Goal: Information Seeking & Learning: Learn about a topic

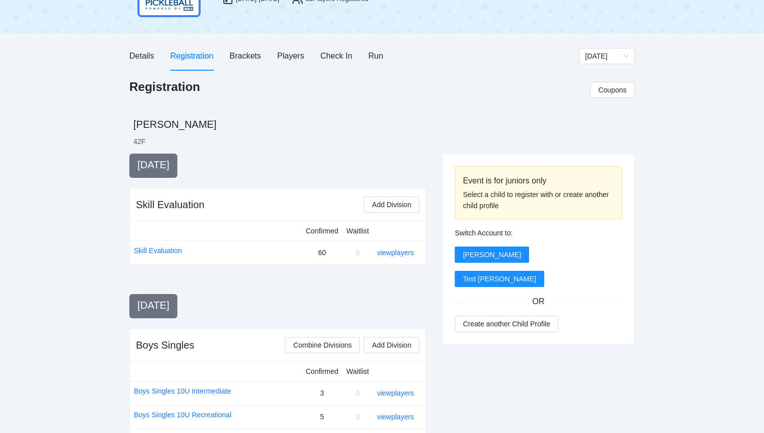
scroll to position [92, 0]
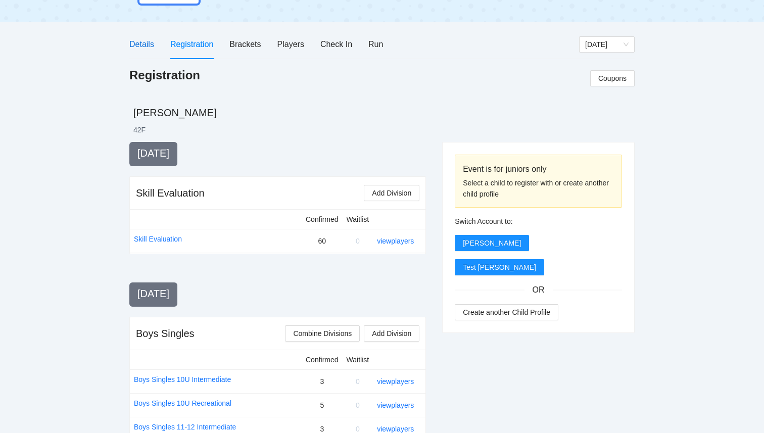
click at [147, 49] on div "Details" at bounding box center [141, 44] width 25 height 13
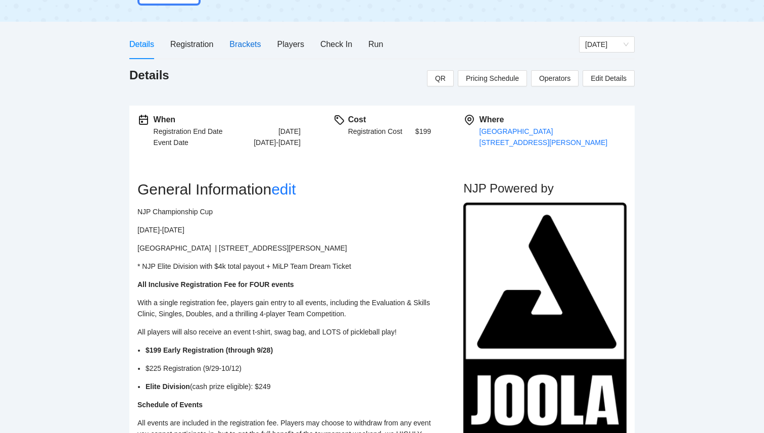
click at [253, 43] on div "Brackets" at bounding box center [244, 44] width 31 height 13
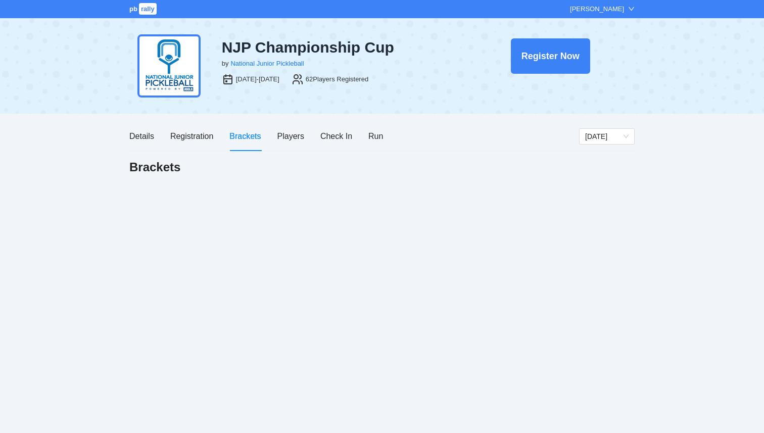
scroll to position [0, 0]
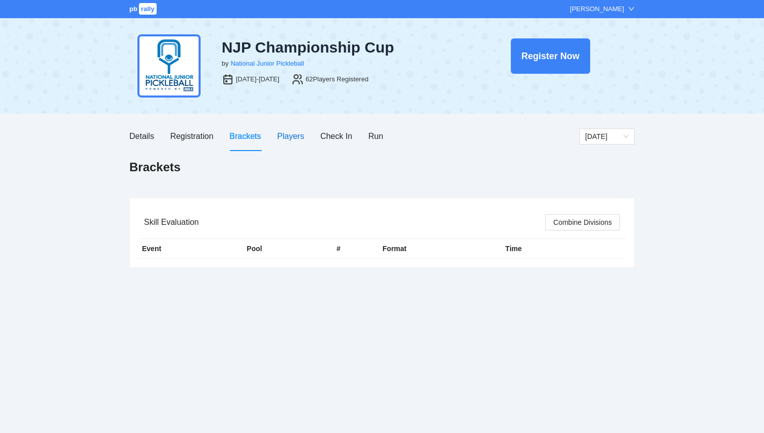
click at [284, 136] on div "Players" at bounding box center [290, 136] width 27 height 13
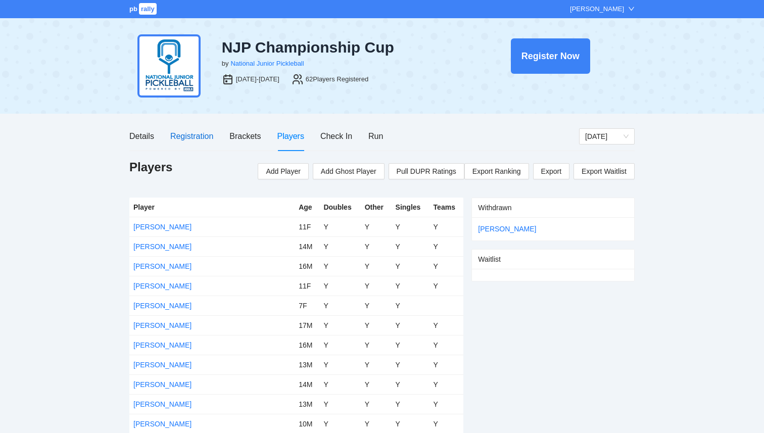
click at [194, 134] on div "Registration" at bounding box center [191, 136] width 43 height 13
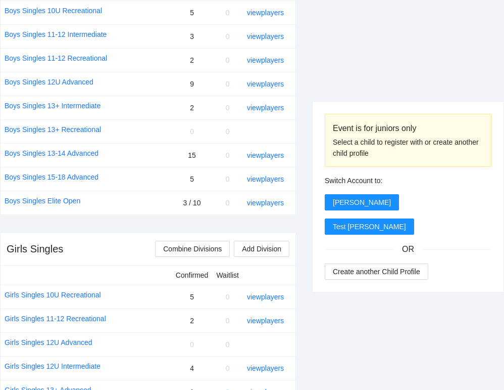
scroll to position [484, 0]
click at [48, 156] on link "Boys Singles 13-14 Advanced" at bounding box center [52, 153] width 94 height 11
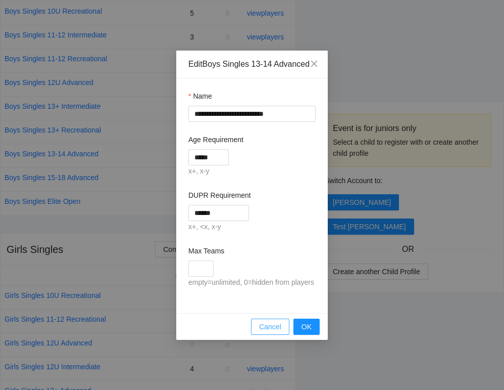
click at [271, 334] on button "Cancel" at bounding box center [270, 326] width 38 height 16
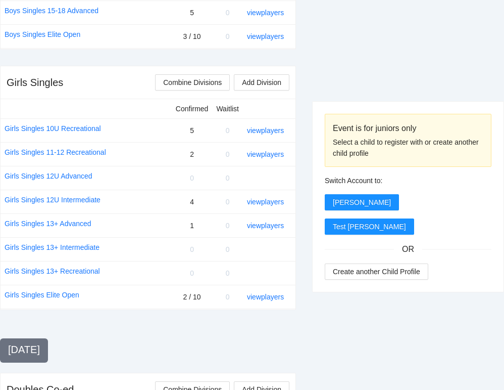
scroll to position [650, 0]
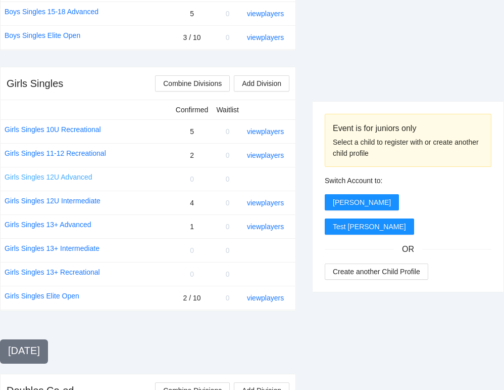
click at [66, 177] on link "Girls Singles 12U Advanced" at bounding box center [49, 176] width 88 height 11
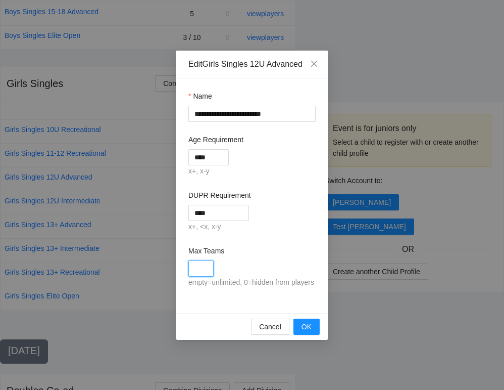
click at [198, 276] on input "Max Teams" at bounding box center [200, 268] width 25 height 16
type input "*"
click at [313, 334] on button "OK" at bounding box center [307, 326] width 26 height 16
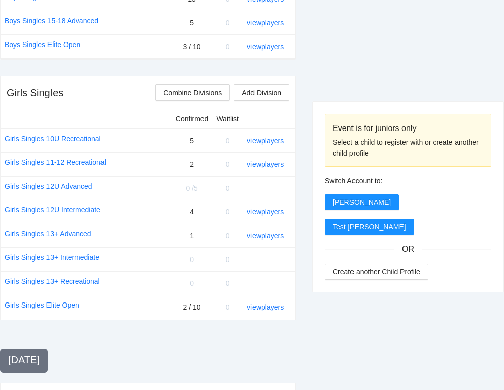
scroll to position [639, 0]
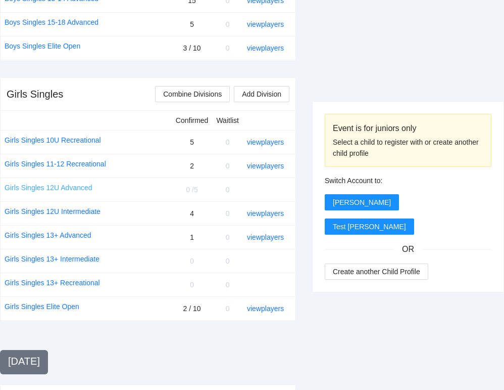
click at [84, 189] on link "Girls Singles 12U Advanced" at bounding box center [49, 187] width 88 height 11
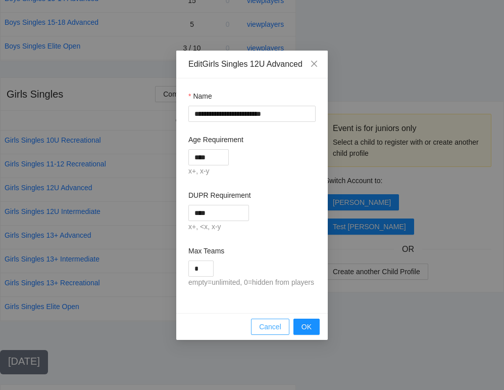
click at [267, 332] on span "Cancel" at bounding box center [270, 326] width 22 height 11
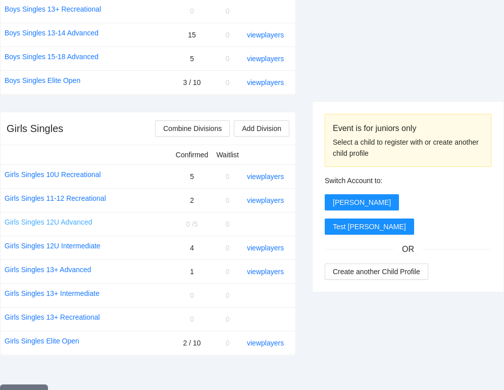
scroll to position [610, 0]
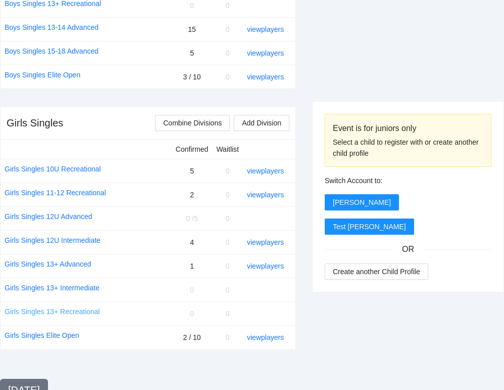
click at [74, 310] on link "Girls Singles 13+ Recreational" at bounding box center [52, 311] width 95 height 11
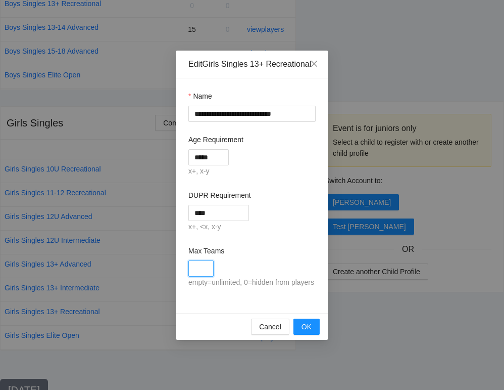
click at [211, 275] on input "Max Teams" at bounding box center [200, 268] width 25 height 16
type input "*"
click at [307, 332] on span "OK" at bounding box center [307, 326] width 10 height 11
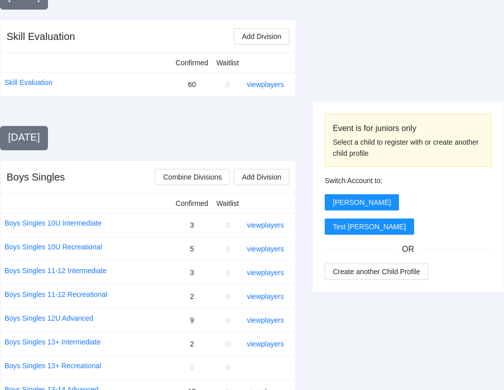
scroll to position [247, 0]
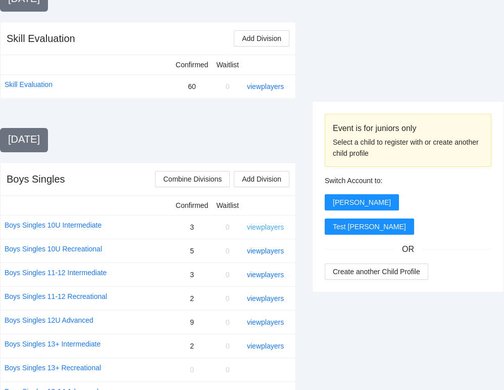
click at [272, 228] on link "view players" at bounding box center [265, 227] width 37 height 8
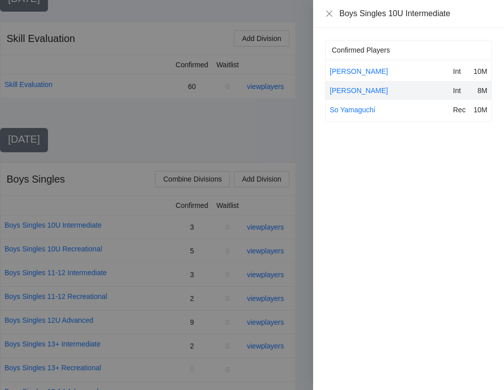
click at [179, 132] on div at bounding box center [252, 195] width 504 height 390
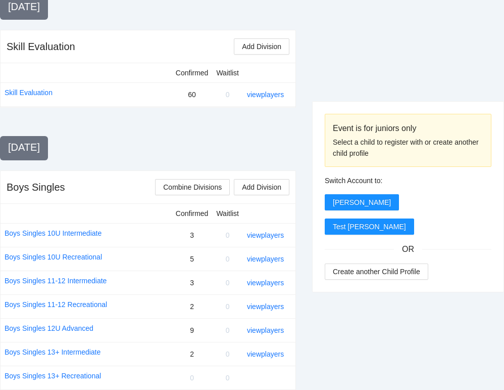
scroll to position [236, 0]
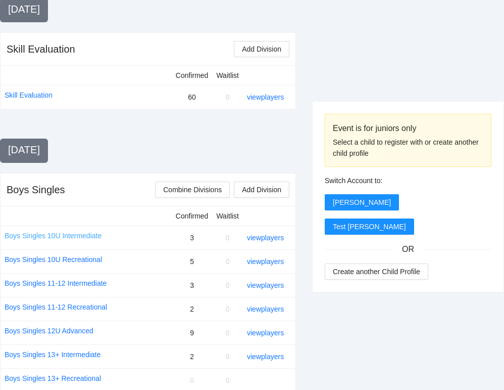
click at [42, 234] on link "Boys Singles 10U Intermediate" at bounding box center [53, 235] width 97 height 11
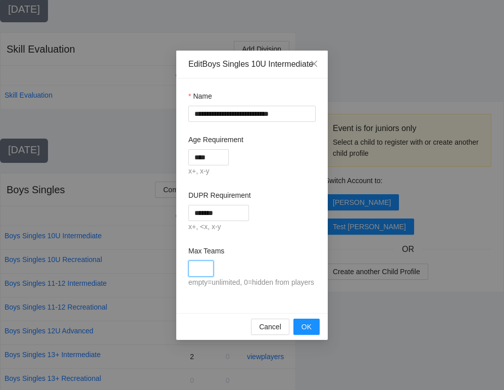
click at [199, 275] on input "Max Teams" at bounding box center [200, 268] width 25 height 16
type input "**"
click at [294, 260] on div "Max Teams" at bounding box center [251, 252] width 127 height 15
click at [304, 332] on span "OK" at bounding box center [307, 326] width 10 height 11
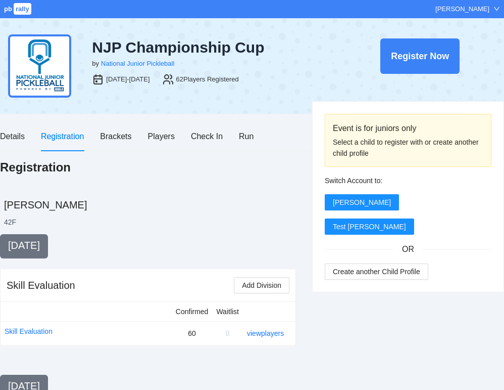
scroll to position [236, 0]
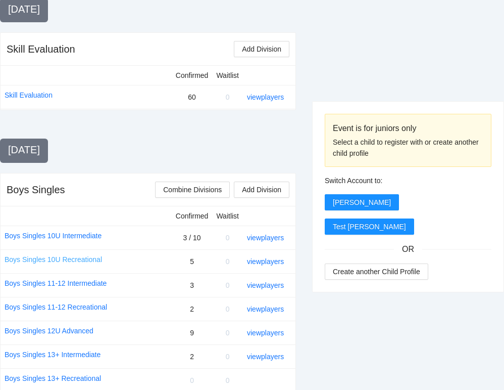
click at [80, 259] on link "Boys Singles 10U Recreational" at bounding box center [54, 259] width 98 height 11
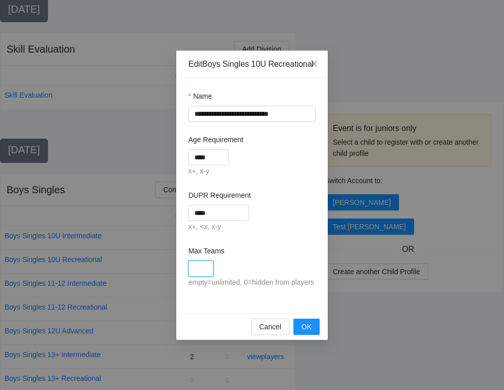
click at [197, 276] on input "Max Teams" at bounding box center [200, 268] width 25 height 16
type input "**"
click at [305, 334] on button "OK" at bounding box center [307, 326] width 26 height 16
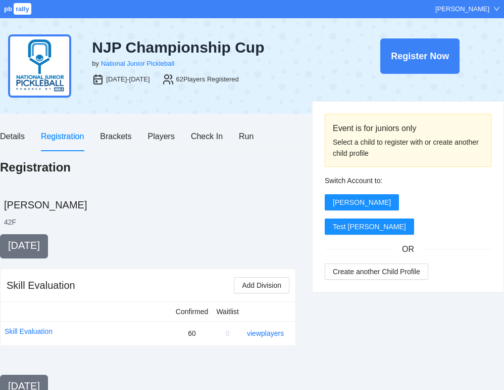
scroll to position [236, 0]
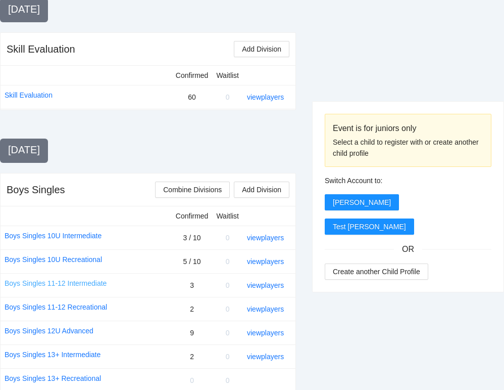
click at [94, 283] on link "Boys Singles 11-12 Intermediate" at bounding box center [56, 282] width 102 height 11
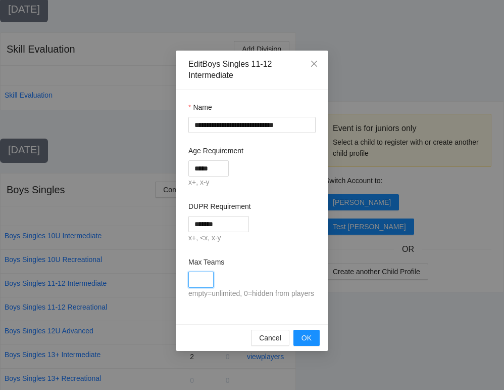
click at [197, 275] on input "Max Teams" at bounding box center [200, 279] width 25 height 16
type input "**"
click at [309, 343] on span "OK" at bounding box center [307, 337] width 10 height 11
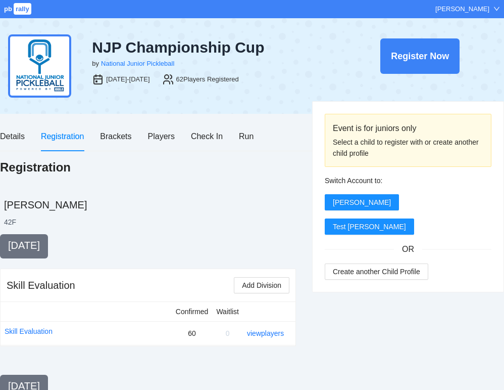
scroll to position [236, 0]
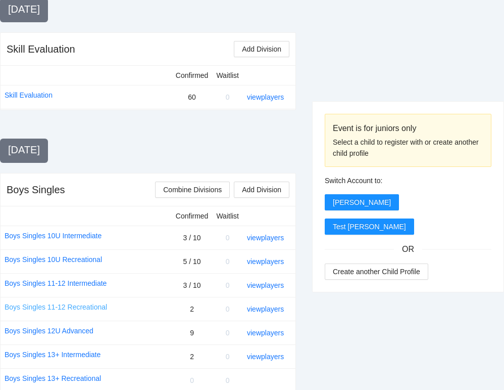
click at [83, 306] on link "Boys Singles 11-12 Recreational" at bounding box center [56, 306] width 103 height 11
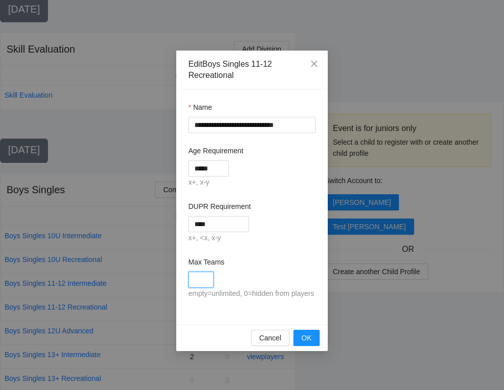
click at [202, 281] on input "Max Teams" at bounding box center [200, 279] width 25 height 16
type input "**"
click at [306, 343] on span "OK" at bounding box center [307, 337] width 10 height 11
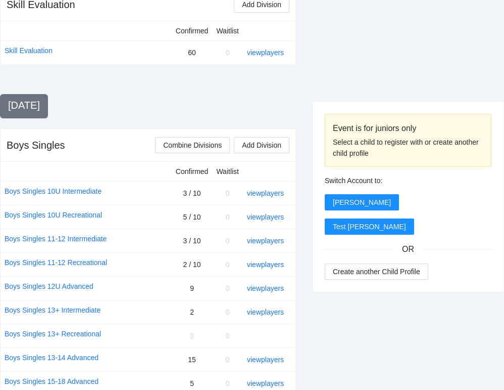
scroll to position [283, 0]
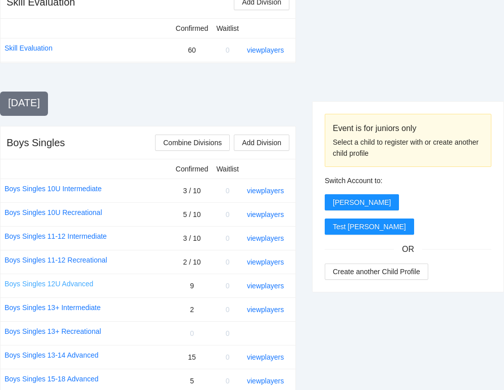
click at [76, 285] on link "Boys Singles 12U Advanced" at bounding box center [49, 283] width 89 height 11
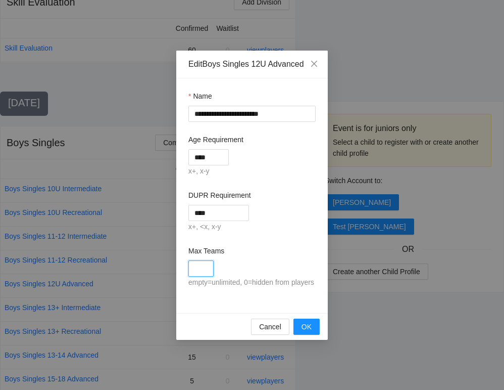
click at [201, 273] on input "Max Teams" at bounding box center [200, 268] width 25 height 16
type input "**"
click at [304, 332] on span "OK" at bounding box center [307, 326] width 10 height 11
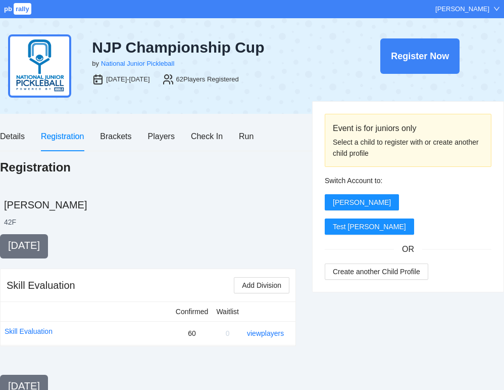
scroll to position [283, 0]
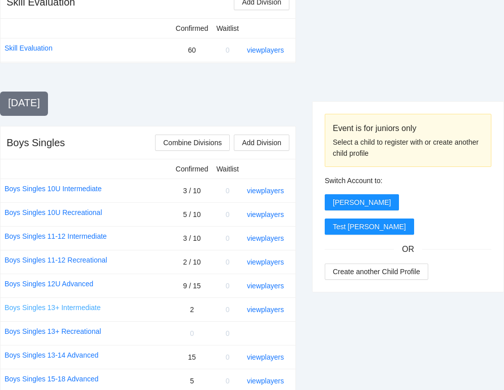
click at [86, 307] on link "Boys Singles 13+ Intermediate" at bounding box center [53, 307] width 96 height 11
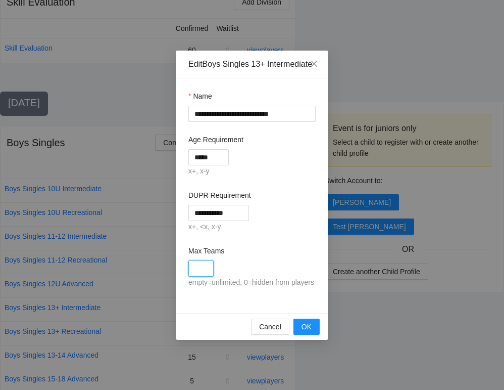
click at [206, 273] on input "Max Teams" at bounding box center [200, 268] width 25 height 16
type input "**"
click at [307, 332] on span "OK" at bounding box center [307, 326] width 10 height 11
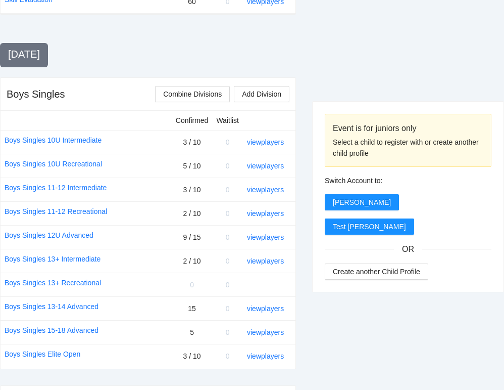
scroll to position [338, 0]
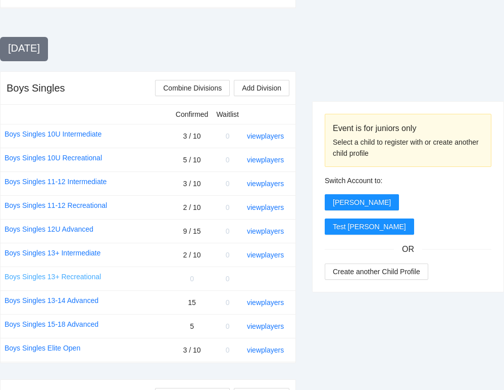
click at [60, 275] on link "Boys Singles 13+ Recreational" at bounding box center [53, 276] width 97 height 11
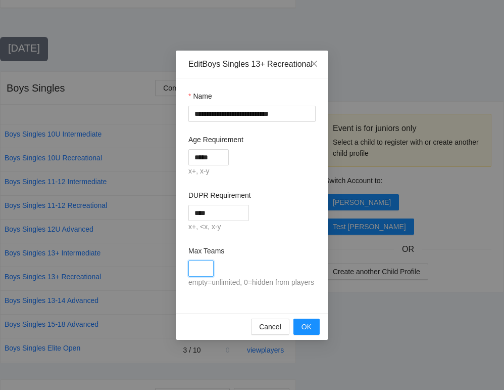
click at [204, 273] on input "Max Teams" at bounding box center [200, 268] width 25 height 16
type input "*"
click at [307, 332] on span "OK" at bounding box center [307, 326] width 10 height 11
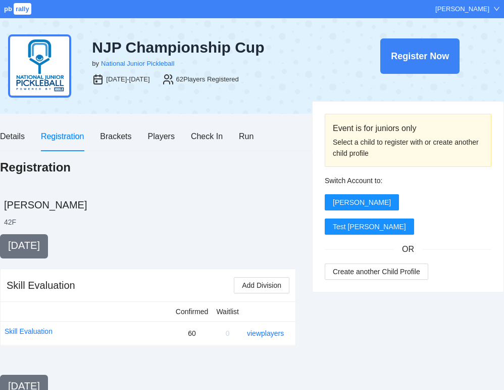
scroll to position [338, 0]
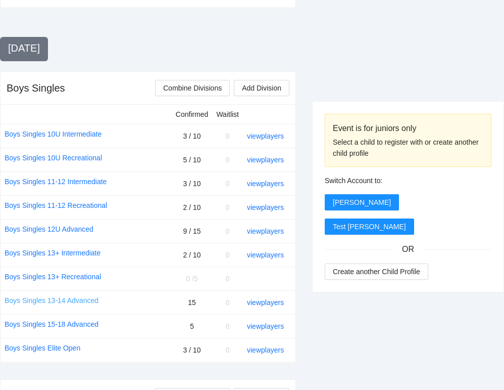
click at [79, 302] on link "Boys Singles 13-14 Advanced" at bounding box center [52, 300] width 94 height 11
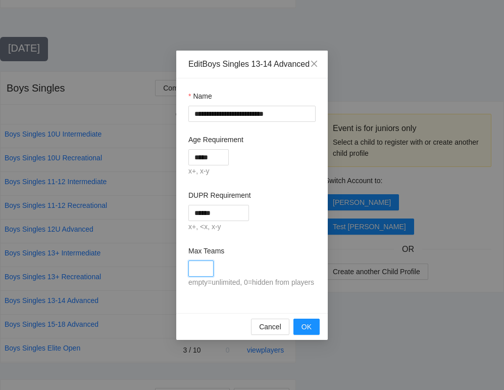
click at [199, 276] on input "Max Teams" at bounding box center [200, 268] width 25 height 16
type input "**"
click at [311, 332] on span "OK" at bounding box center [307, 326] width 10 height 11
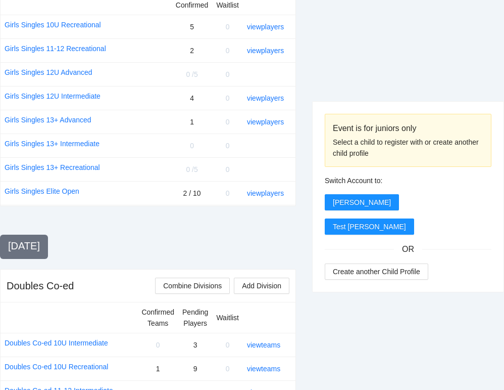
scroll to position [755, 0]
click at [54, 144] on link "Girls Singles 13+ Intermediate" at bounding box center [52, 142] width 95 height 11
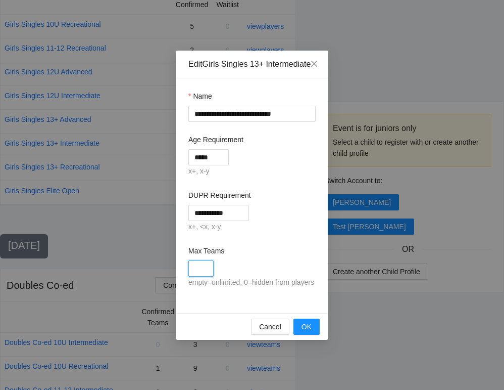
click at [202, 276] on input "Max Teams" at bounding box center [200, 268] width 25 height 16
type input "*"
click at [267, 273] on div "*" at bounding box center [251, 268] width 127 height 16
click at [303, 332] on span "OK" at bounding box center [307, 326] width 10 height 11
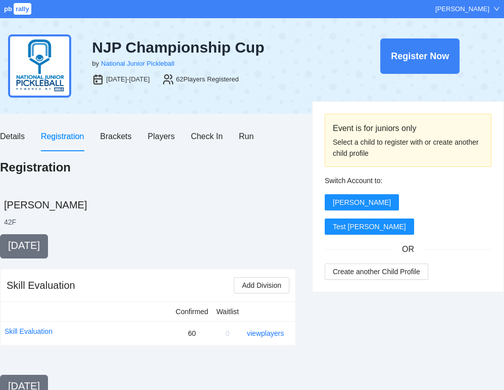
scroll to position [755, 0]
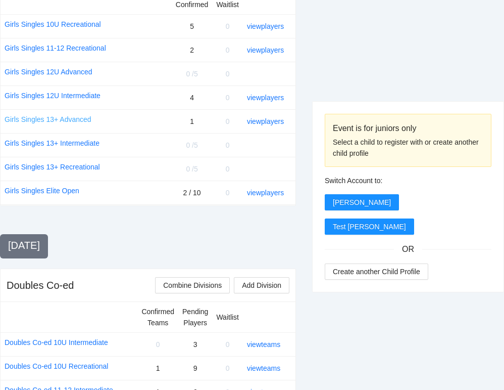
click at [66, 118] on link "Girls Singles 13+ Advanced" at bounding box center [48, 119] width 87 height 11
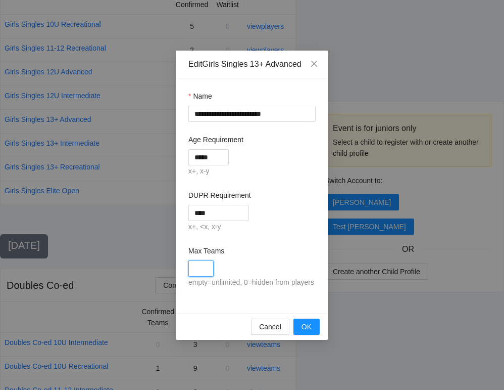
click at [202, 272] on input "Max Teams" at bounding box center [200, 268] width 25 height 16
type input "*"
click at [306, 332] on span "OK" at bounding box center [307, 326] width 10 height 11
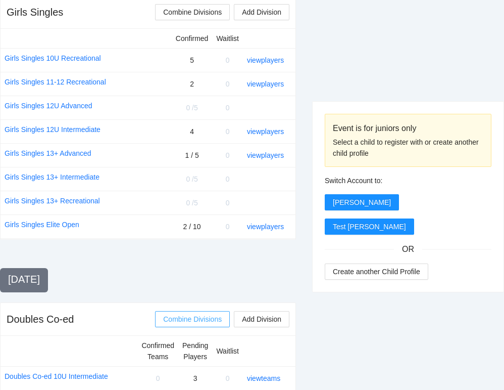
scroll to position [715, 0]
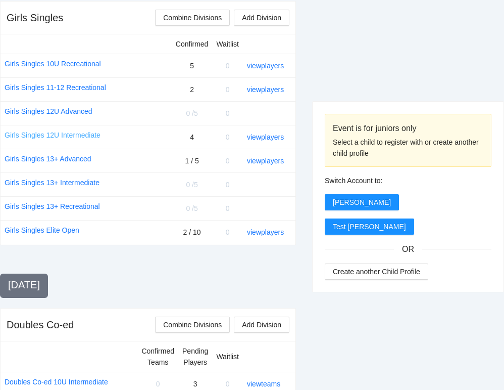
click at [78, 134] on link "Girls Singles 12U Intermediate" at bounding box center [53, 134] width 96 height 11
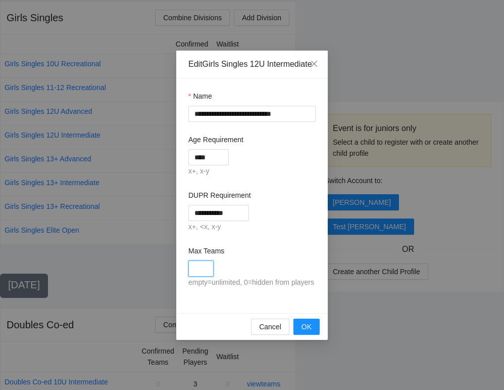
click at [194, 276] on input "Max Teams" at bounding box center [200, 268] width 25 height 16
type input "**"
click at [311, 332] on span "OK" at bounding box center [307, 326] width 10 height 11
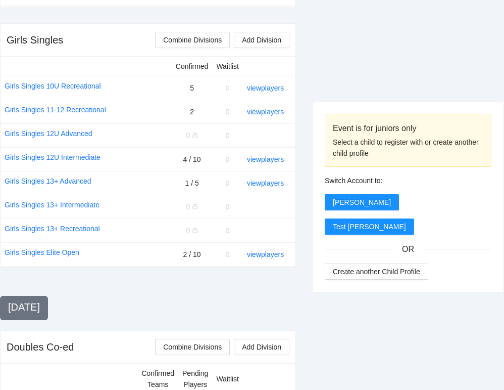
scroll to position [693, 0]
click at [97, 111] on link "Girls Singles 11-12 Recreational" at bounding box center [56, 110] width 102 height 11
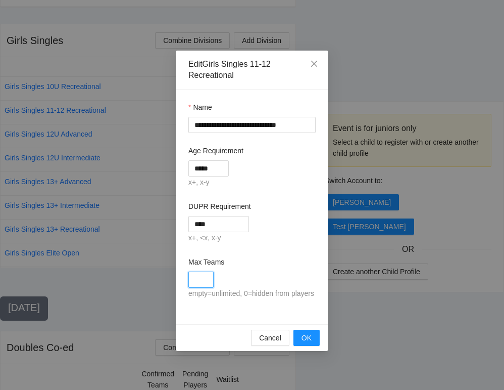
click at [199, 282] on input "Max Teams" at bounding box center [200, 279] width 25 height 16
type input "*"
click at [307, 343] on span "OK" at bounding box center [307, 337] width 10 height 11
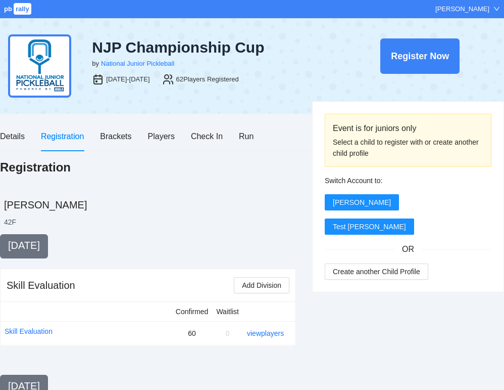
scroll to position [693, 0]
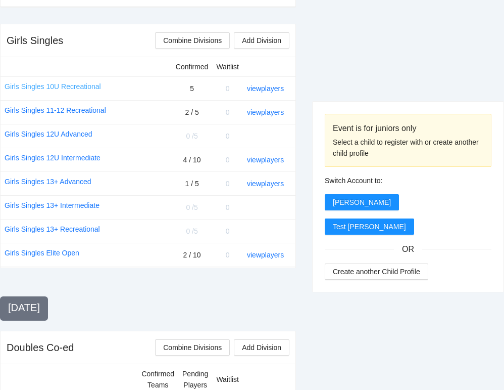
click at [70, 84] on link "Girls Singles 10U Recreational" at bounding box center [53, 86] width 97 height 11
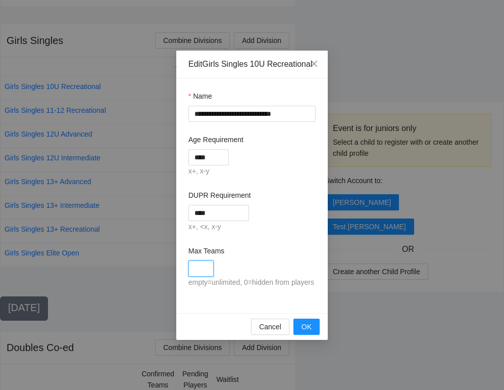
click at [200, 276] on input "Max Teams" at bounding box center [200, 268] width 25 height 16
type input "**"
click at [256, 276] on div "**" at bounding box center [251, 268] width 127 height 16
click at [310, 334] on button "OK" at bounding box center [307, 326] width 26 height 16
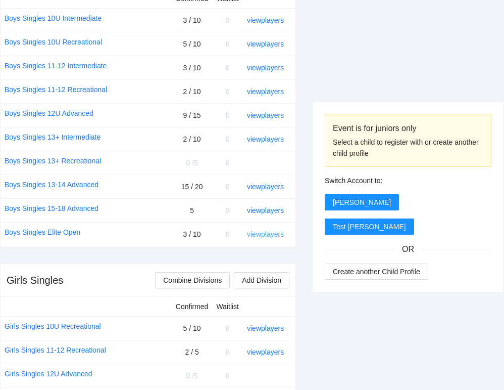
scroll to position [457, 0]
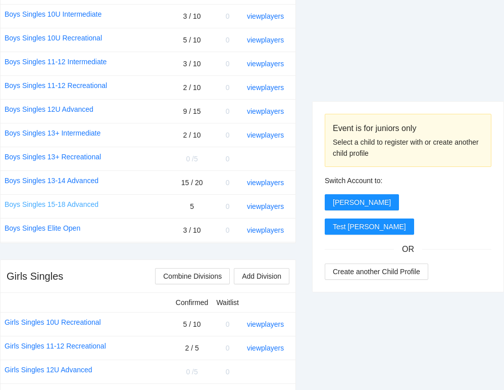
click at [60, 204] on link "Boys Singles 15-18 Advanced" at bounding box center [52, 204] width 94 height 11
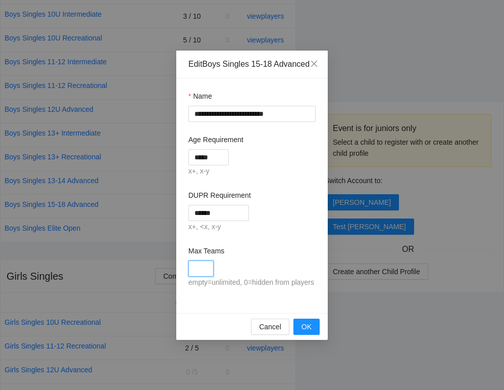
click at [211, 276] on input "Max Teams" at bounding box center [200, 268] width 25 height 16
click at [277, 332] on span "Cancel" at bounding box center [270, 326] width 22 height 11
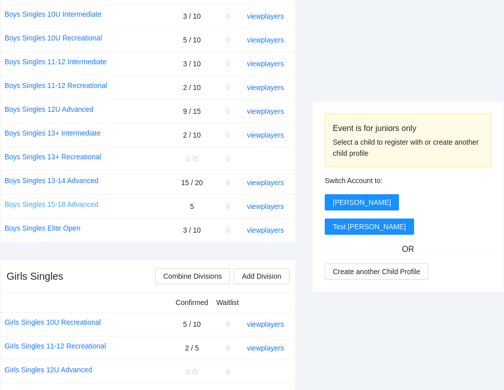
click at [77, 206] on link "Boys Singles 15-18 Advanced" at bounding box center [52, 204] width 94 height 11
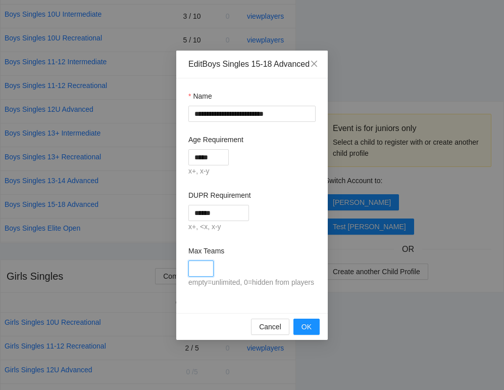
click at [204, 276] on input "Max Teams" at bounding box center [200, 268] width 25 height 16
type input "**"
click at [308, 334] on button "OK" at bounding box center [307, 326] width 26 height 16
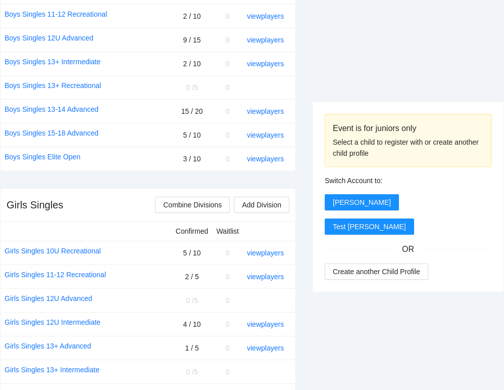
scroll to position [633, 0]
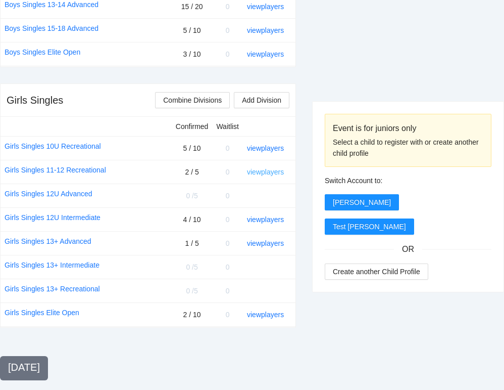
click at [274, 172] on link "view players" at bounding box center [265, 172] width 37 height 8
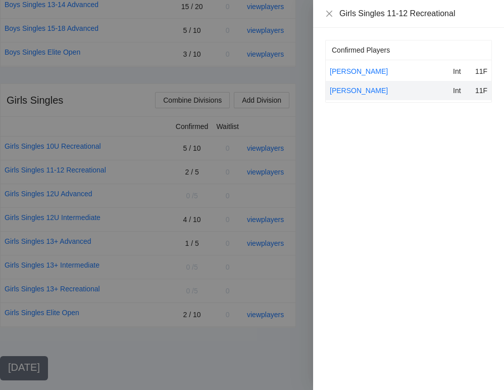
click at [327, 18] on div "Girls Singles 11-12 Recreational" at bounding box center [408, 13] width 167 height 11
click at [256, 280] on div at bounding box center [252, 195] width 504 height 390
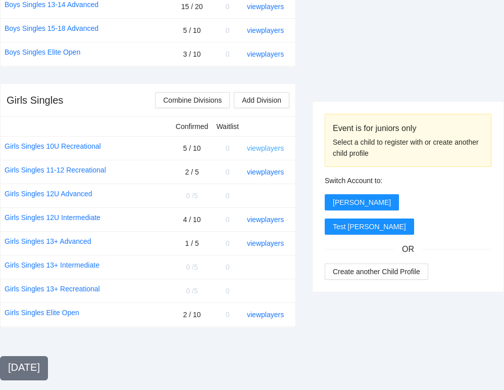
click at [259, 147] on link "view players" at bounding box center [265, 148] width 37 height 8
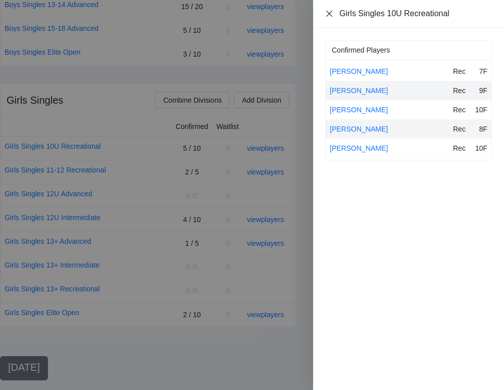
click at [329, 14] on icon "close" at bounding box center [329, 13] width 6 height 6
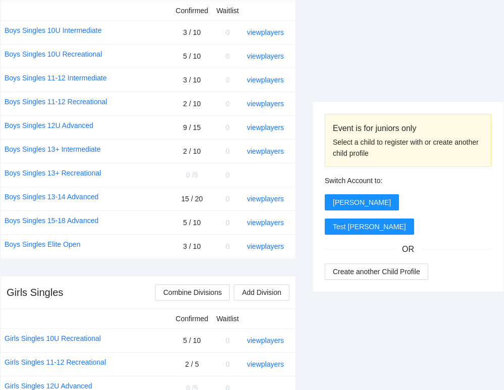
scroll to position [442, 0]
click at [273, 198] on link "view players" at bounding box center [265, 198] width 37 height 8
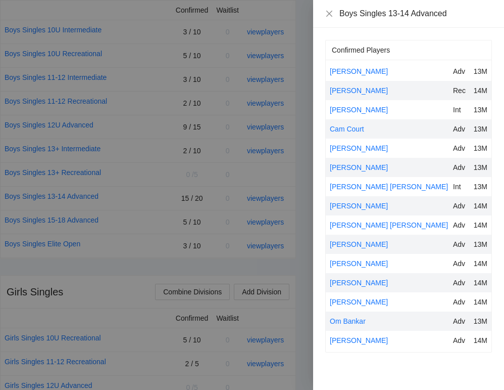
click at [328, 9] on div "Boys Singles 13-14 Advanced" at bounding box center [408, 13] width 167 height 11
click at [328, 12] on icon "close" at bounding box center [329, 13] width 6 height 6
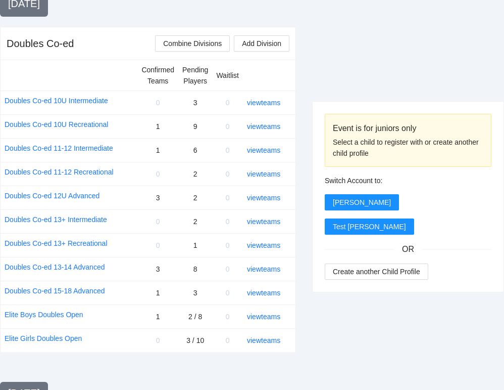
scroll to position [995, 0]
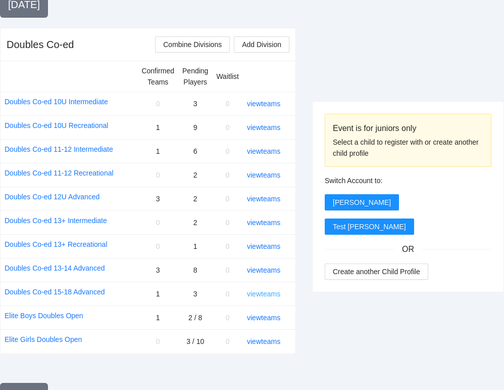
click at [267, 291] on link "view teams" at bounding box center [263, 294] width 33 height 8
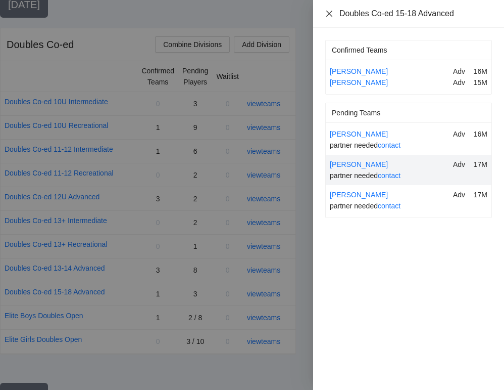
click at [329, 12] on icon "close" at bounding box center [329, 14] width 8 height 8
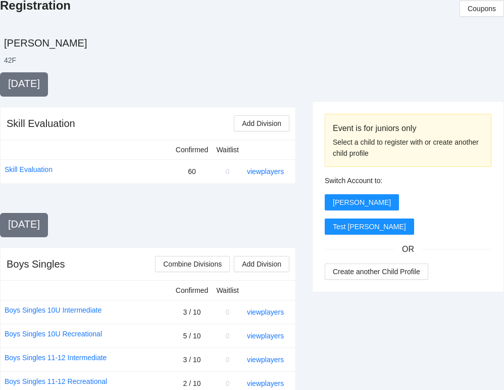
scroll to position [0, 0]
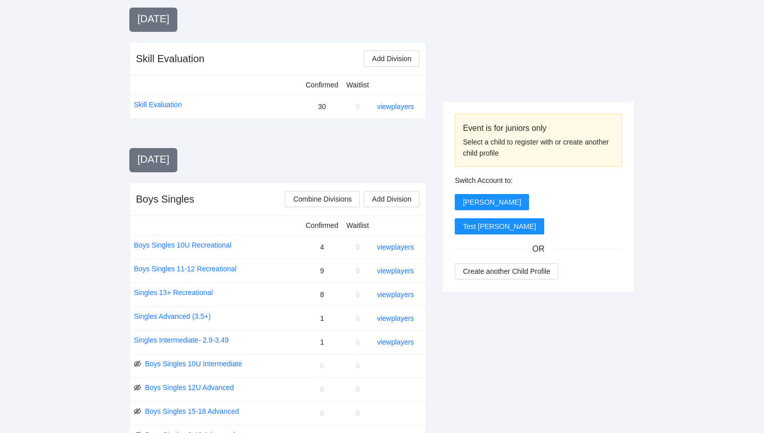
scroll to position [269, 0]
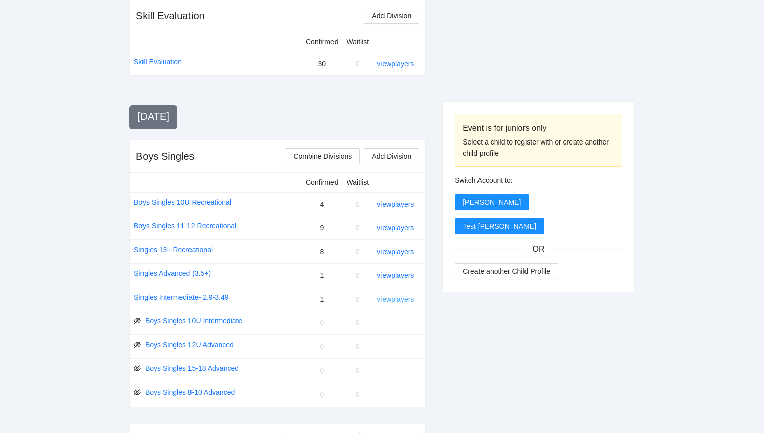
click at [390, 299] on link "view players" at bounding box center [395, 299] width 37 height 8
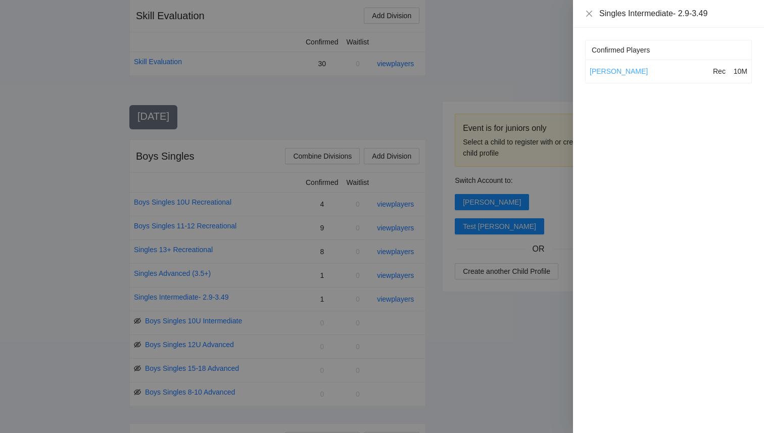
click at [602, 69] on link "[PERSON_NAME]" at bounding box center [619, 71] width 58 height 8
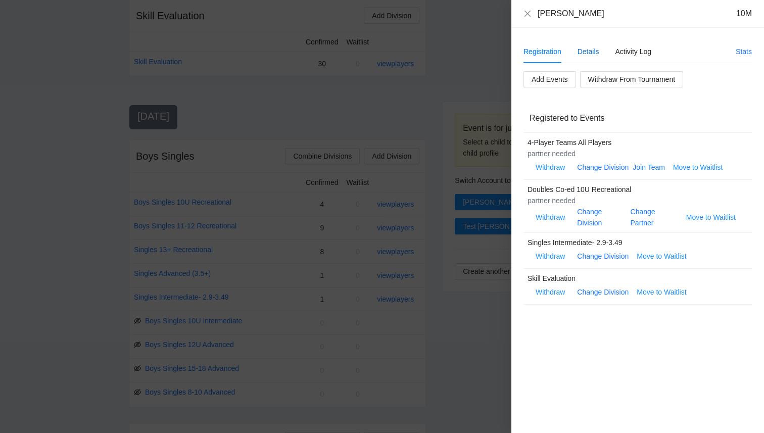
click at [588, 51] on div "Details" at bounding box center [589, 51] width 22 height 11
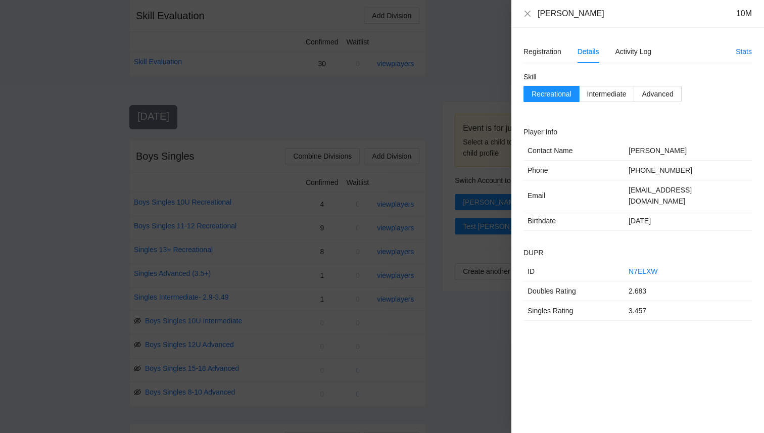
click at [302, 279] on div at bounding box center [382, 216] width 764 height 433
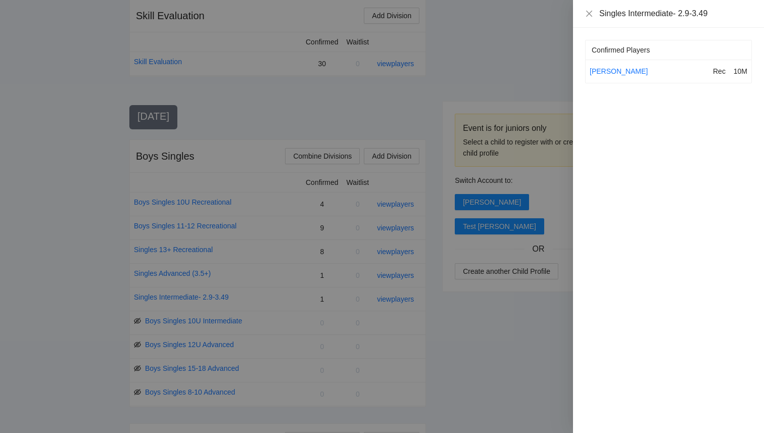
click at [323, 297] on div at bounding box center [382, 216] width 764 height 433
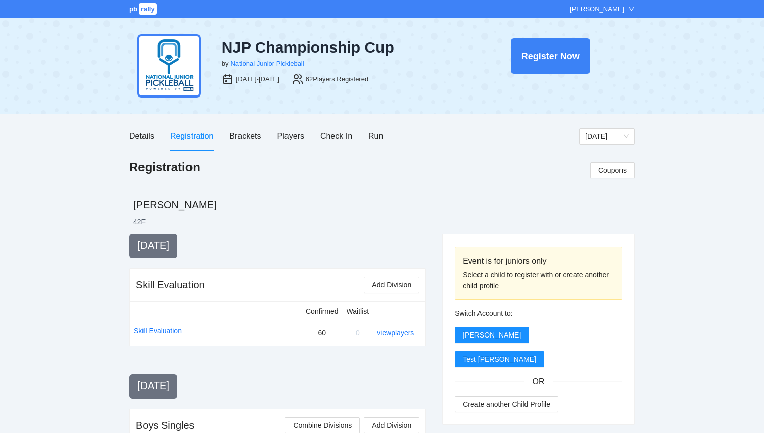
click at [134, 11] on span "pb" at bounding box center [133, 9] width 8 height 8
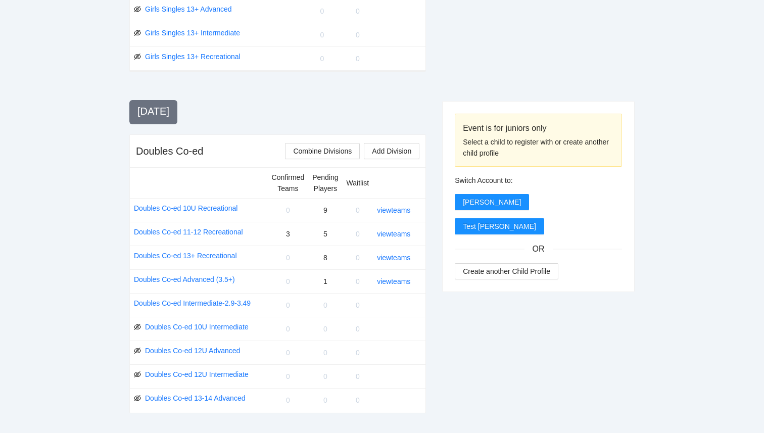
scroll to position [895, 0]
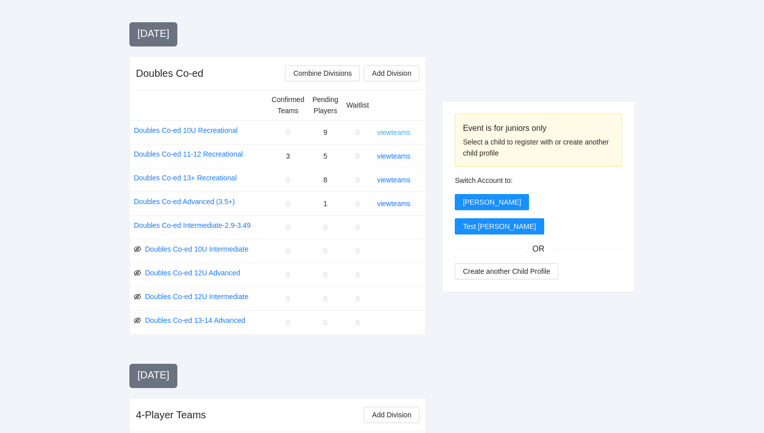
click at [384, 133] on link "view teams" at bounding box center [393, 132] width 33 height 8
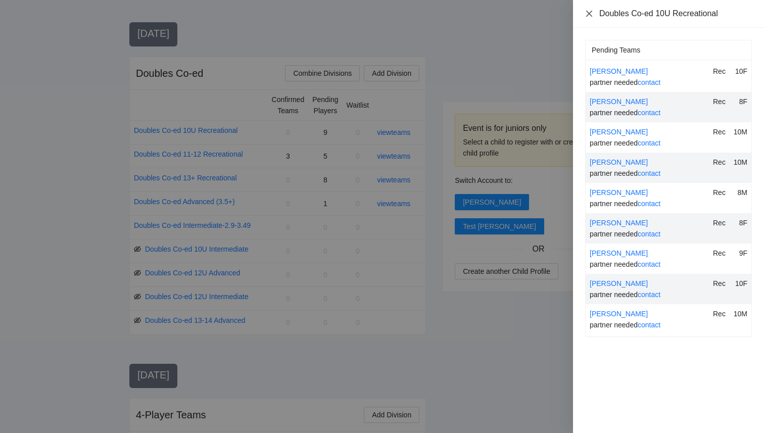
click at [589, 14] on icon "close" at bounding box center [589, 14] width 8 height 8
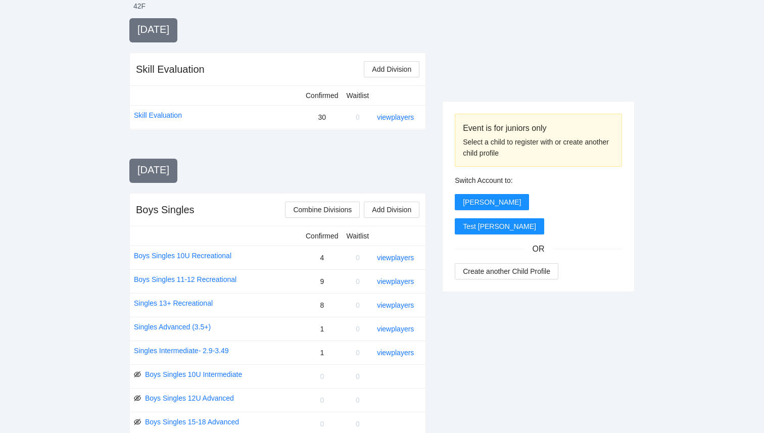
scroll to position [0, 0]
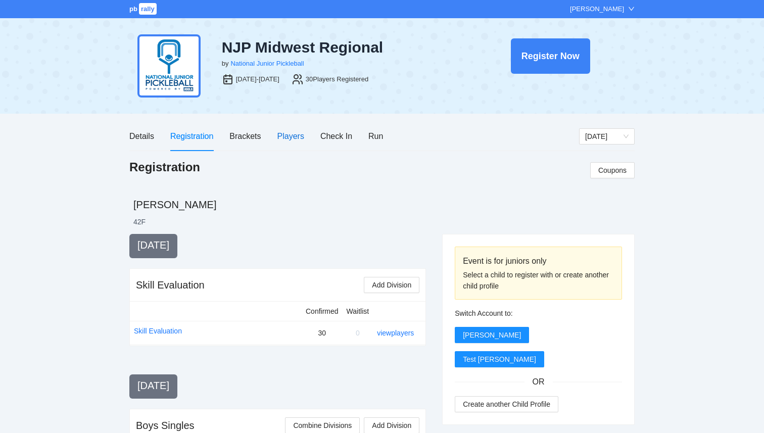
click at [286, 131] on div "Players" at bounding box center [290, 136] width 27 height 13
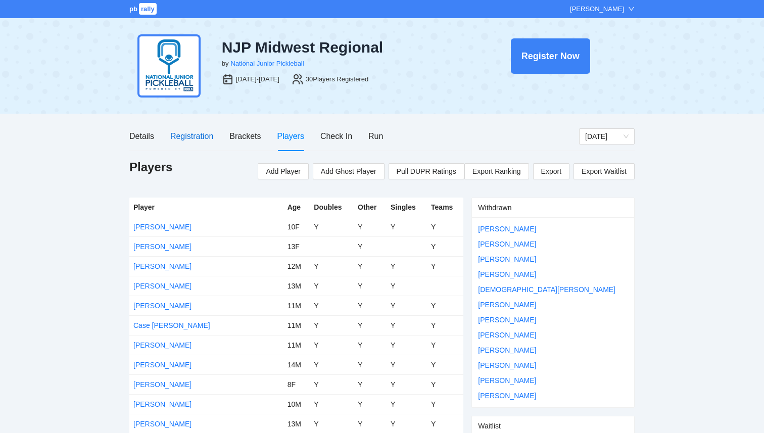
click at [187, 138] on div "Registration" at bounding box center [191, 136] width 43 height 13
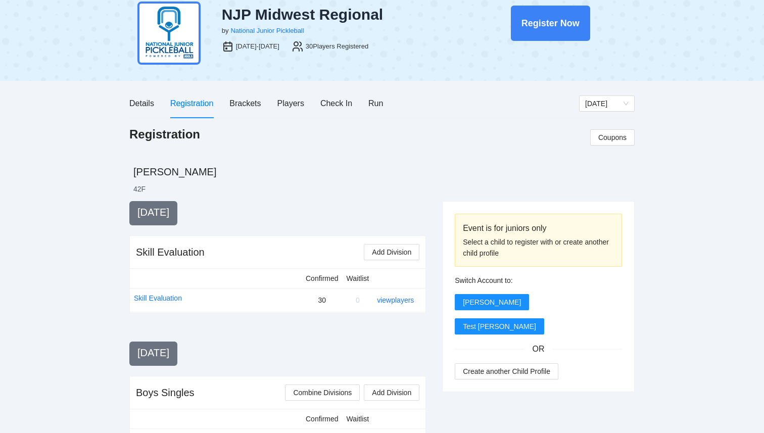
scroll to position [34, 0]
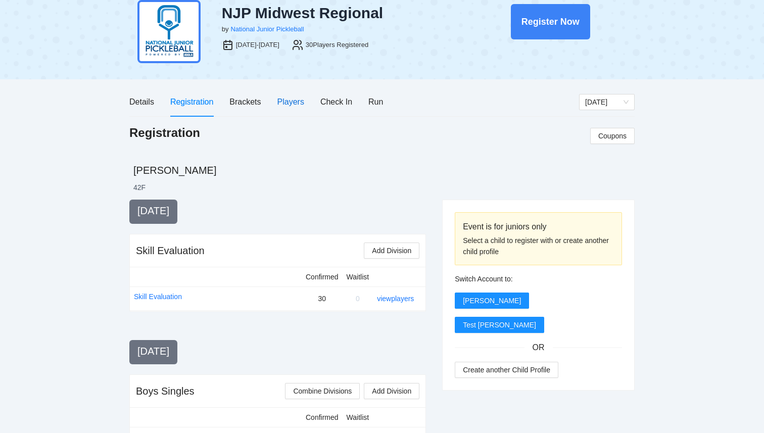
click at [302, 106] on div "Players" at bounding box center [290, 101] width 27 height 13
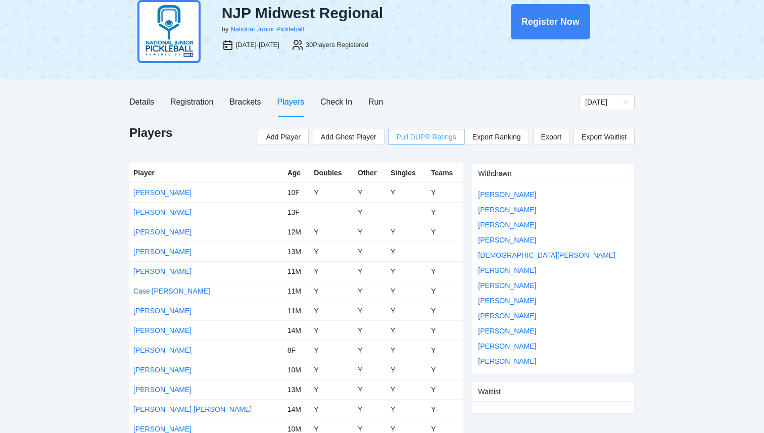
click at [423, 136] on span "Pull DUPR Ratings" at bounding box center [427, 136] width 60 height 11
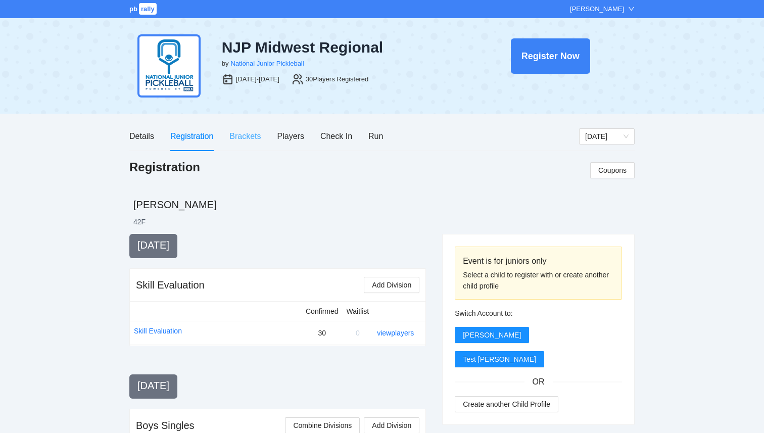
click at [246, 129] on div "Brackets" at bounding box center [244, 136] width 31 height 29
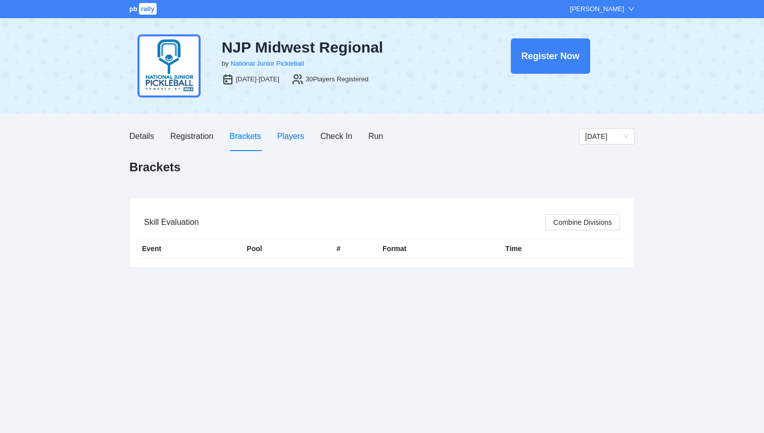
click at [301, 136] on div "Players" at bounding box center [290, 136] width 27 height 13
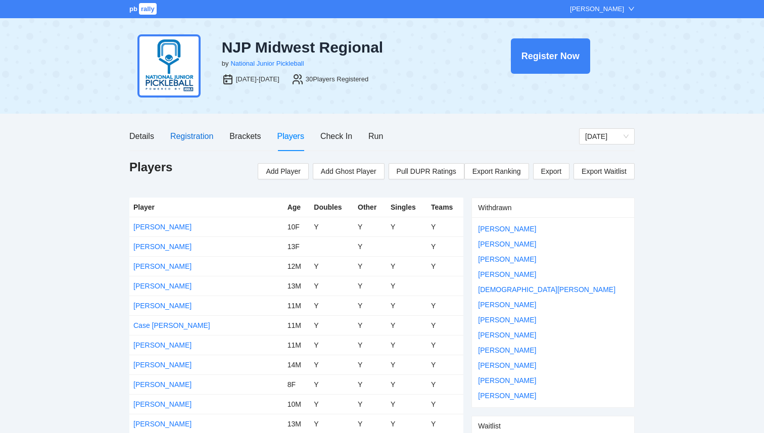
click at [204, 137] on div "Registration" at bounding box center [191, 136] width 43 height 13
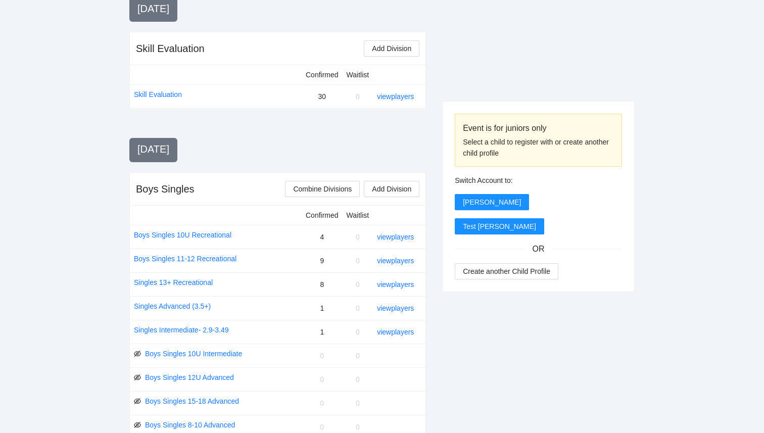
scroll to position [320, 0]
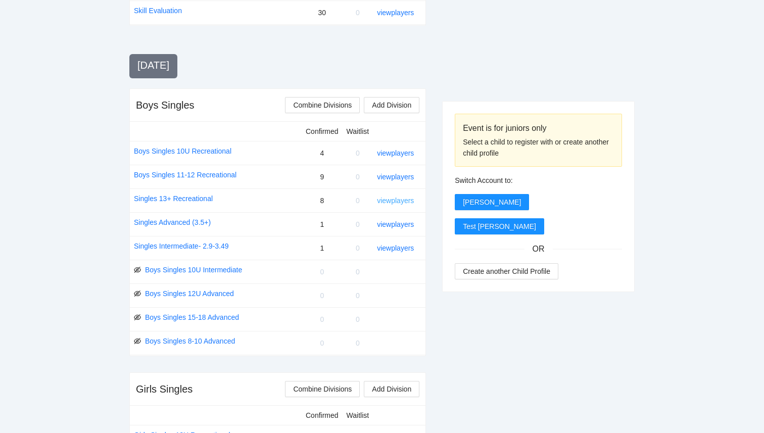
click at [397, 200] on link "view players" at bounding box center [395, 201] width 37 height 8
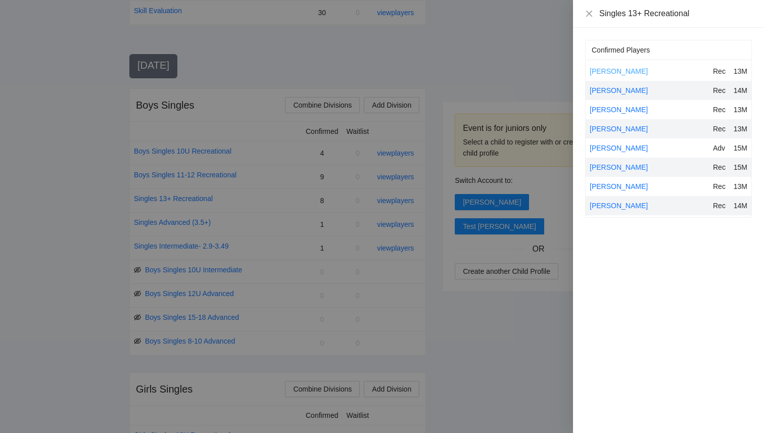
click at [614, 71] on link "[PERSON_NAME]" at bounding box center [619, 71] width 58 height 8
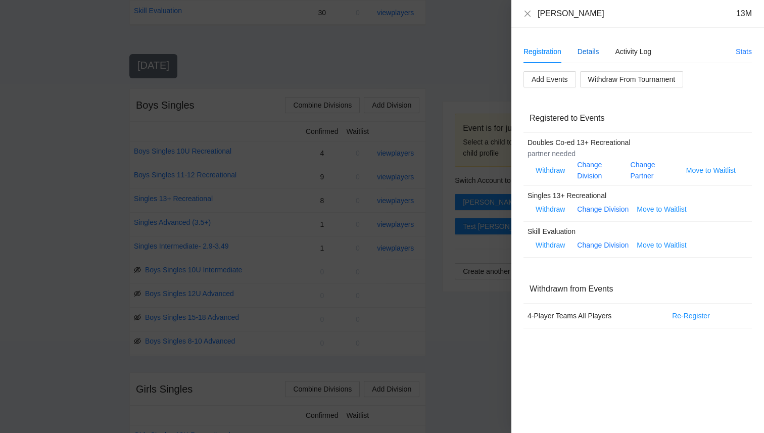
click at [588, 52] on div "Details" at bounding box center [589, 51] width 22 height 11
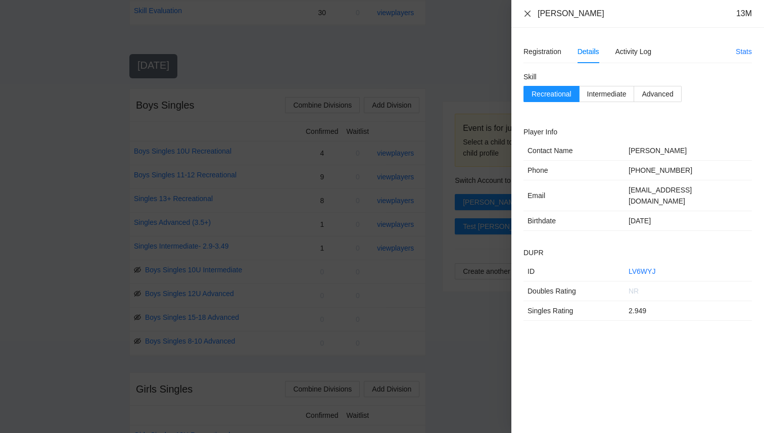
click at [524, 13] on icon "close" at bounding box center [527, 14] width 8 height 8
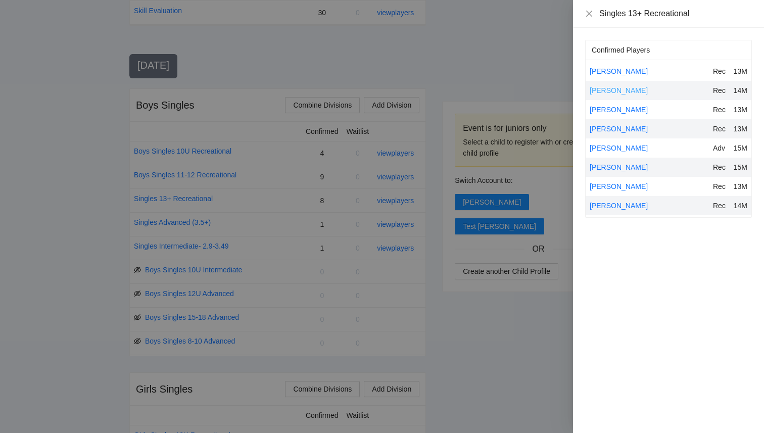
click at [603, 90] on link "[PERSON_NAME]" at bounding box center [619, 90] width 58 height 8
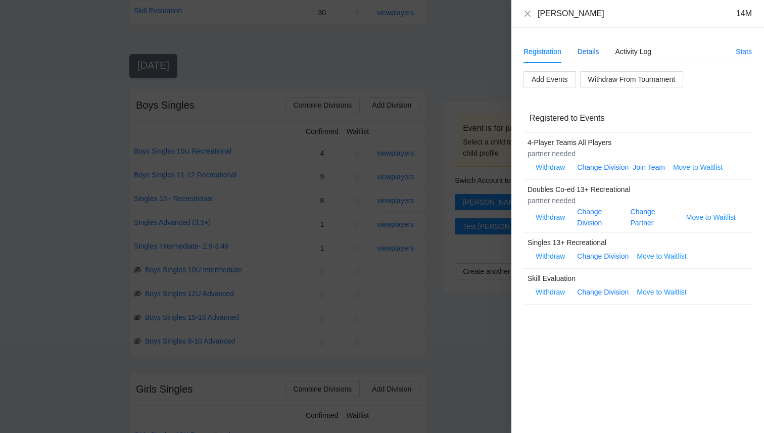
click at [589, 49] on div "Details" at bounding box center [589, 51] width 22 height 11
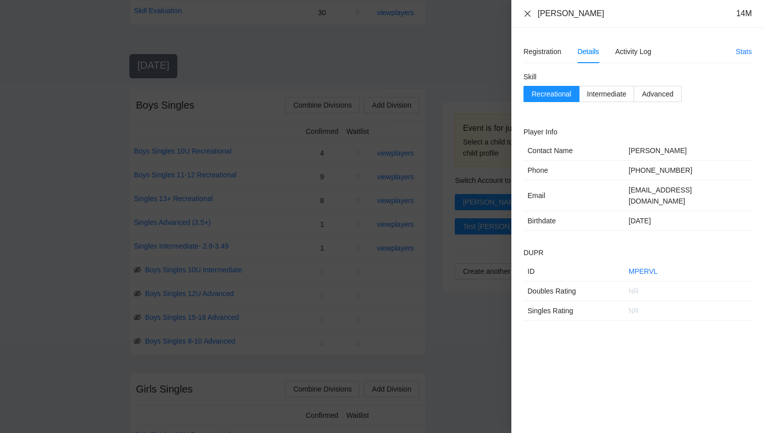
click at [531, 14] on icon "close" at bounding box center [527, 14] width 8 height 8
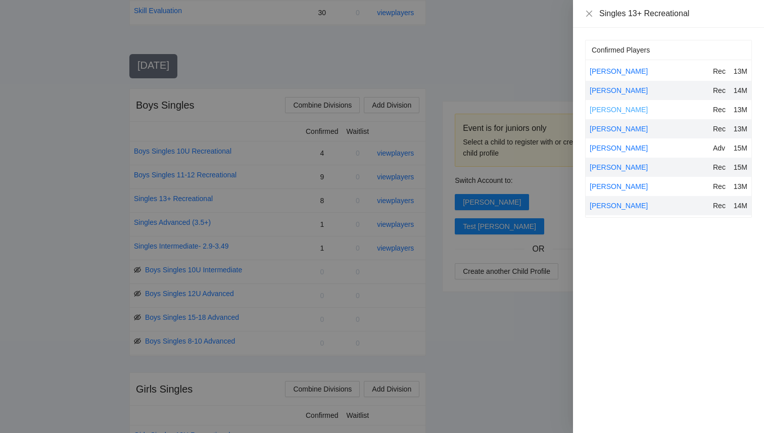
click at [605, 110] on link "[PERSON_NAME]" at bounding box center [619, 110] width 58 height 8
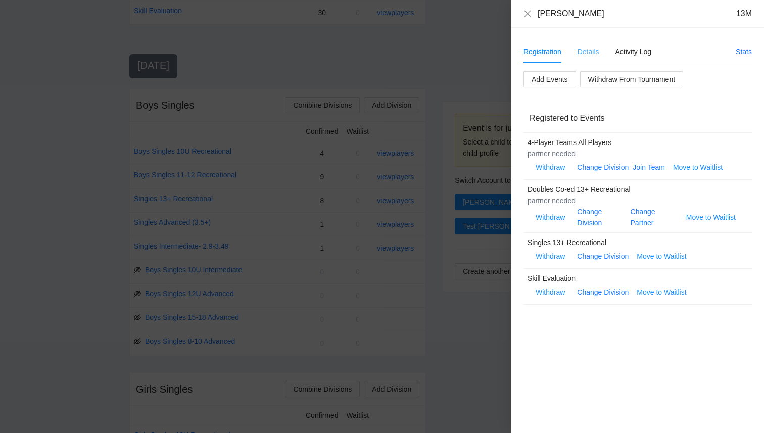
click at [589, 42] on div "Details" at bounding box center [589, 51] width 22 height 23
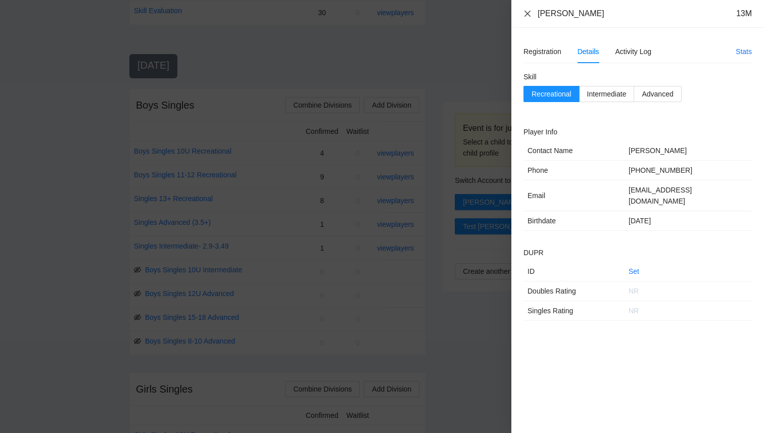
click at [530, 12] on icon "close" at bounding box center [527, 14] width 8 height 8
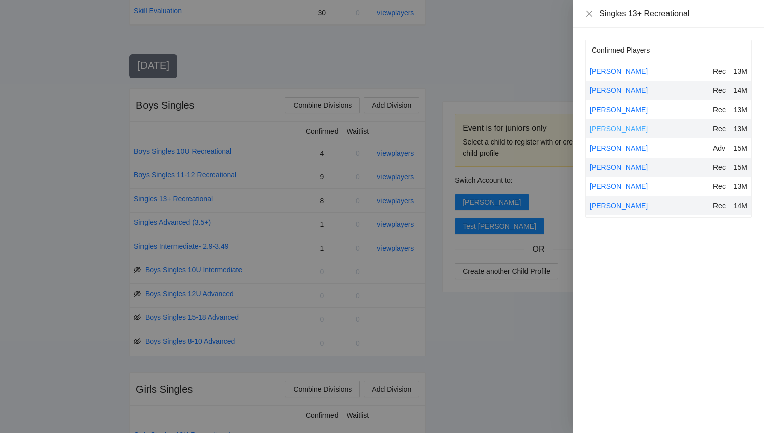
click at [606, 126] on link "[PERSON_NAME]" at bounding box center [619, 129] width 58 height 8
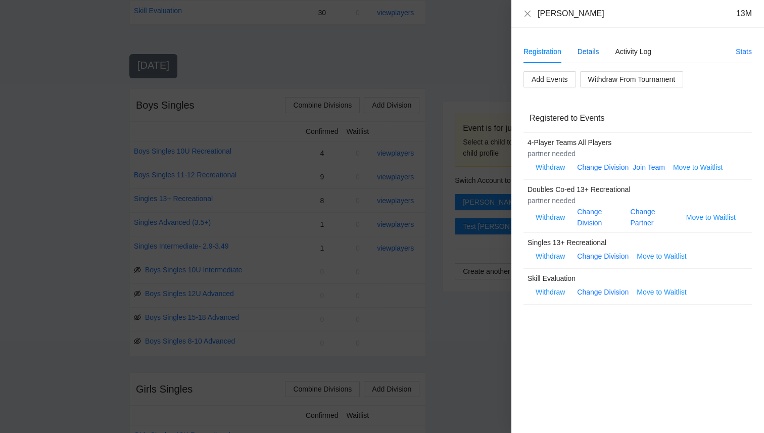
click at [597, 51] on div "Details" at bounding box center [589, 51] width 22 height 11
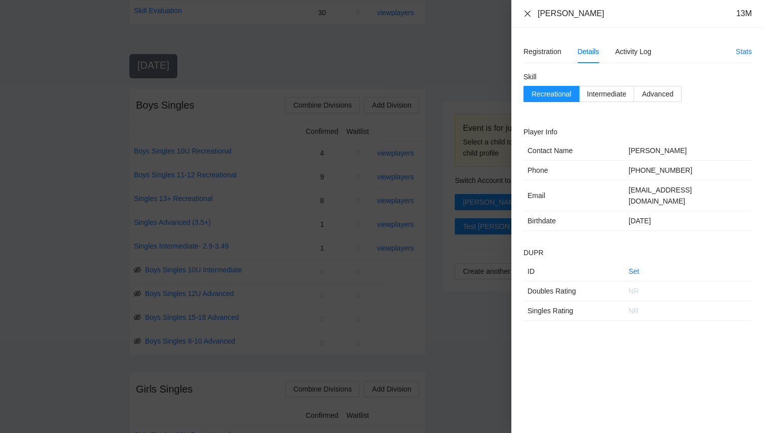
click at [530, 15] on icon "close" at bounding box center [527, 14] width 8 height 8
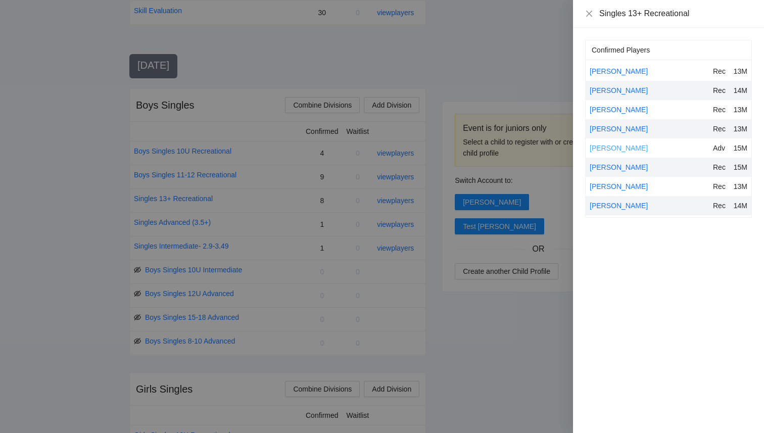
click at [616, 148] on link "[PERSON_NAME]" at bounding box center [619, 148] width 58 height 8
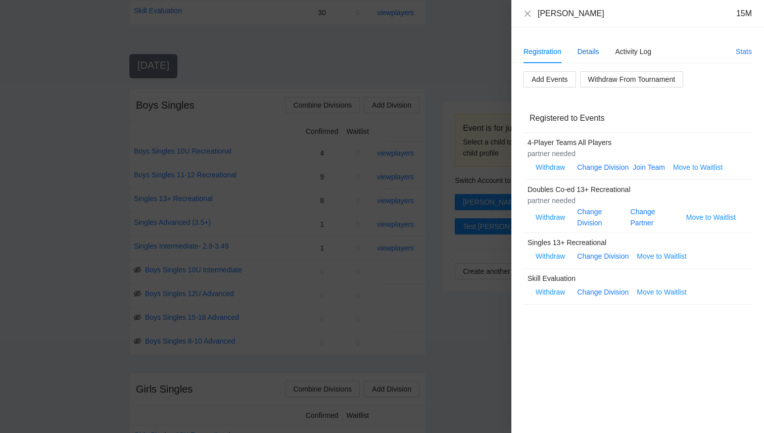
click at [595, 56] on div "Details" at bounding box center [589, 51] width 22 height 11
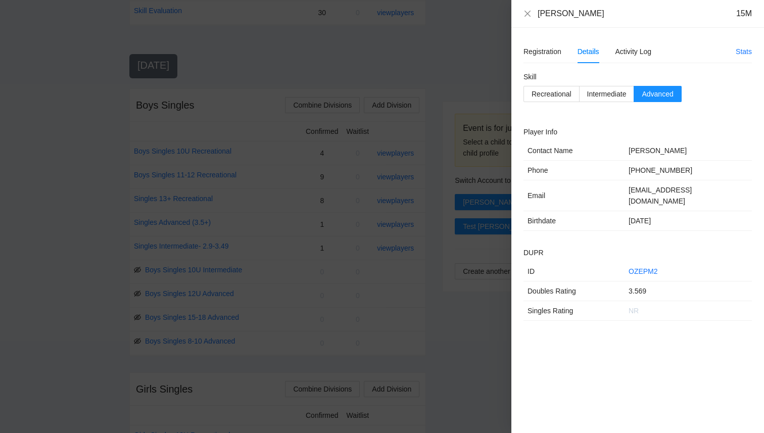
drag, startPoint x: 605, startPoint y: 14, endPoint x: 536, endPoint y: 13, distance: 68.7
click at [537, 13] on div "[PERSON_NAME] 15M" at bounding box center [637, 13] width 228 height 11
copy div "[PERSON_NAME]"
click at [529, 15] on icon "close" at bounding box center [527, 14] width 8 height 8
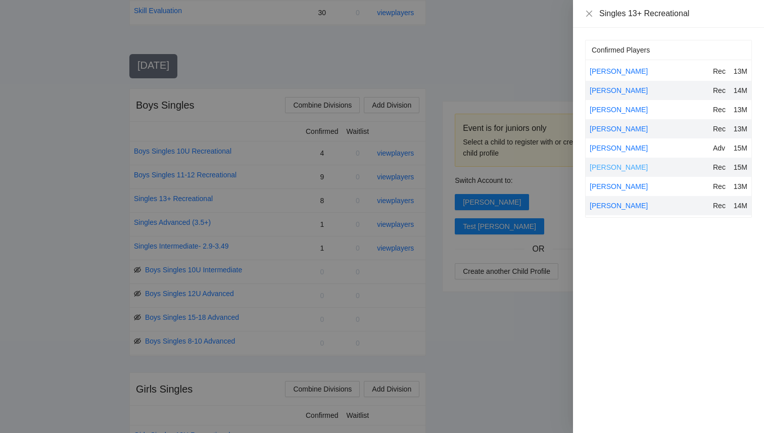
click at [617, 164] on link "[PERSON_NAME]" at bounding box center [619, 167] width 58 height 8
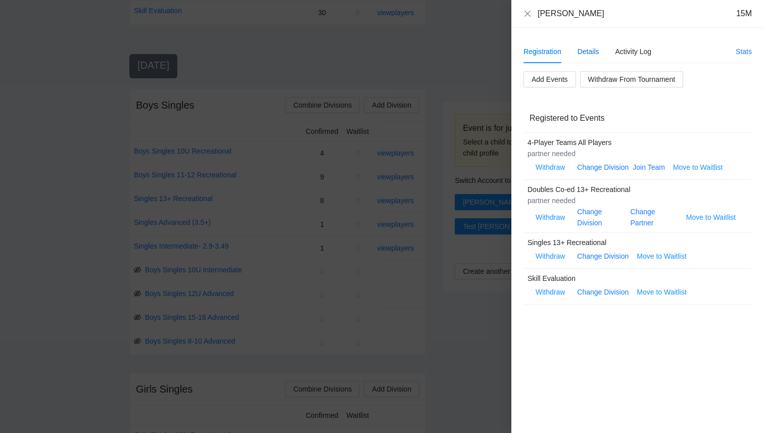
click at [591, 46] on div "Details" at bounding box center [589, 51] width 22 height 11
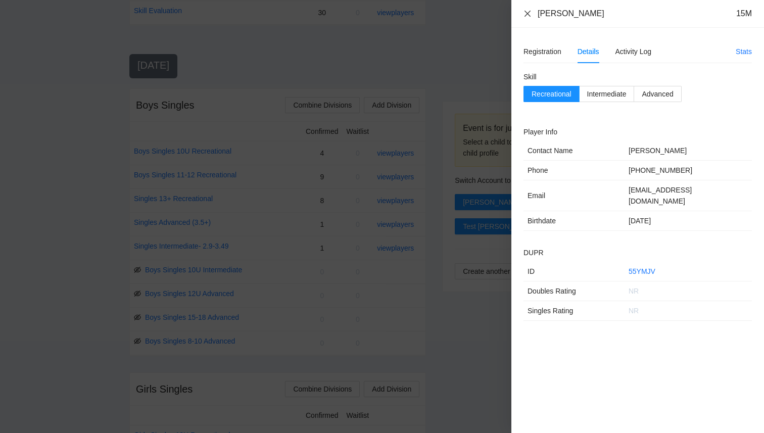
click at [528, 11] on icon "close" at bounding box center [527, 14] width 8 height 8
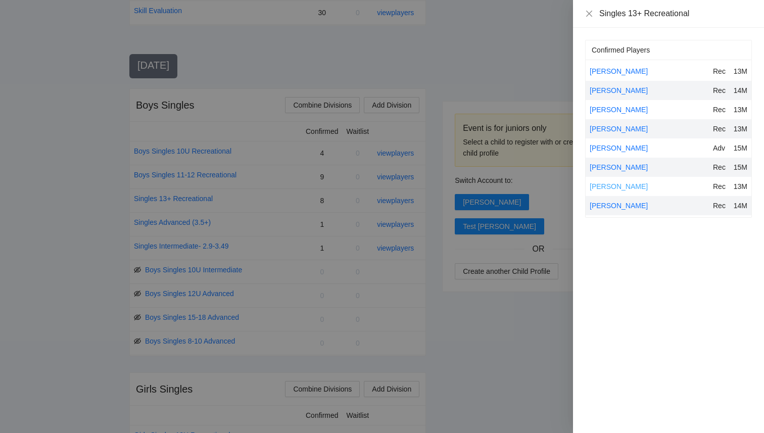
click at [605, 184] on link "[PERSON_NAME]" at bounding box center [619, 186] width 58 height 8
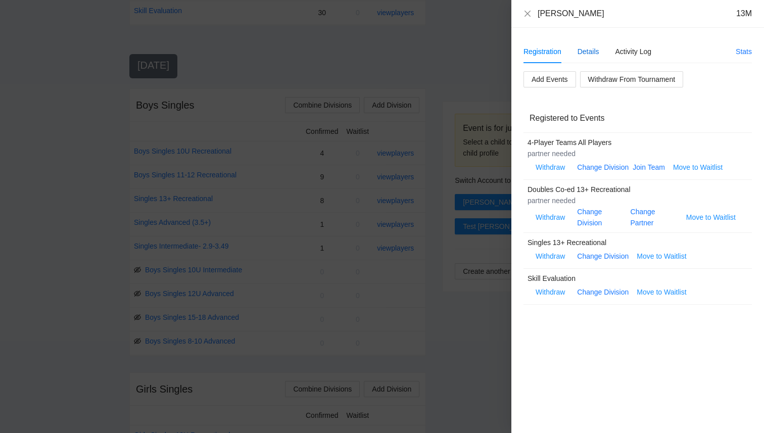
click at [594, 47] on div "Details" at bounding box center [589, 51] width 22 height 11
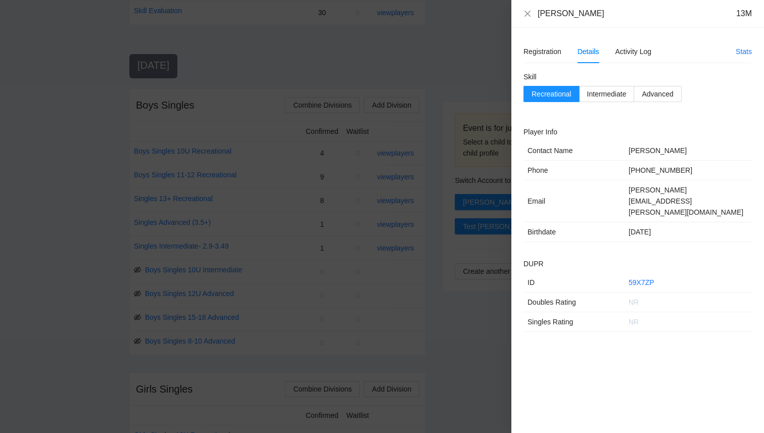
click at [531, 7] on div "[PERSON_NAME] 13M" at bounding box center [637, 14] width 253 height 28
click at [530, 10] on icon "close" at bounding box center [527, 14] width 8 height 8
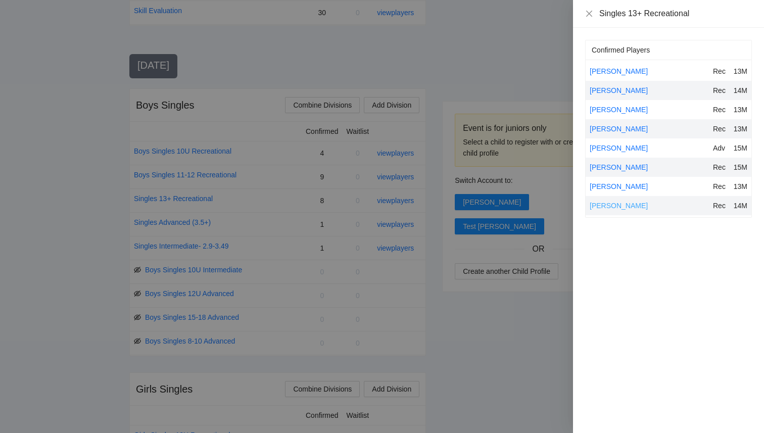
click at [607, 205] on link "[PERSON_NAME]" at bounding box center [619, 206] width 58 height 8
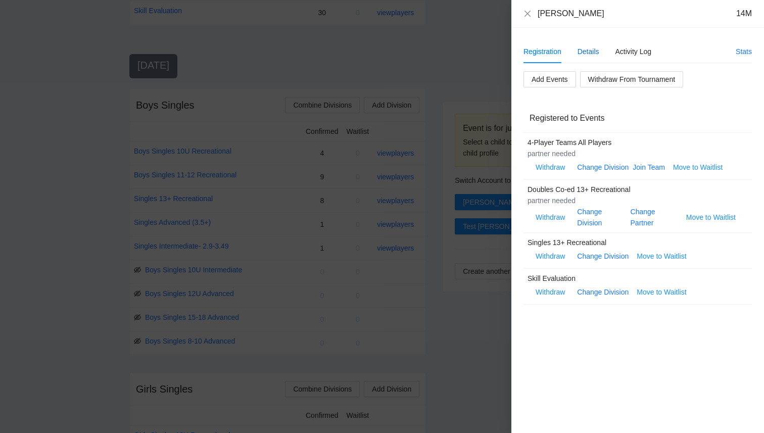
click at [587, 56] on div "Details" at bounding box center [589, 51] width 22 height 11
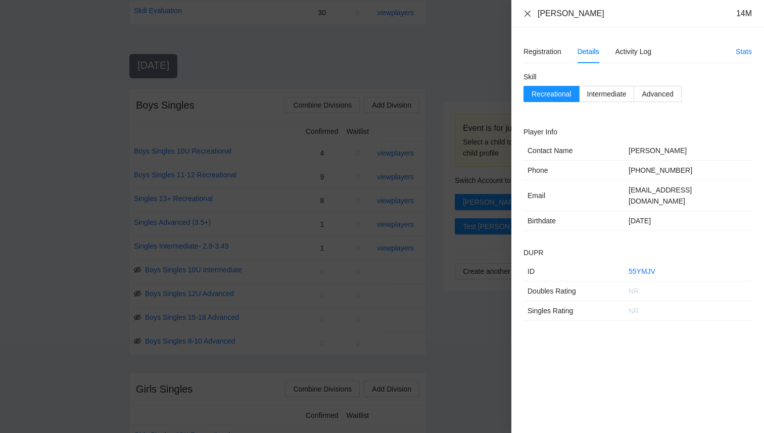
click at [528, 13] on icon "close" at bounding box center [527, 13] width 6 height 6
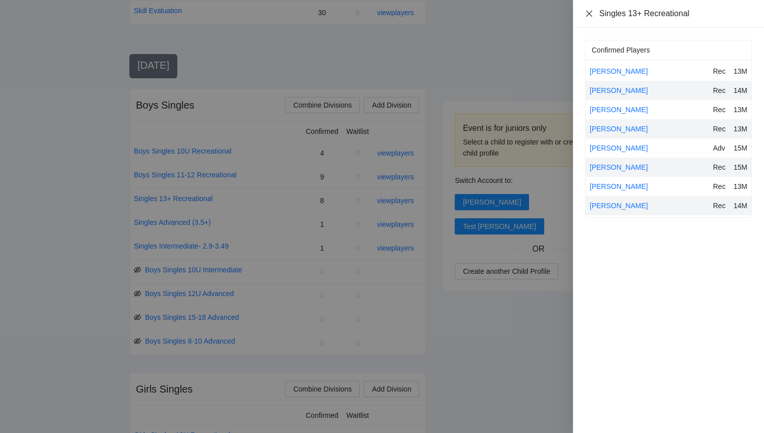
click at [585, 15] on icon "close" at bounding box center [589, 14] width 8 height 8
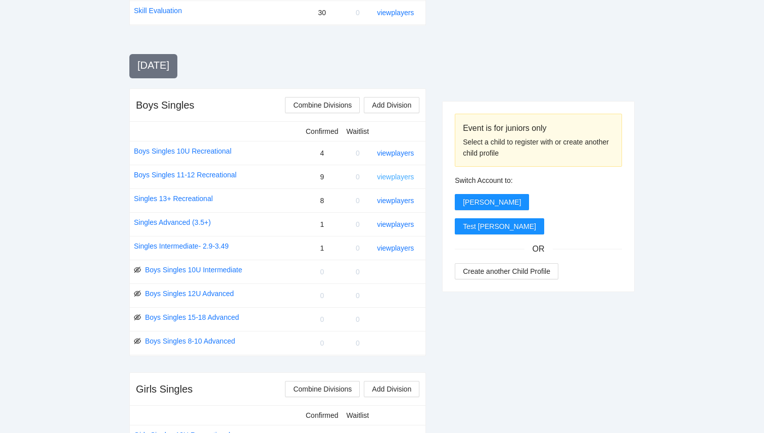
click at [400, 177] on link "view players" at bounding box center [395, 177] width 37 height 8
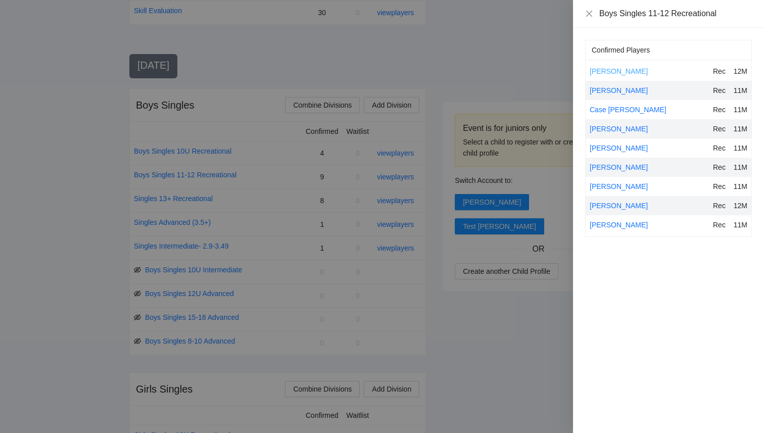
click at [603, 70] on link "[PERSON_NAME]" at bounding box center [619, 71] width 58 height 8
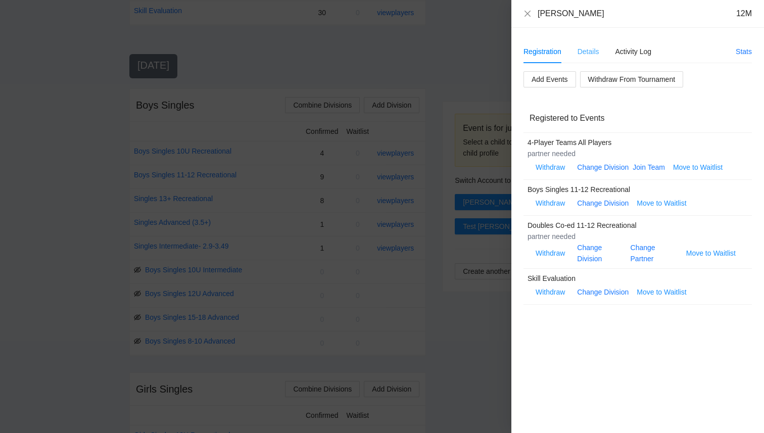
click at [590, 45] on div "Details" at bounding box center [589, 51] width 22 height 23
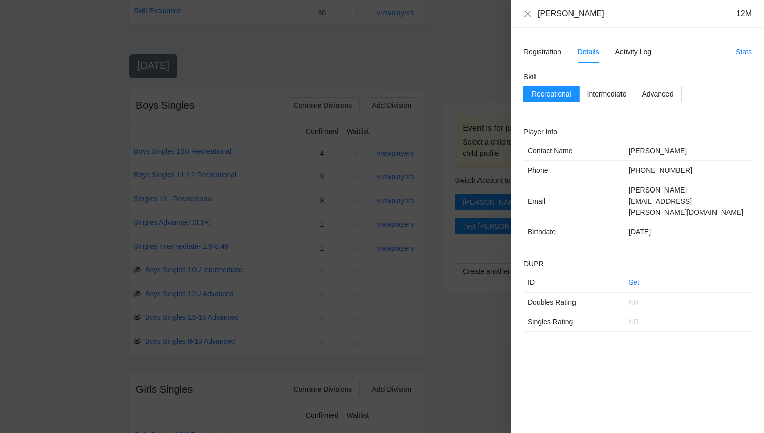
click at [529, 7] on div "[PERSON_NAME] 12M" at bounding box center [637, 14] width 253 height 28
click at [528, 12] on icon "close" at bounding box center [527, 14] width 8 height 8
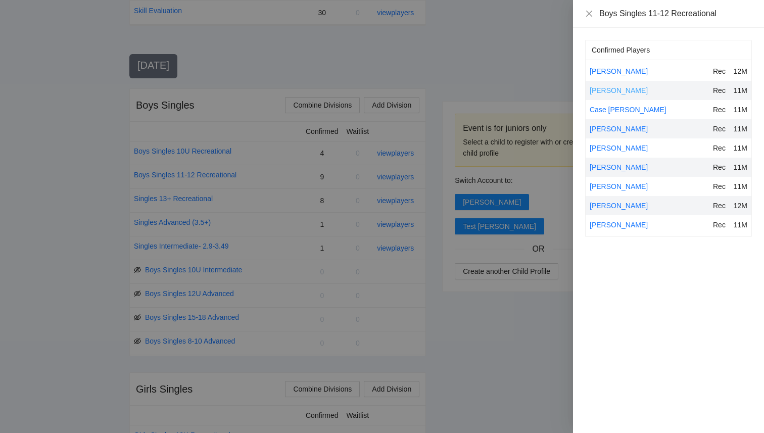
click at [601, 86] on link "[PERSON_NAME]" at bounding box center [619, 90] width 58 height 8
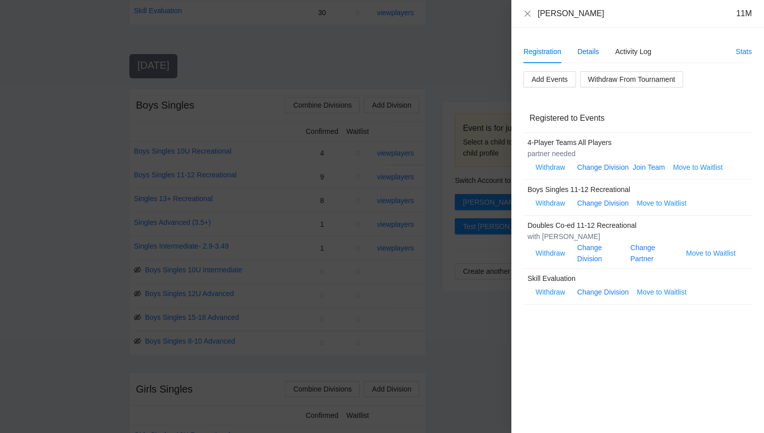
click at [594, 50] on div "Details" at bounding box center [589, 51] width 22 height 11
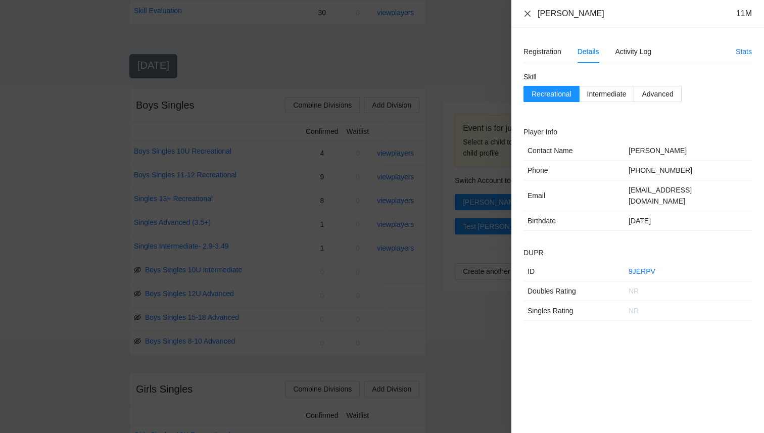
click at [526, 15] on icon "close" at bounding box center [527, 13] width 6 height 6
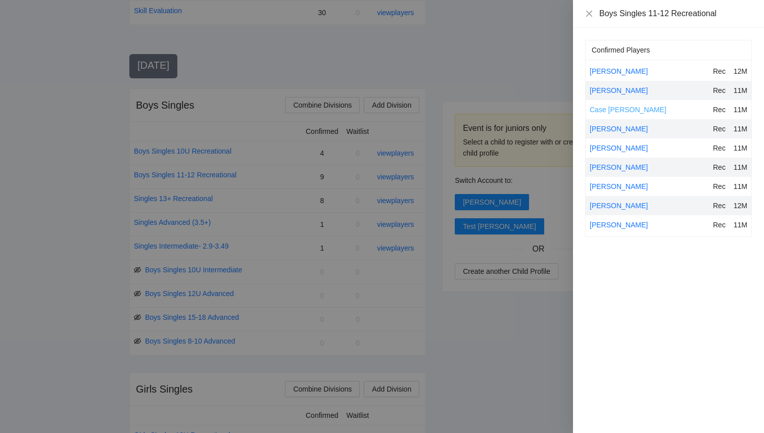
click at [600, 107] on link "Case [PERSON_NAME]" at bounding box center [628, 110] width 77 height 8
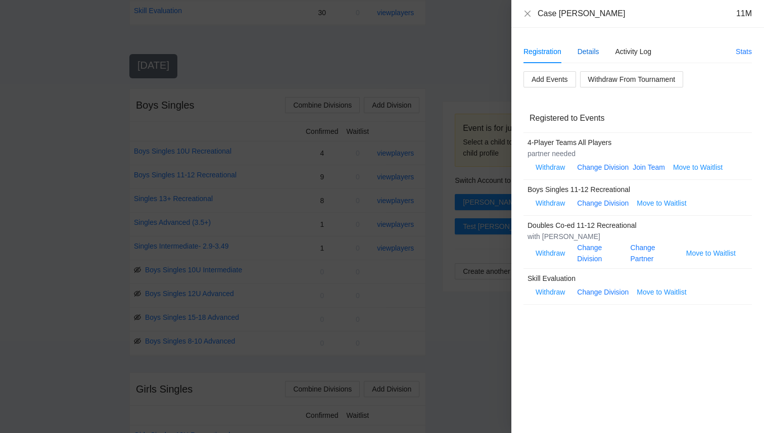
click at [579, 51] on div "Details" at bounding box center [589, 51] width 22 height 11
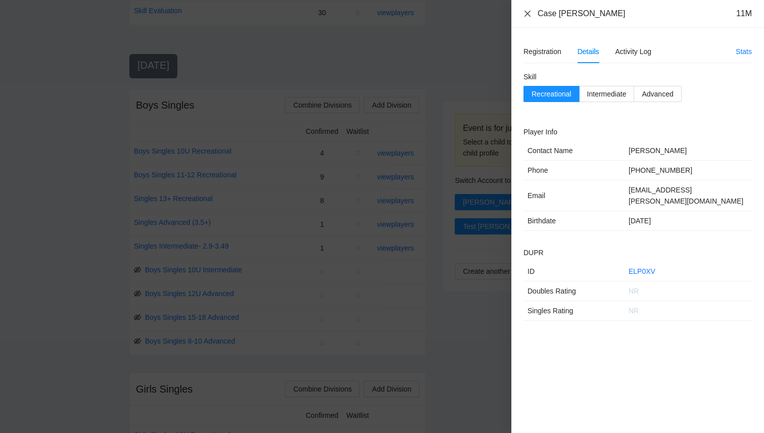
click at [528, 14] on icon "close" at bounding box center [527, 13] width 6 height 6
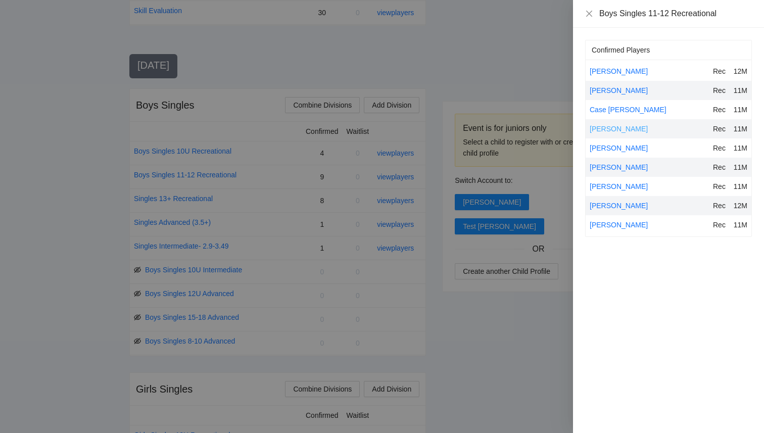
click at [602, 131] on link "[PERSON_NAME]" at bounding box center [619, 129] width 58 height 8
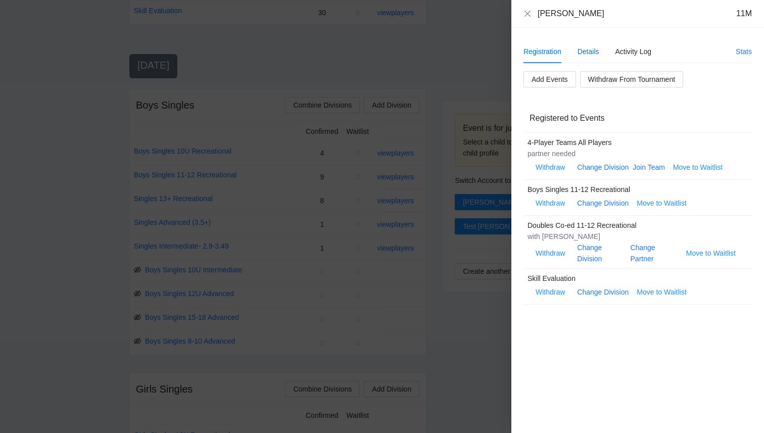
click at [588, 52] on div "Details" at bounding box center [589, 51] width 22 height 11
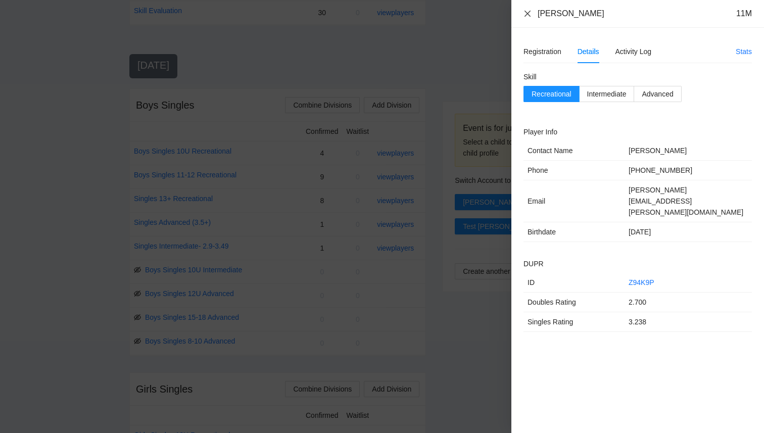
click at [527, 17] on icon "close" at bounding box center [527, 14] width 8 height 8
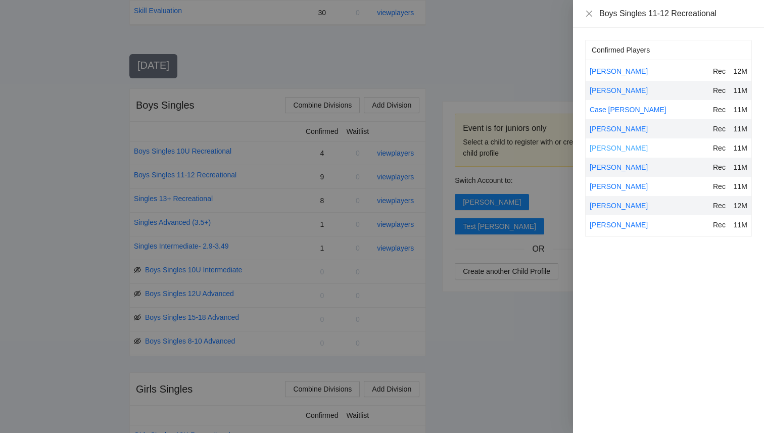
click at [598, 148] on link "[PERSON_NAME]" at bounding box center [619, 148] width 58 height 8
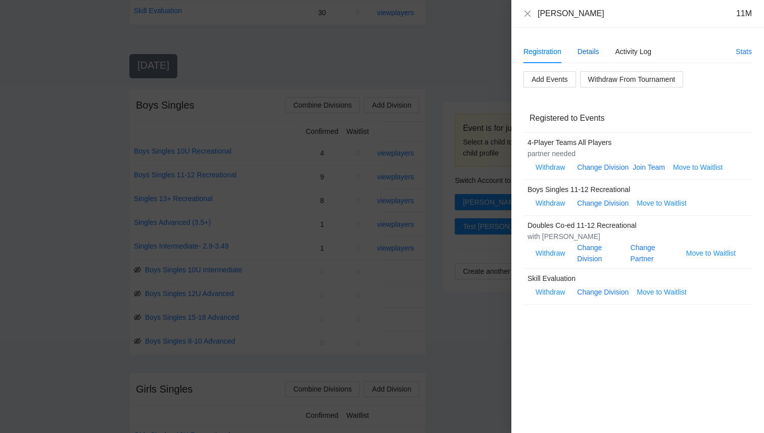
click at [585, 52] on div "Details" at bounding box center [589, 51] width 22 height 11
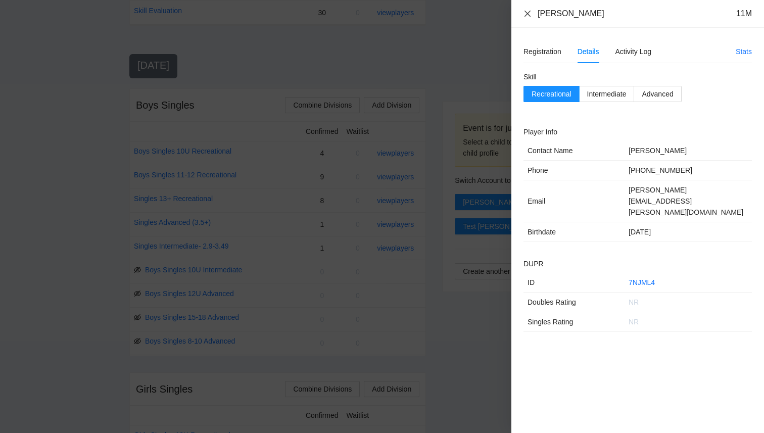
click at [525, 12] on icon "close" at bounding box center [527, 13] width 6 height 6
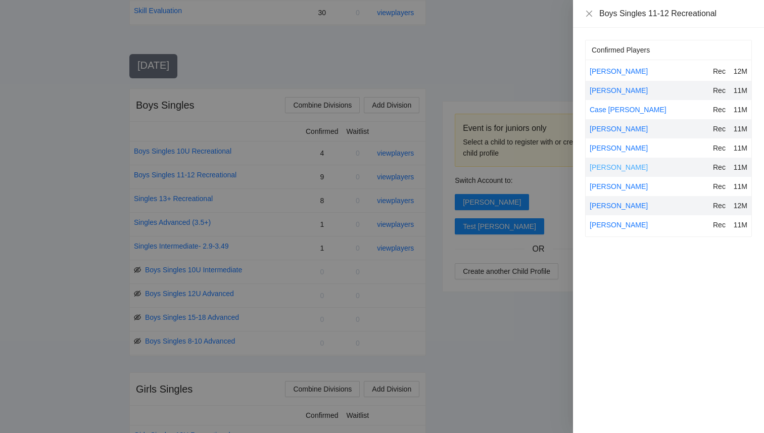
click at [609, 167] on link "[PERSON_NAME]" at bounding box center [619, 167] width 58 height 8
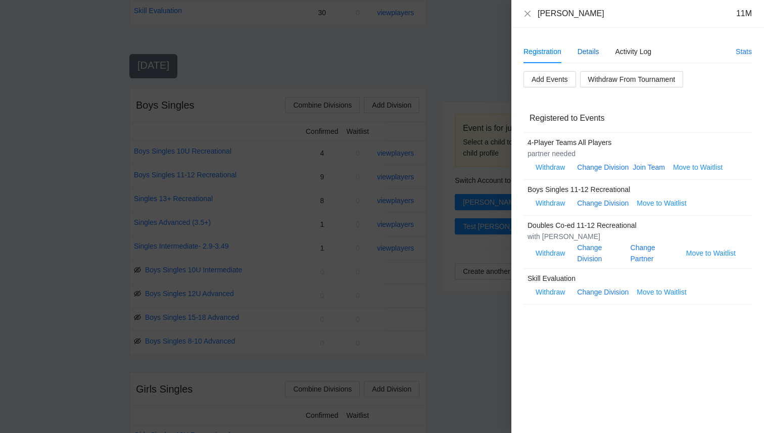
click at [590, 52] on div "Details" at bounding box center [589, 51] width 22 height 11
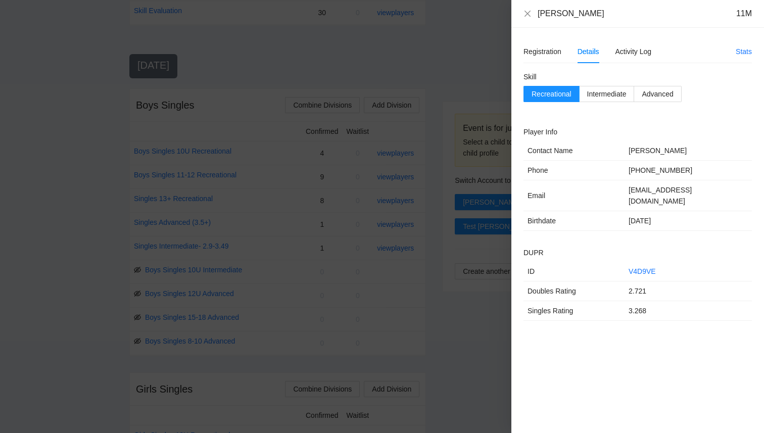
click at [532, 10] on div "[PERSON_NAME] 11M" at bounding box center [637, 13] width 228 height 11
click at [525, 14] on icon "close" at bounding box center [527, 14] width 8 height 8
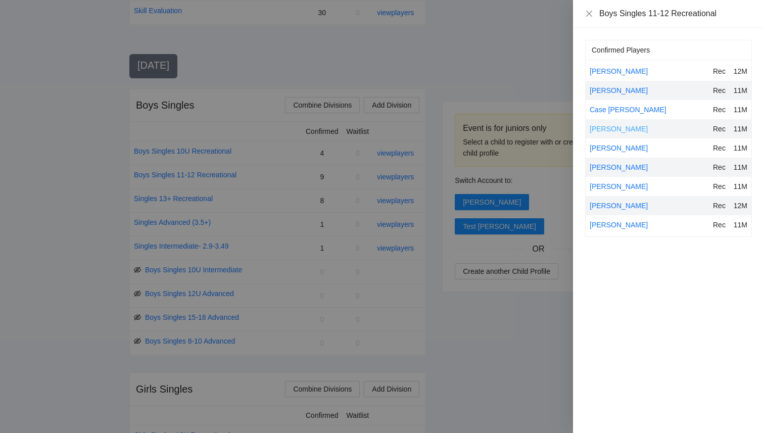
click at [624, 128] on link "[PERSON_NAME]" at bounding box center [619, 129] width 58 height 8
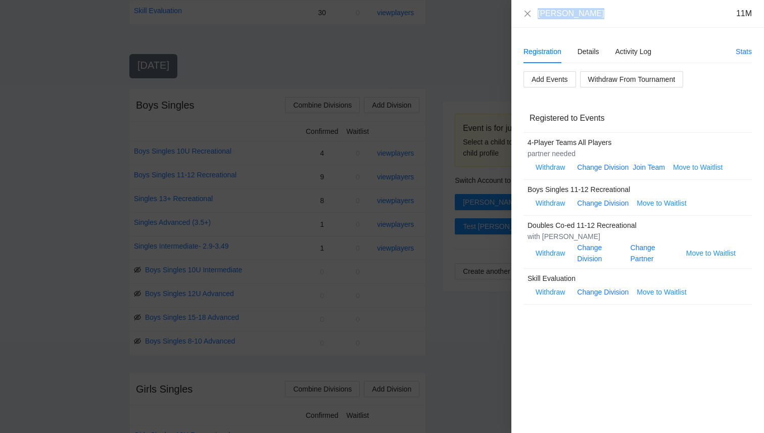
drag, startPoint x: 593, startPoint y: 14, endPoint x: 538, endPoint y: 9, distance: 55.4
click at [538, 9] on div "[PERSON_NAME] 11M" at bounding box center [645, 13] width 214 height 11
copy div "[PERSON_NAME]"
click at [581, 53] on div "Details" at bounding box center [589, 51] width 22 height 11
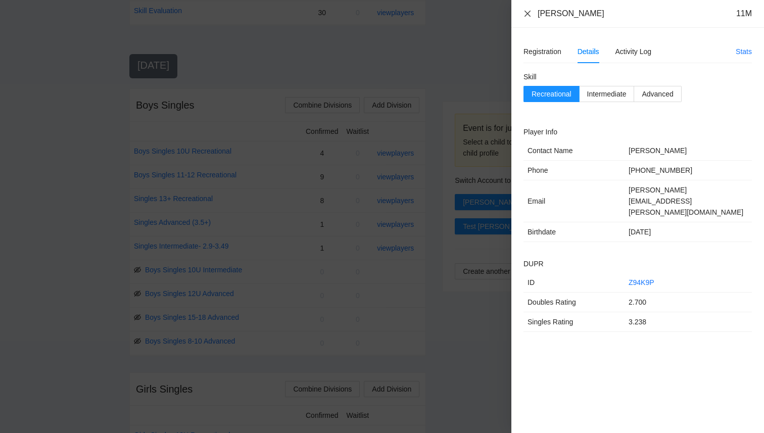
click at [527, 15] on icon "close" at bounding box center [527, 14] width 8 height 8
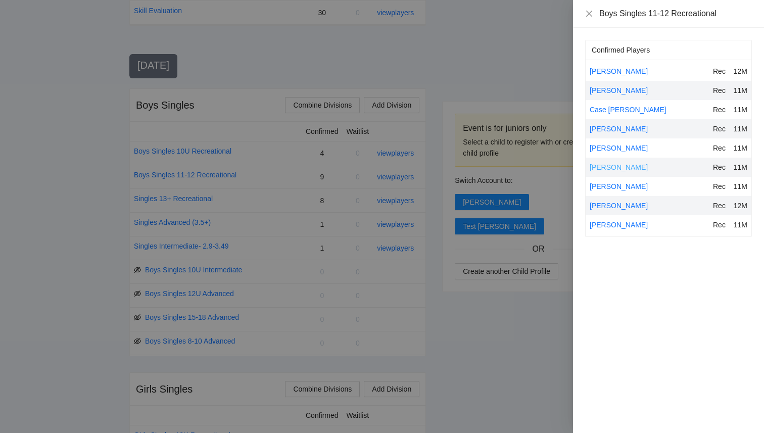
click at [616, 166] on link "[PERSON_NAME]" at bounding box center [619, 167] width 58 height 8
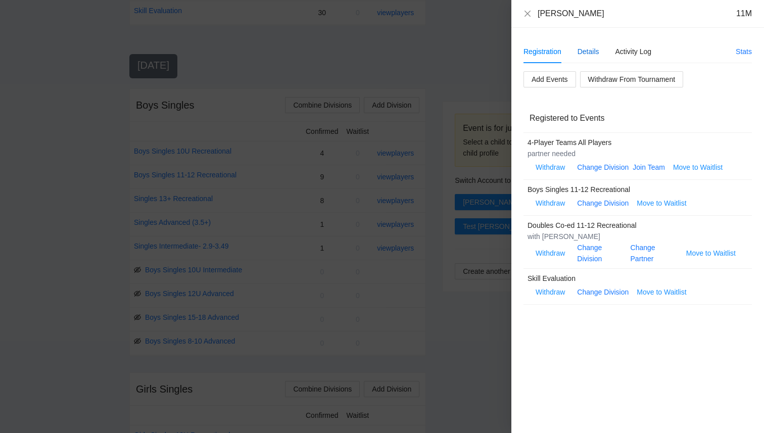
click at [589, 46] on div "Details" at bounding box center [589, 51] width 22 height 11
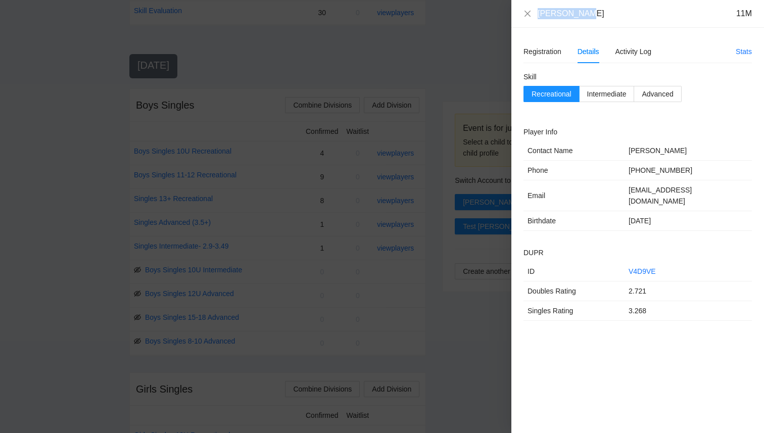
drag, startPoint x: 579, startPoint y: 14, endPoint x: 534, endPoint y: 15, distance: 45.5
click at [534, 15] on div "[PERSON_NAME] 11M" at bounding box center [637, 13] width 228 height 11
copy div "[PERSON_NAME]"
click at [525, 10] on icon "close" at bounding box center [527, 14] width 8 height 8
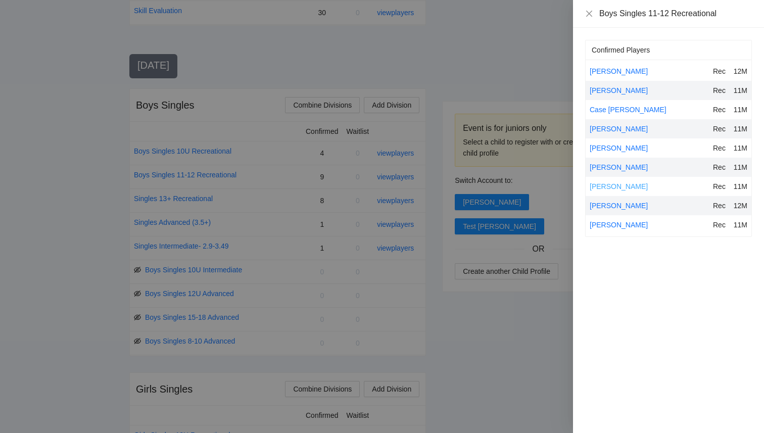
click at [607, 185] on link "[PERSON_NAME]" at bounding box center [619, 186] width 58 height 8
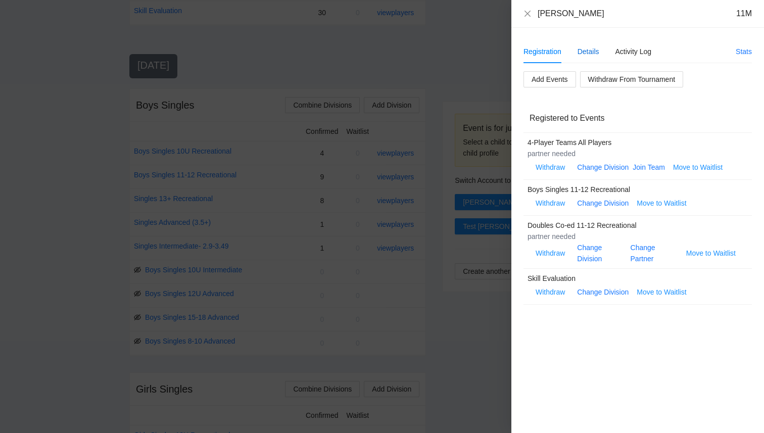
click at [590, 51] on div "Details" at bounding box center [589, 51] width 22 height 11
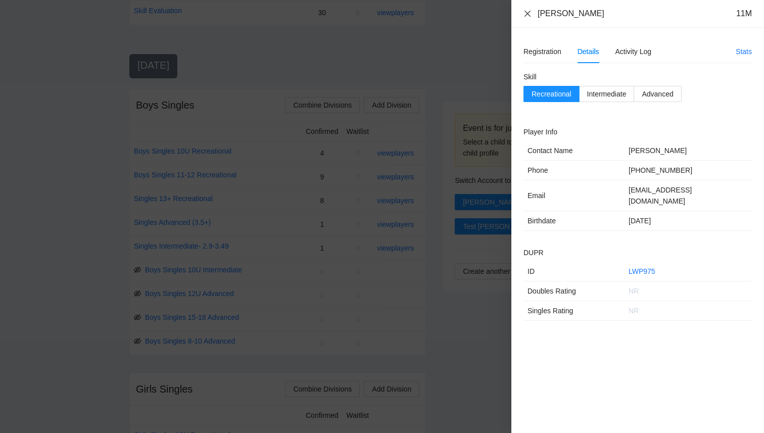
click at [525, 12] on icon "close" at bounding box center [527, 13] width 6 height 6
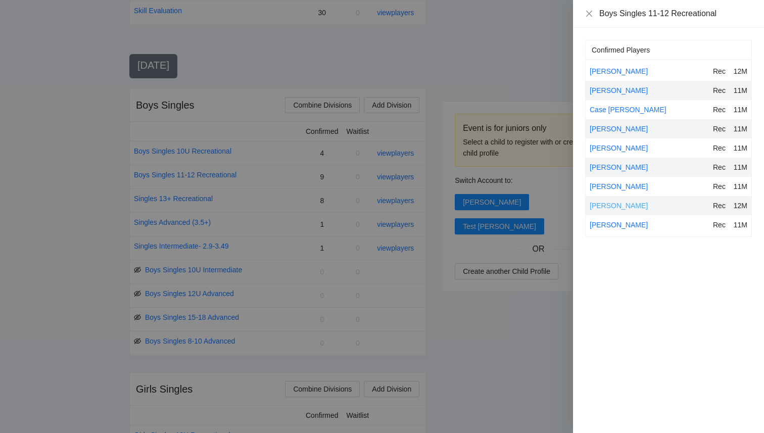
click at [607, 206] on link "[PERSON_NAME]" at bounding box center [619, 206] width 58 height 8
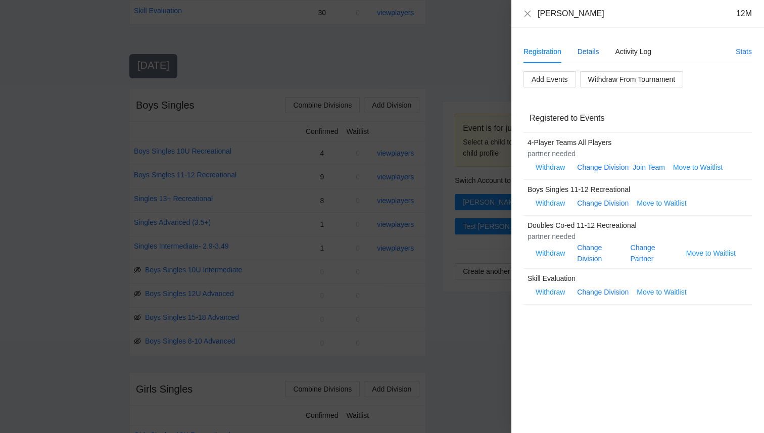
click at [592, 51] on div "Details" at bounding box center [589, 51] width 22 height 11
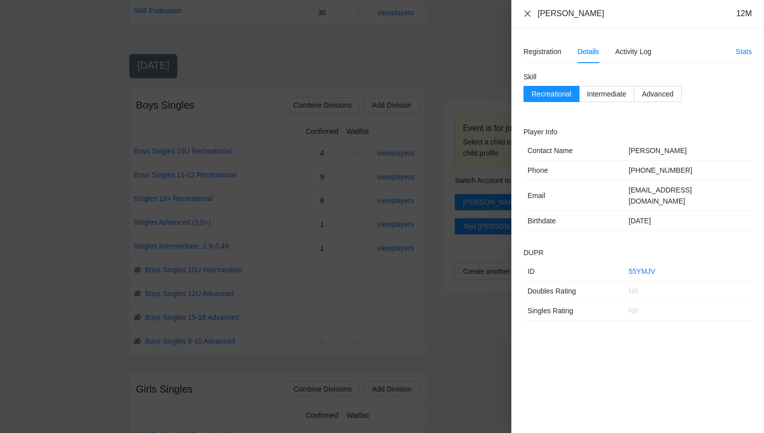
click at [529, 11] on icon "close" at bounding box center [527, 13] width 6 height 6
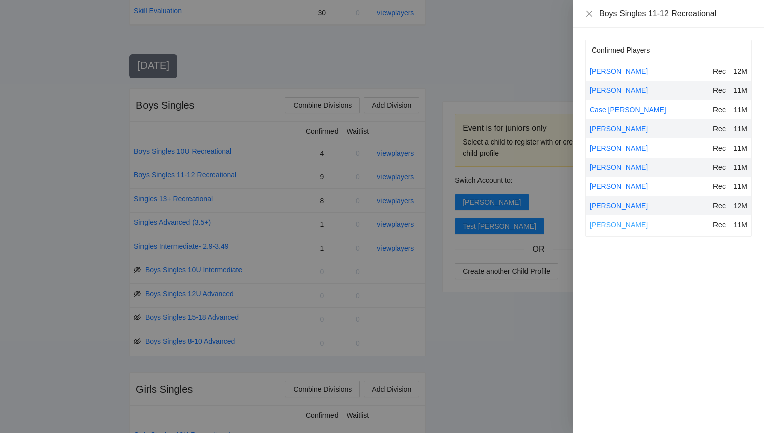
click at [614, 224] on link "[PERSON_NAME]" at bounding box center [619, 225] width 58 height 8
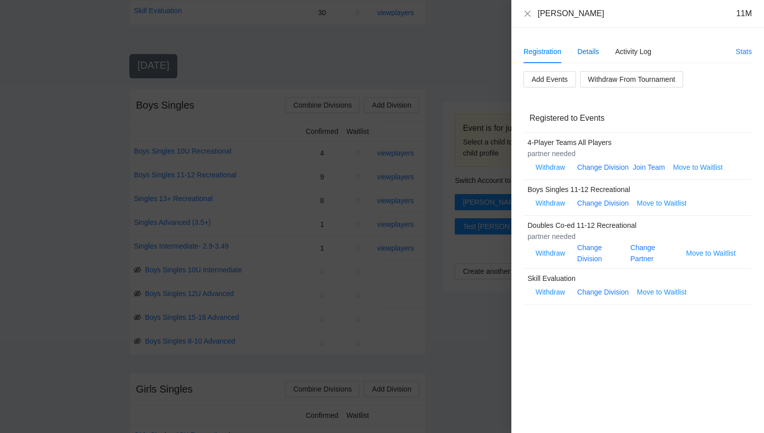
click at [586, 50] on div "Details" at bounding box center [589, 51] width 22 height 11
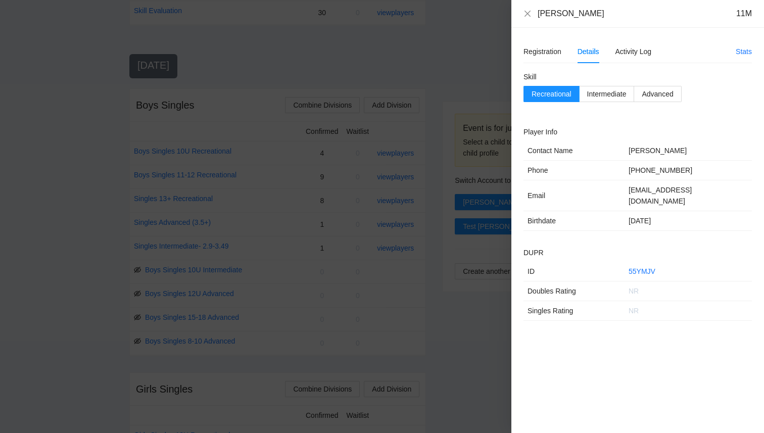
click at [532, 13] on div "[PERSON_NAME] 11M" at bounding box center [637, 13] width 228 height 11
click at [528, 12] on icon "close" at bounding box center [527, 14] width 8 height 8
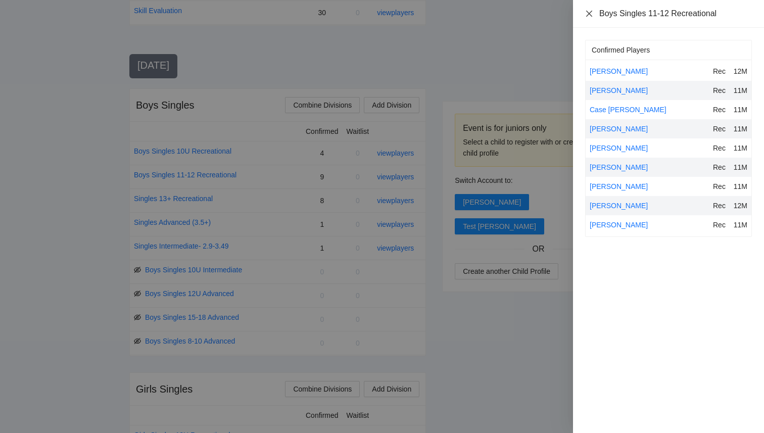
click at [590, 11] on icon "close" at bounding box center [589, 14] width 8 height 8
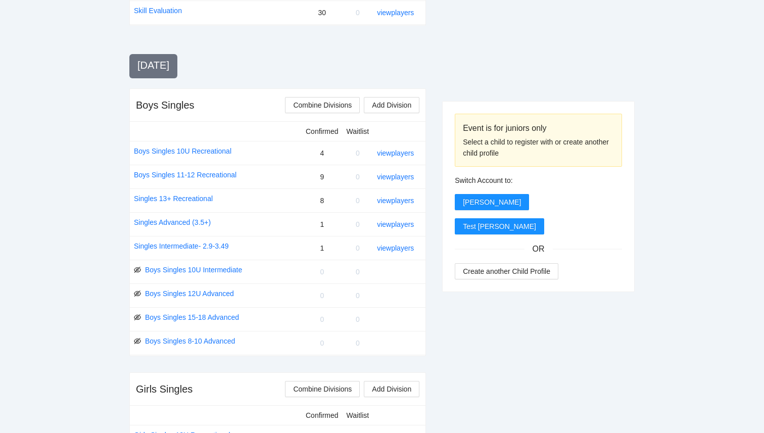
click at [472, 93] on div at bounding box center [538, 9] width 193 height 191
click at [403, 151] on link "view players" at bounding box center [395, 153] width 37 height 8
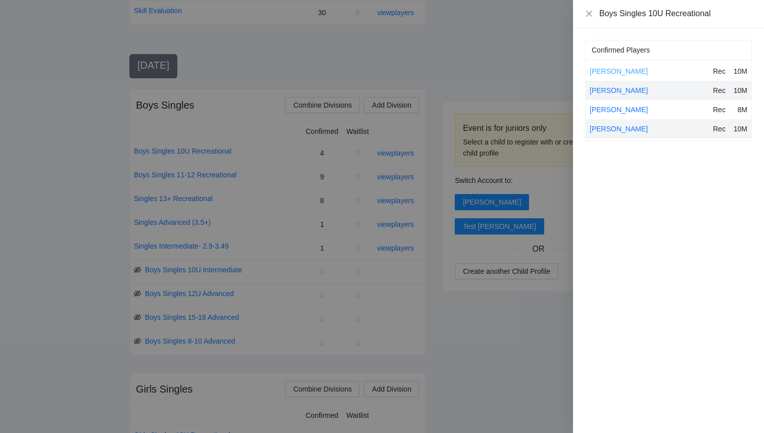
click at [613, 71] on link "[PERSON_NAME]" at bounding box center [619, 71] width 58 height 8
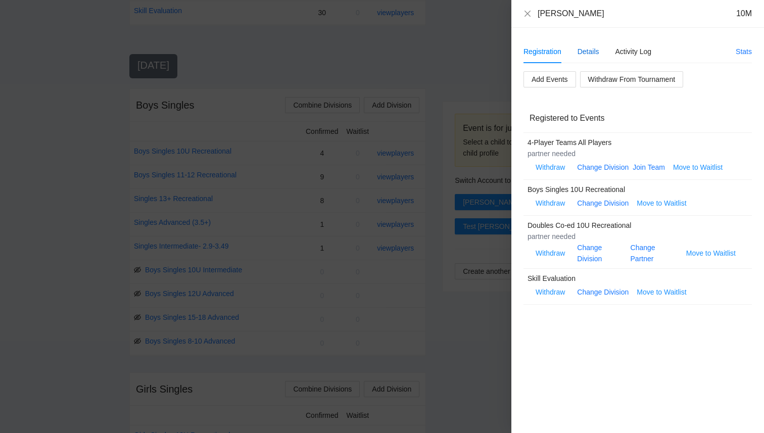
click at [583, 50] on div "Details" at bounding box center [589, 51] width 22 height 11
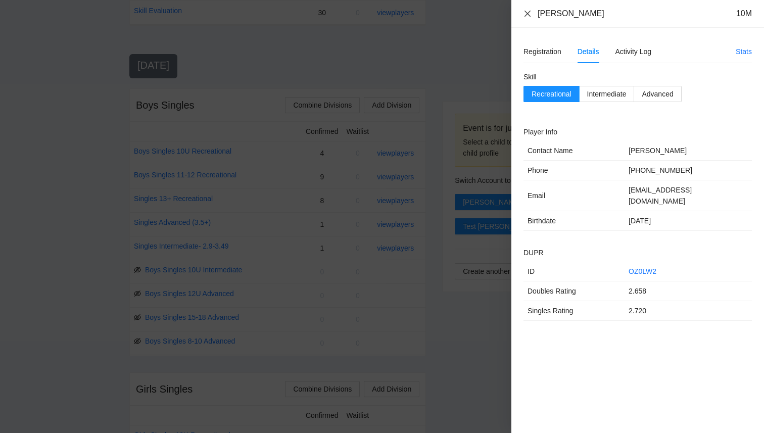
click at [529, 14] on icon "close" at bounding box center [527, 13] width 6 height 6
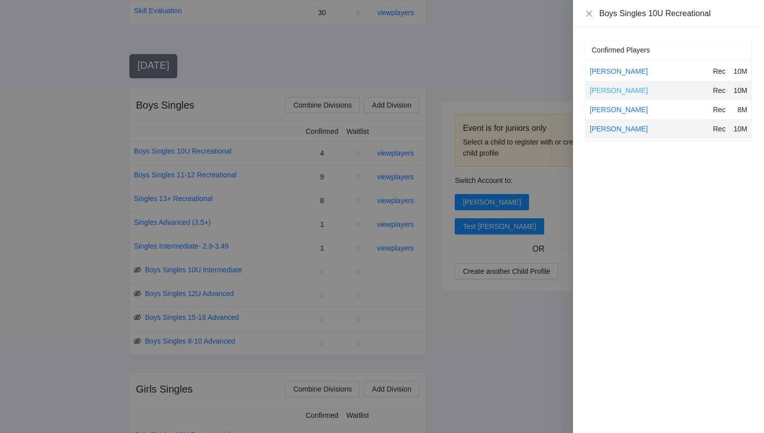
click at [624, 89] on link "[PERSON_NAME]" at bounding box center [619, 90] width 58 height 8
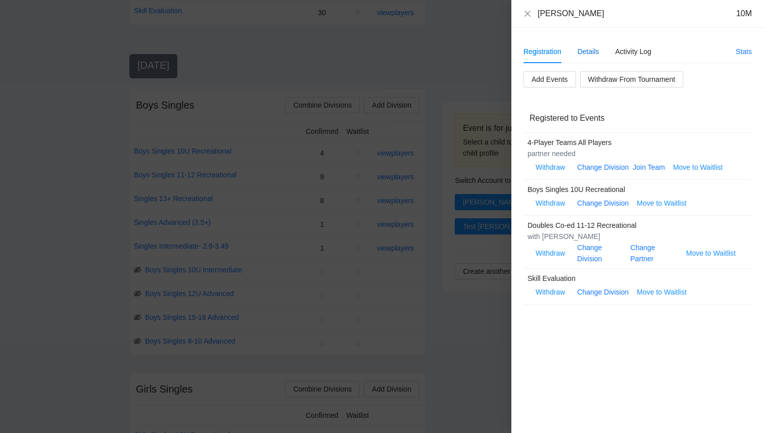
click at [587, 49] on div "Details" at bounding box center [589, 51] width 22 height 11
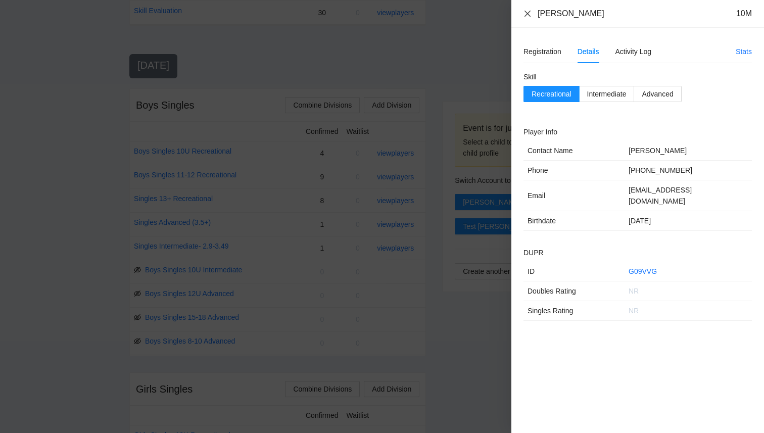
click at [530, 14] on icon "close" at bounding box center [527, 14] width 8 height 8
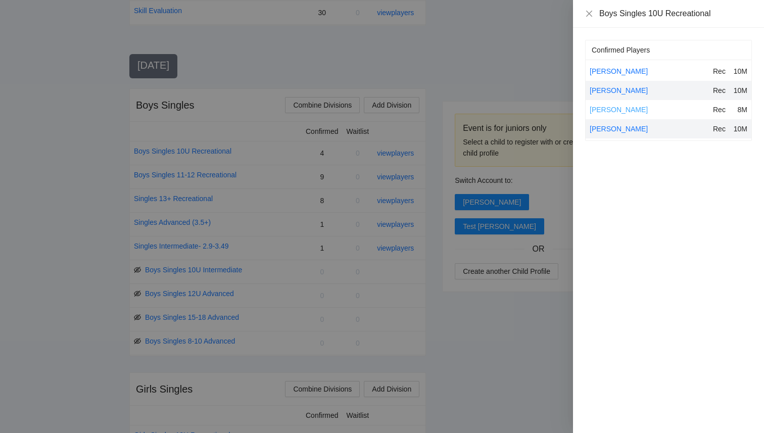
click at [605, 110] on link "[PERSON_NAME]" at bounding box center [619, 110] width 58 height 8
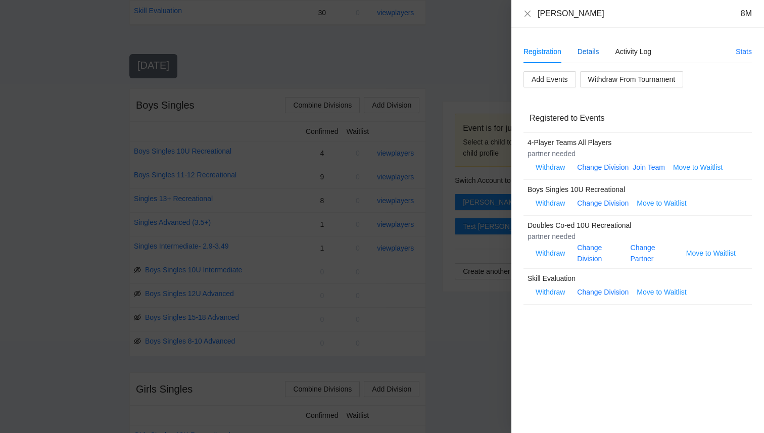
click at [588, 53] on div "Details" at bounding box center [589, 51] width 22 height 11
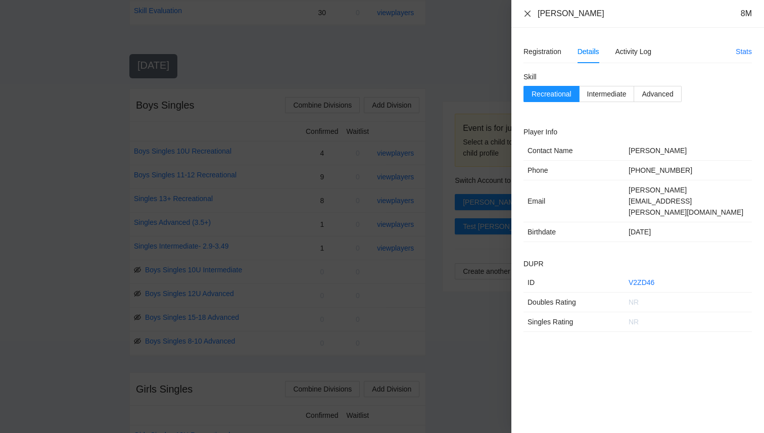
click at [525, 12] on icon "close" at bounding box center [527, 13] width 6 height 6
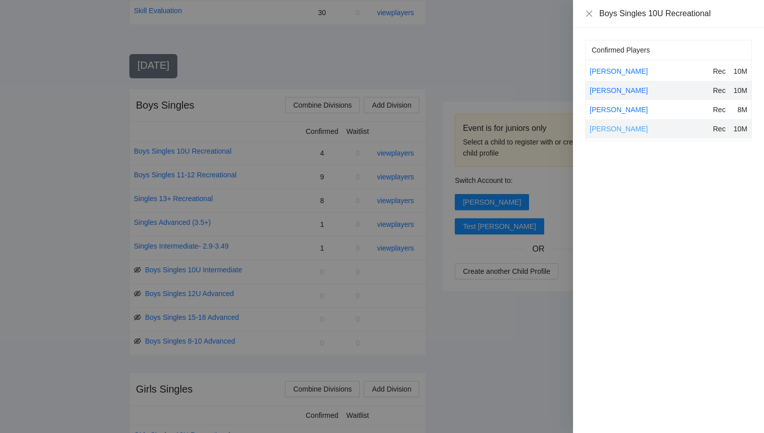
click at [601, 130] on link "[PERSON_NAME]" at bounding box center [619, 129] width 58 height 8
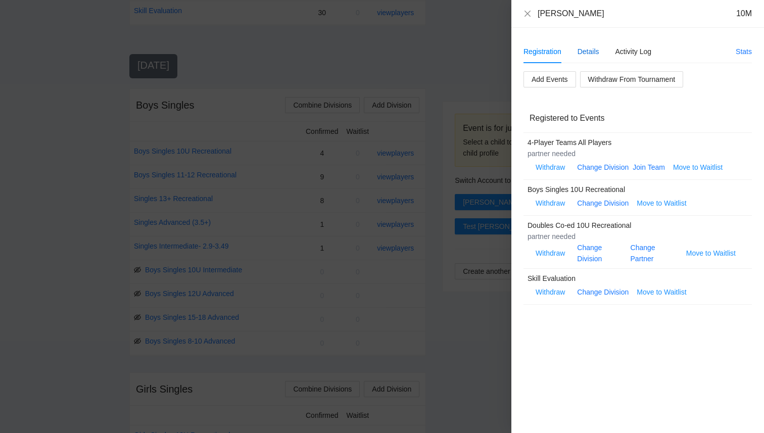
click at [588, 55] on div "Details" at bounding box center [589, 51] width 22 height 11
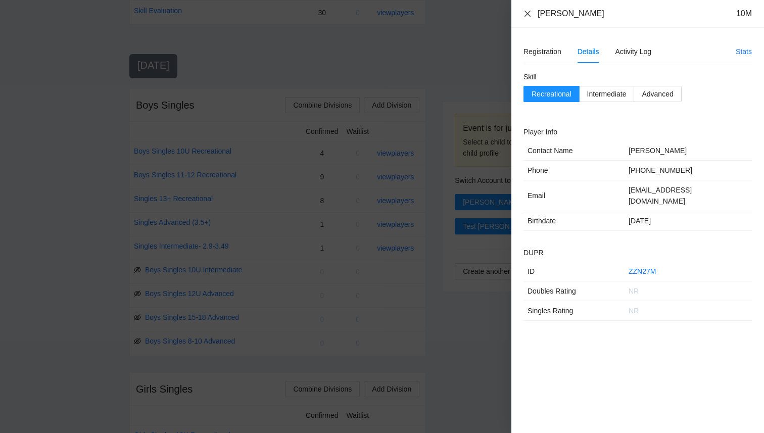
click at [531, 12] on icon "close" at bounding box center [527, 14] width 8 height 8
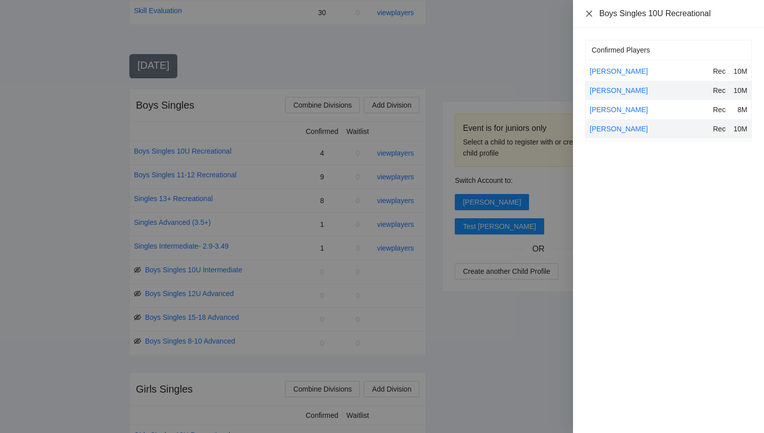
click at [588, 14] on icon "close" at bounding box center [589, 14] width 8 height 8
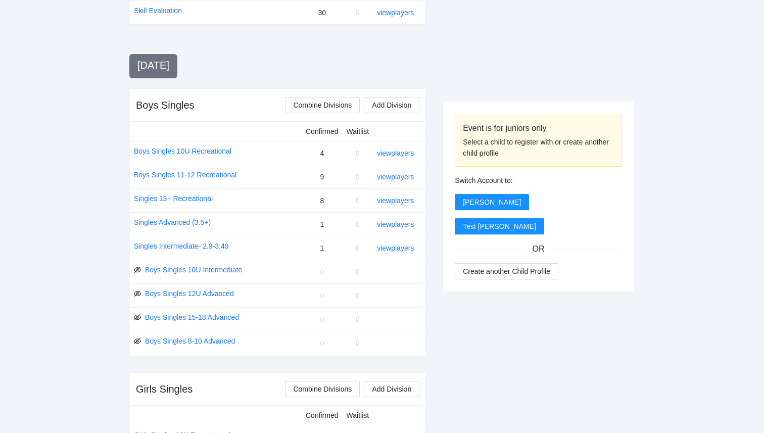
click at [519, 50] on div at bounding box center [538, 9] width 193 height 191
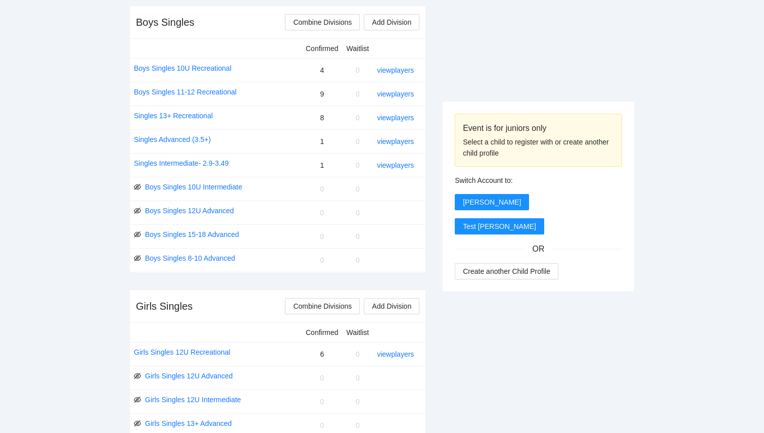
scroll to position [400, 0]
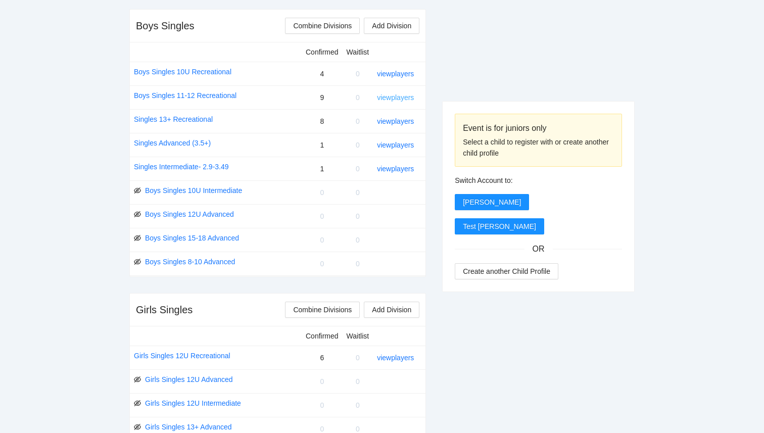
click at [391, 97] on link "view players" at bounding box center [395, 97] width 37 height 8
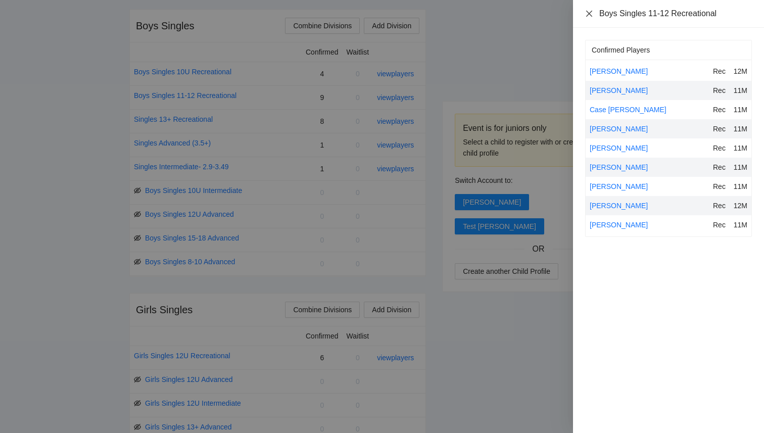
click at [589, 14] on icon "close" at bounding box center [589, 13] width 6 height 6
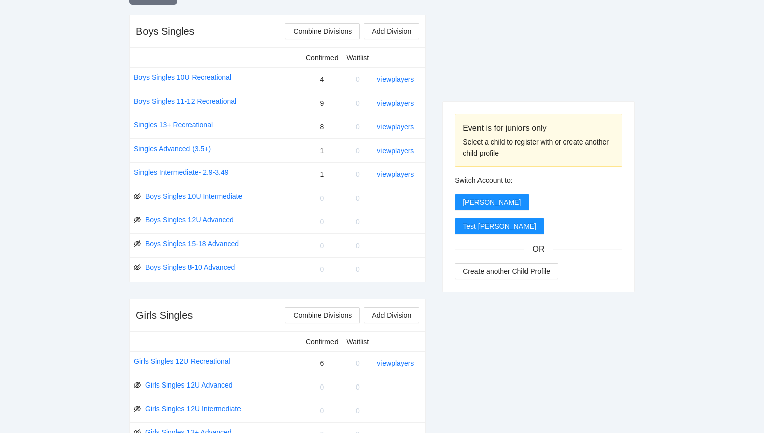
scroll to position [391, 0]
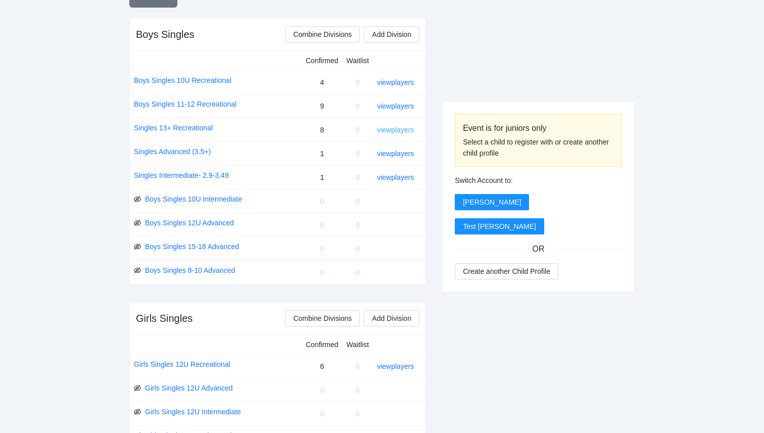
click at [399, 130] on link "view players" at bounding box center [395, 130] width 37 height 8
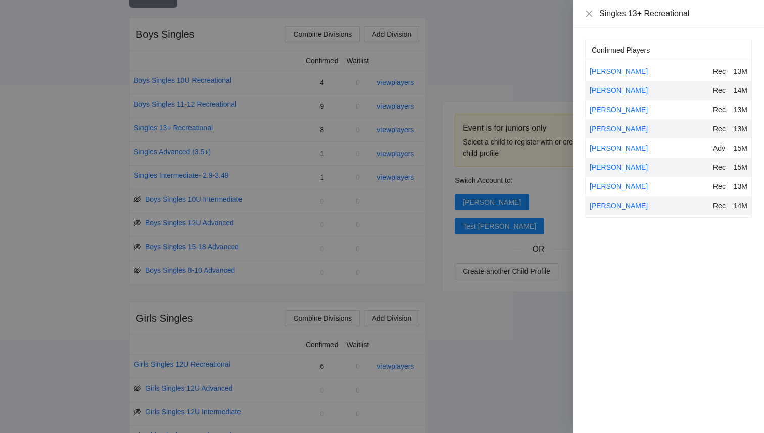
click at [466, 76] on div at bounding box center [382, 216] width 764 height 433
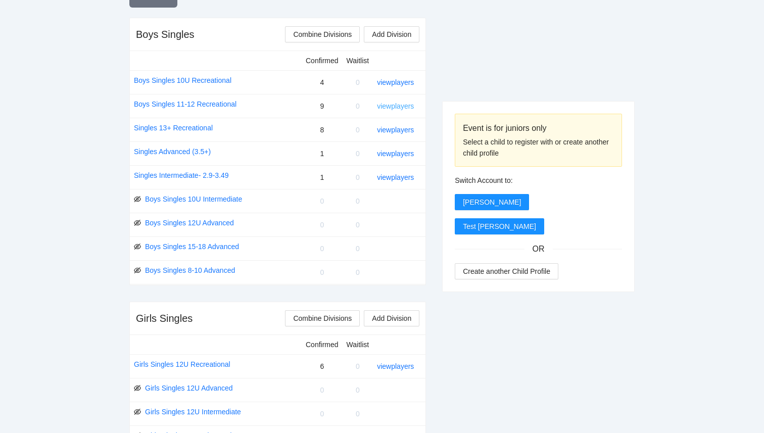
click at [403, 106] on link "view players" at bounding box center [395, 106] width 37 height 8
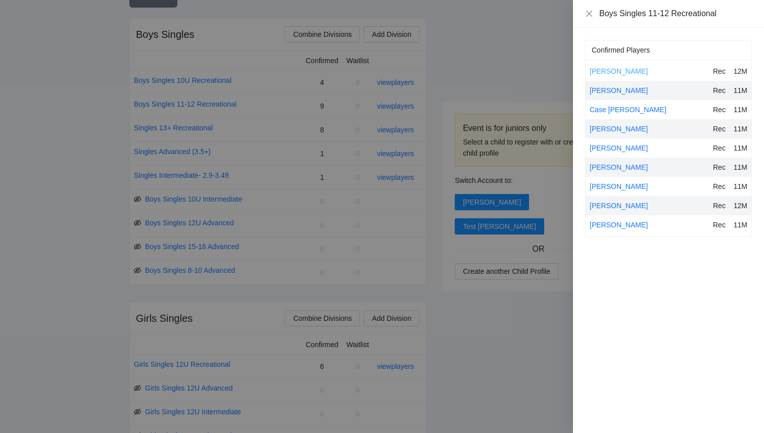
click at [609, 70] on link "[PERSON_NAME]" at bounding box center [619, 71] width 58 height 8
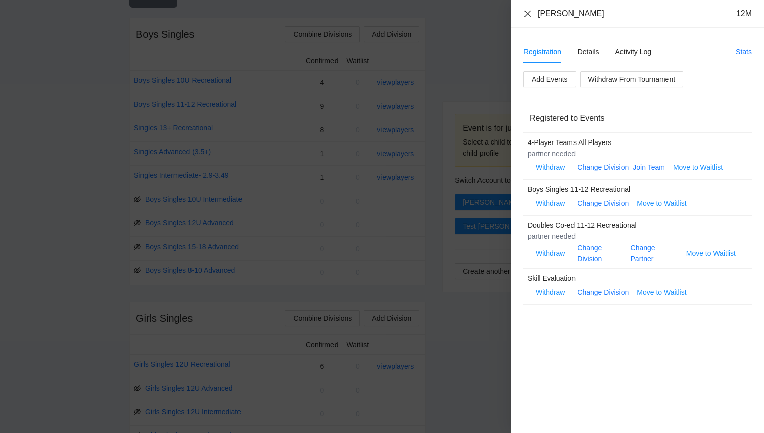
click at [527, 10] on icon "close" at bounding box center [527, 14] width 8 height 8
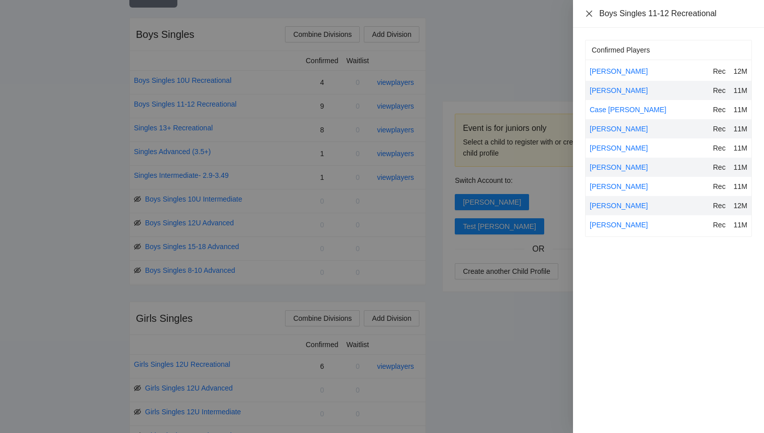
click at [587, 13] on icon "close" at bounding box center [589, 14] width 8 height 8
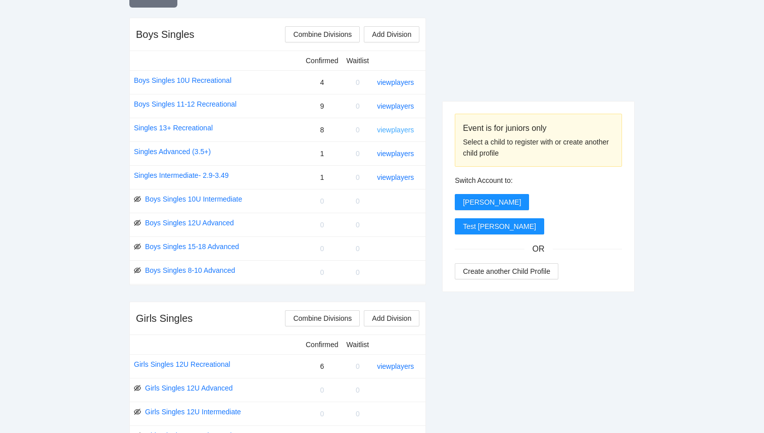
click at [400, 129] on link "view players" at bounding box center [395, 130] width 37 height 8
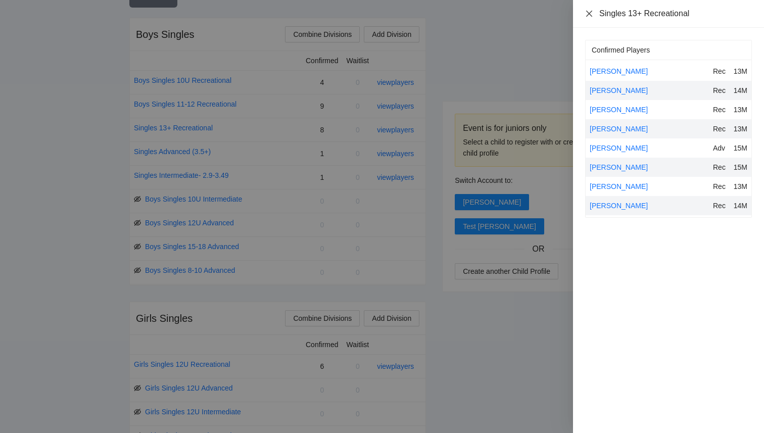
click at [590, 13] on icon "close" at bounding box center [589, 14] width 8 height 8
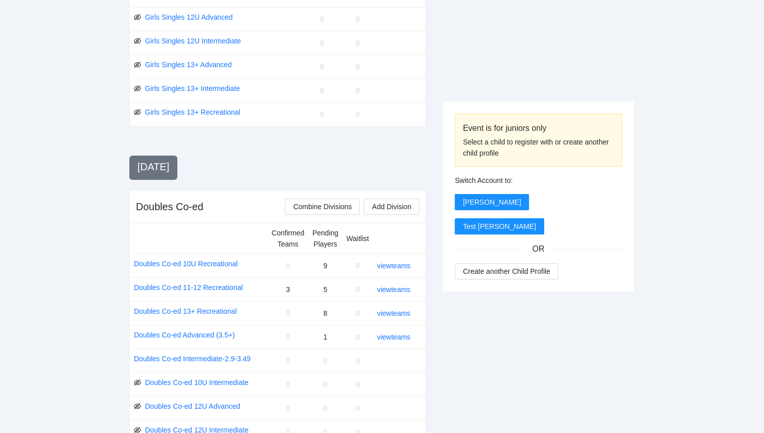
scroll to position [769, 0]
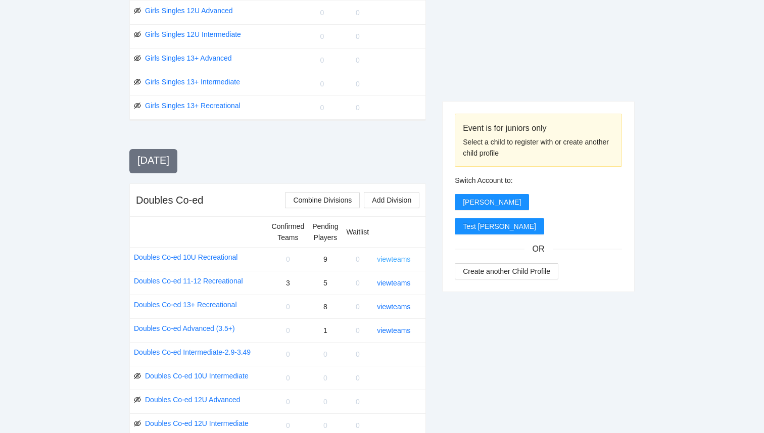
click at [395, 261] on link "view teams" at bounding box center [393, 259] width 33 height 8
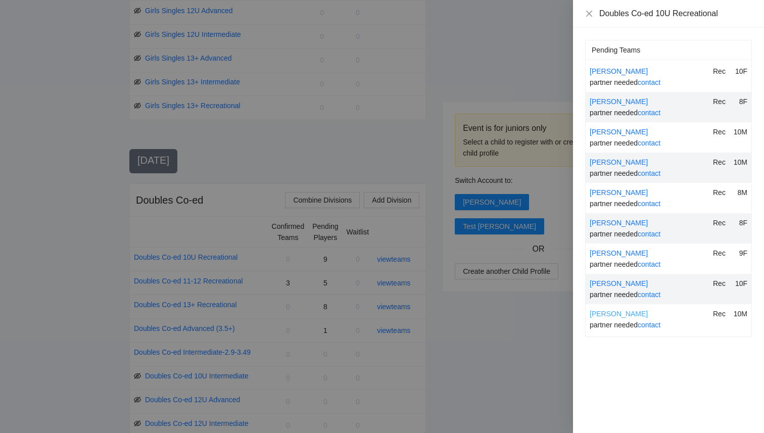
click at [605, 314] on link "[PERSON_NAME]" at bounding box center [619, 314] width 58 height 8
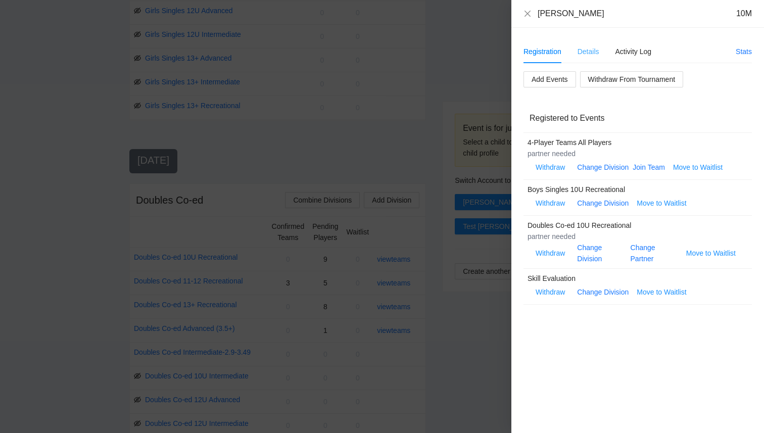
click at [584, 41] on div "Details" at bounding box center [589, 51] width 22 height 23
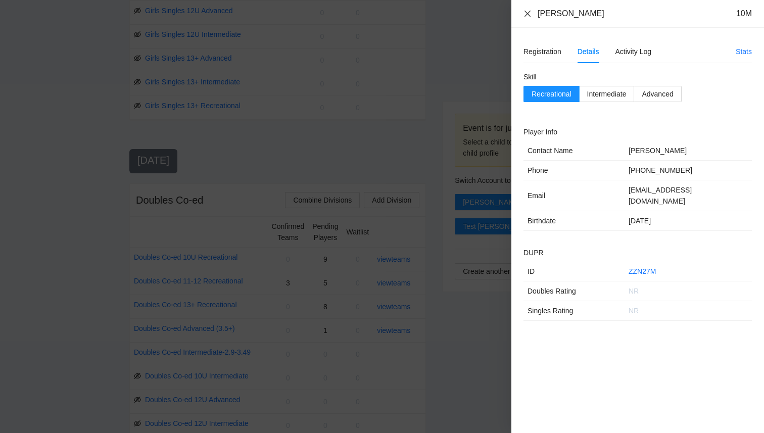
click at [531, 14] on icon "close" at bounding box center [527, 14] width 8 height 8
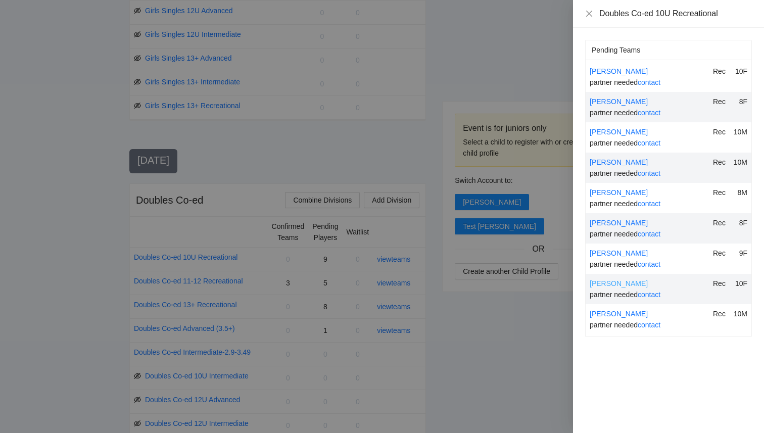
click at [597, 283] on link "[PERSON_NAME]" at bounding box center [619, 283] width 58 height 8
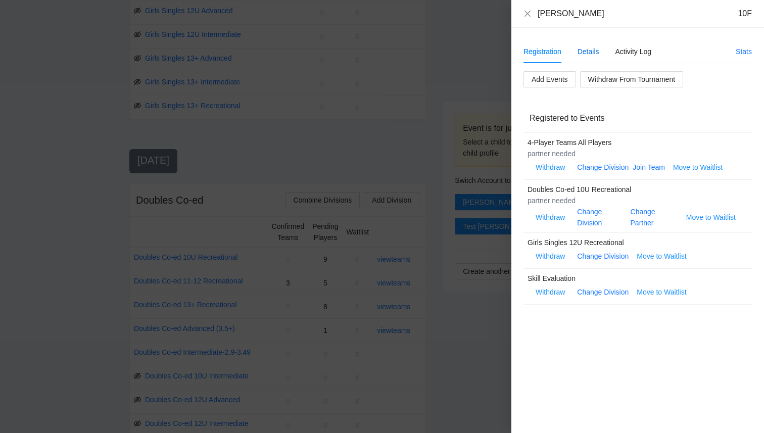
click at [585, 49] on div "Details" at bounding box center [589, 51] width 22 height 11
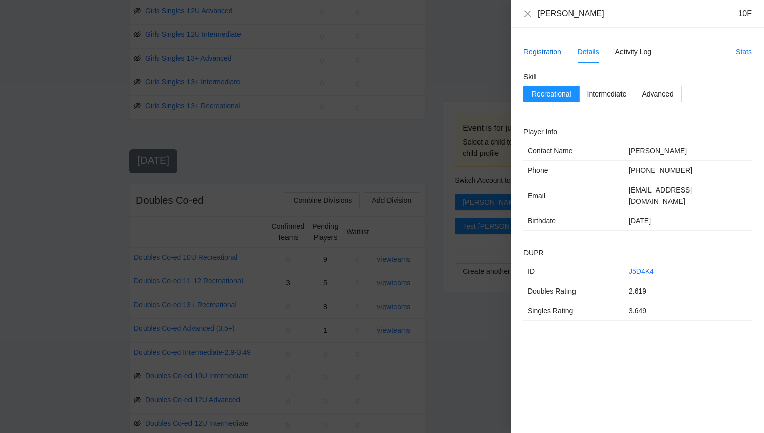
click at [533, 54] on div "Registration" at bounding box center [542, 51] width 38 height 11
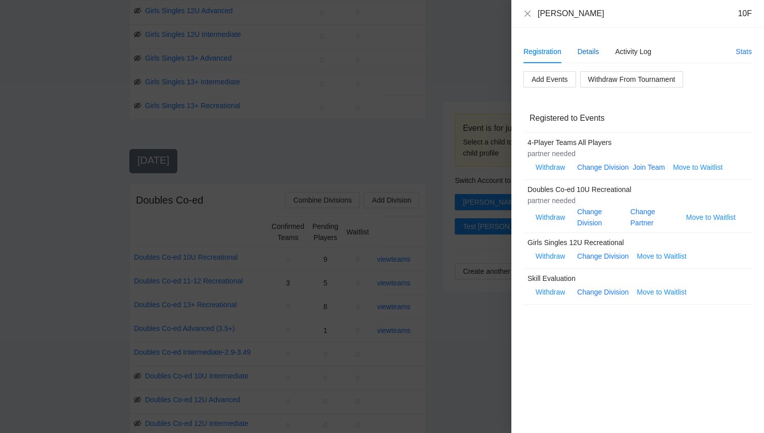
click at [586, 57] on div "Details" at bounding box center [589, 51] width 22 height 11
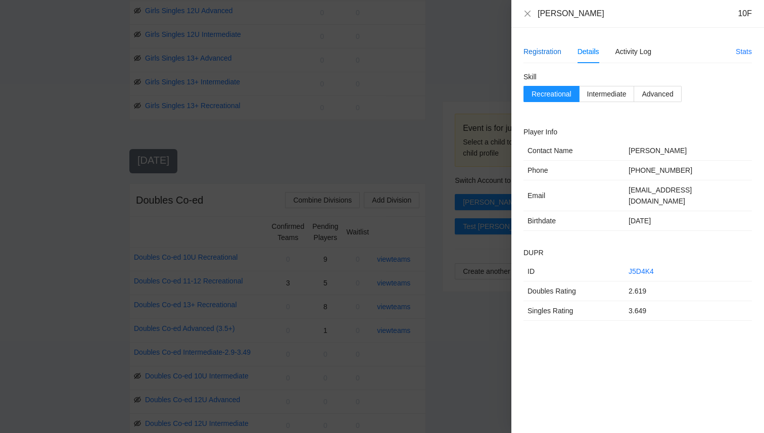
click at [541, 51] on div "Registration" at bounding box center [542, 51] width 38 height 11
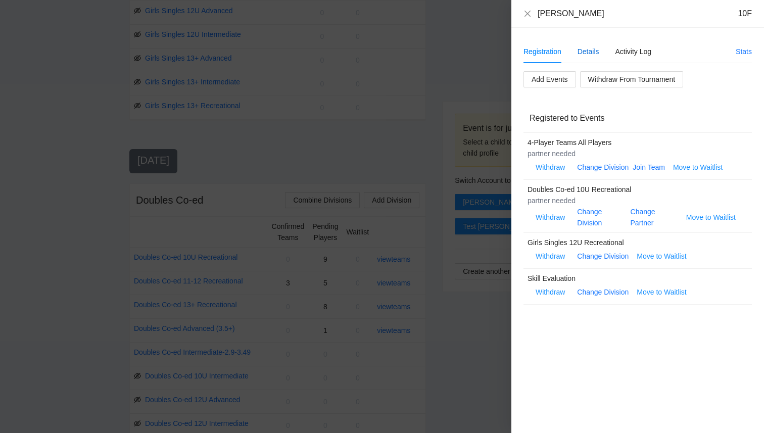
click at [593, 56] on div "Details" at bounding box center [589, 51] width 22 height 11
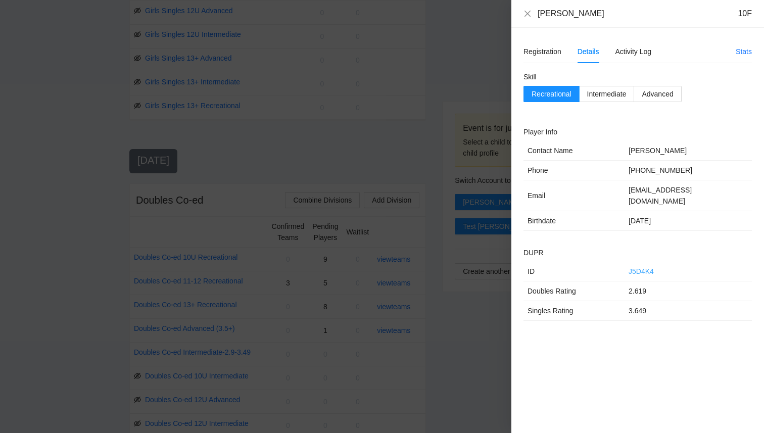
click at [645, 267] on link "J5D4K4" at bounding box center [641, 271] width 25 height 8
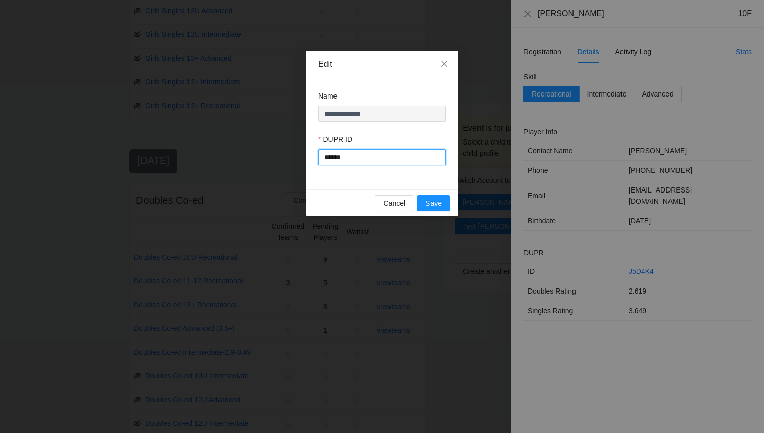
drag, startPoint x: 370, startPoint y: 159, endPoint x: 256, endPoint y: 150, distance: 115.1
click at [256, 150] on div "**********" at bounding box center [382, 216] width 764 height 433
type input "******"
click at [434, 202] on span "Save" at bounding box center [433, 203] width 16 height 11
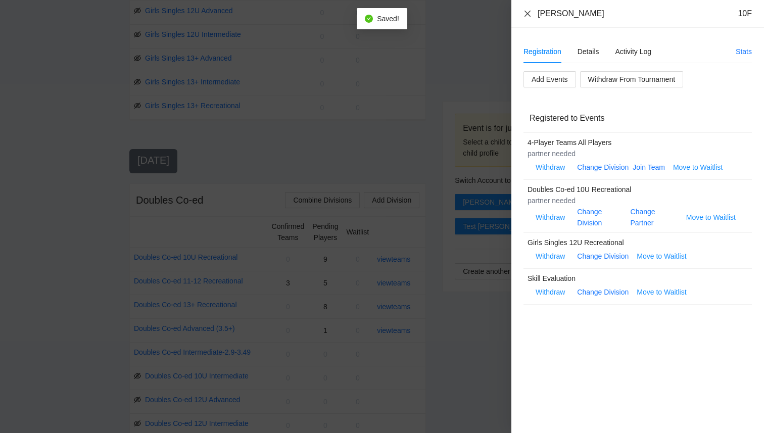
click at [531, 14] on icon "close" at bounding box center [527, 14] width 8 height 8
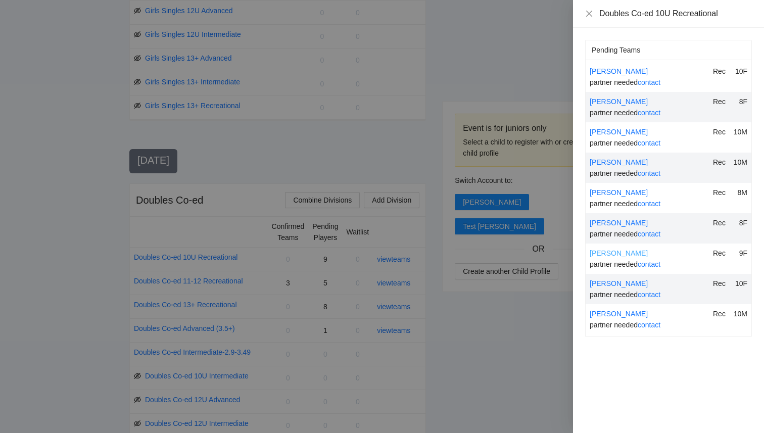
click at [608, 252] on link "[PERSON_NAME]" at bounding box center [619, 253] width 58 height 8
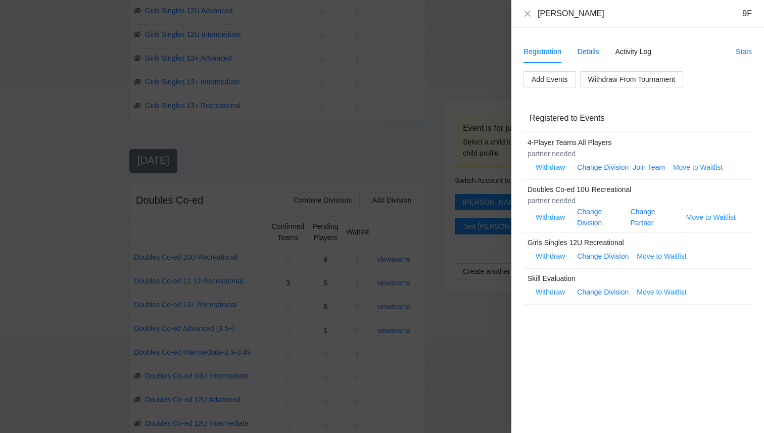
click at [588, 49] on div "Details" at bounding box center [589, 51] width 22 height 11
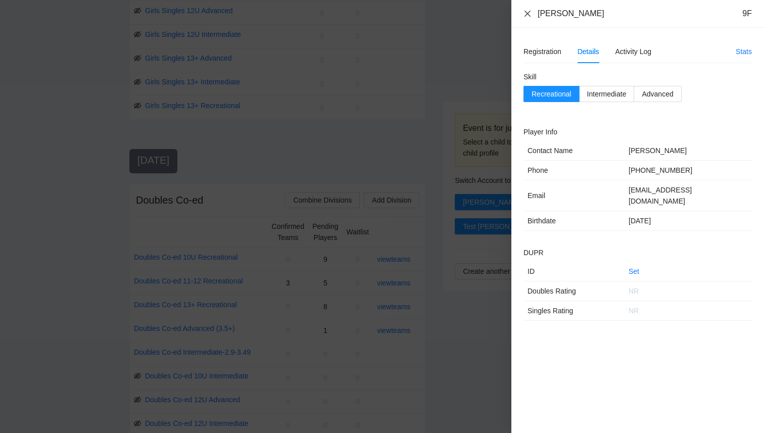
click at [524, 10] on icon "close" at bounding box center [527, 14] width 8 height 8
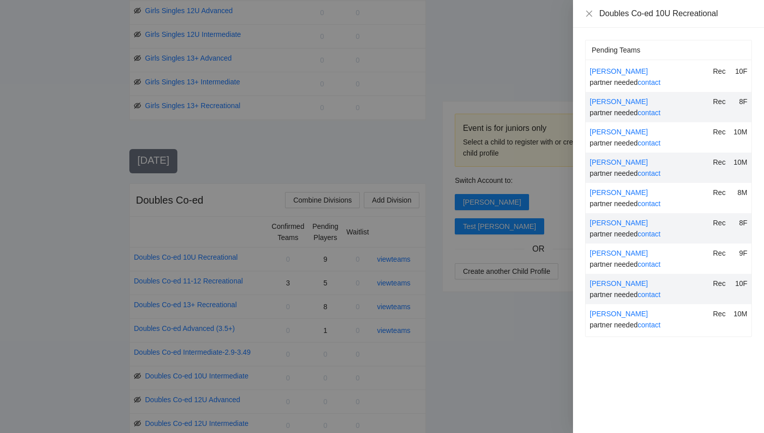
click at [621, 214] on div "[PERSON_NAME] Rec 8F partner needed contact" at bounding box center [669, 228] width 166 height 30
click at [621, 220] on link "[PERSON_NAME]" at bounding box center [619, 223] width 58 height 8
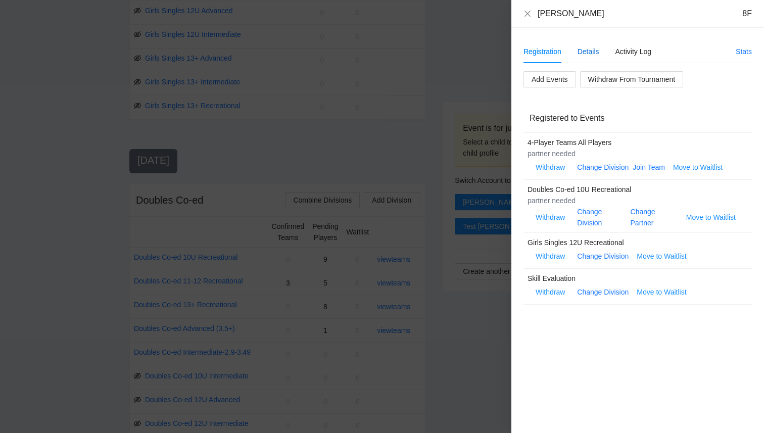
click at [586, 50] on div "Details" at bounding box center [589, 51] width 22 height 11
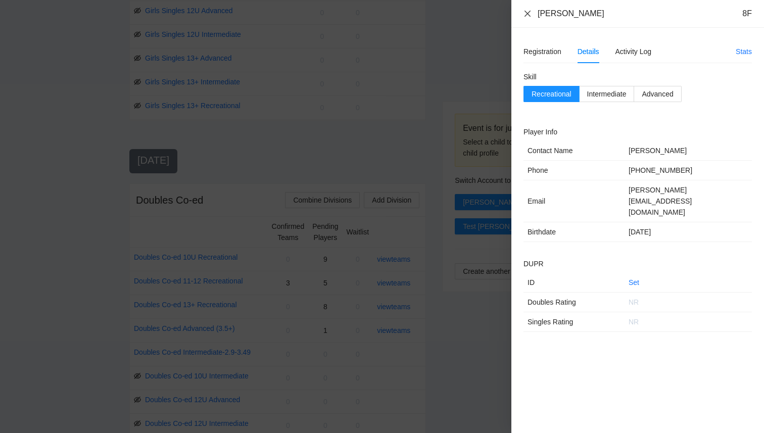
click at [525, 11] on icon "close" at bounding box center [527, 13] width 6 height 6
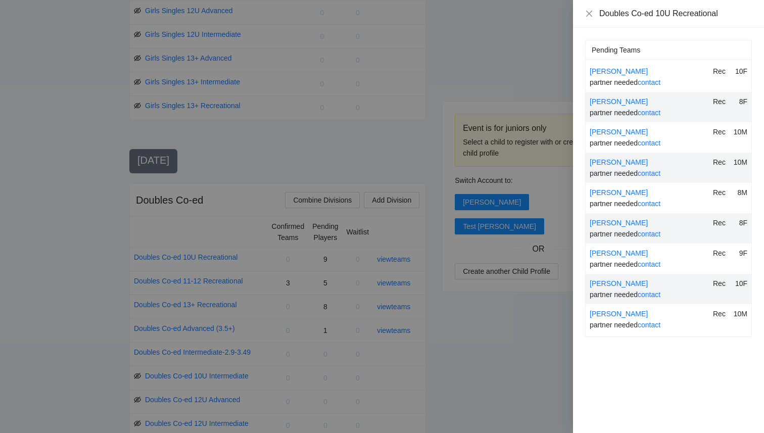
click at [624, 200] on span "partner needed contact" at bounding box center [625, 204] width 71 height 8
click at [624, 198] on div "[PERSON_NAME]" at bounding box center [649, 192] width 119 height 11
click at [624, 195] on link "[PERSON_NAME]" at bounding box center [619, 192] width 58 height 8
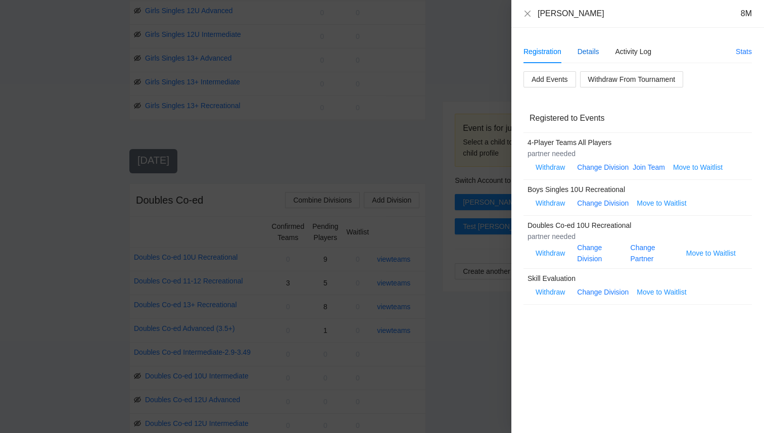
click at [589, 54] on div "Details" at bounding box center [589, 51] width 22 height 11
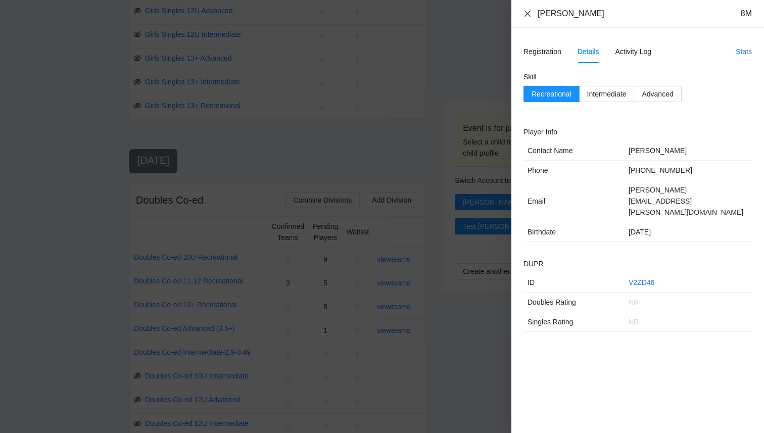
click at [527, 11] on icon "close" at bounding box center [527, 14] width 8 height 8
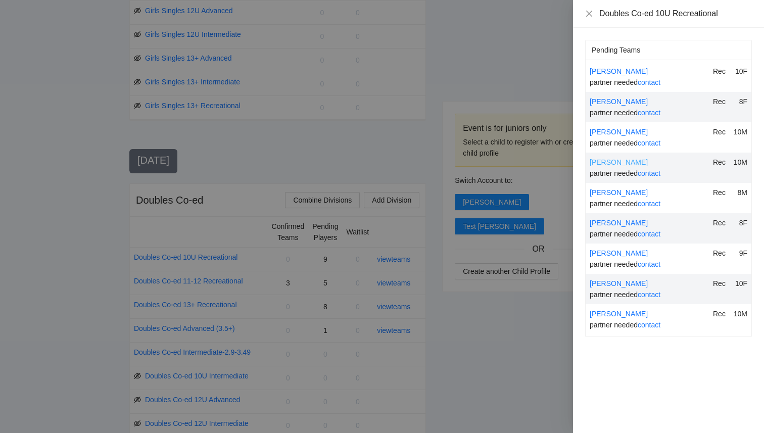
click at [610, 163] on link "[PERSON_NAME]" at bounding box center [619, 162] width 58 height 8
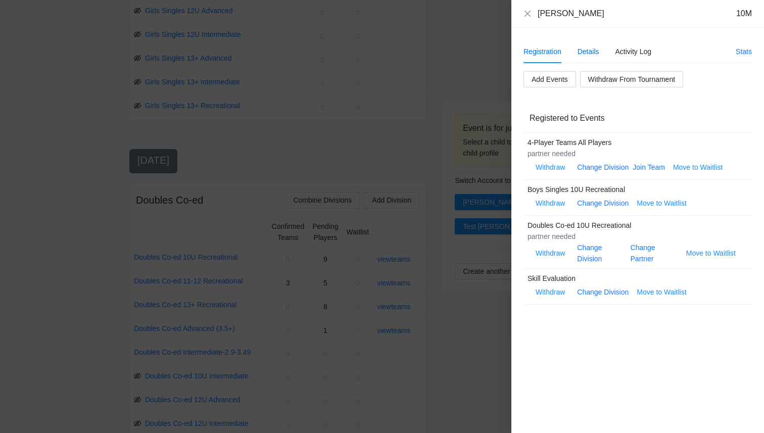
click at [579, 55] on div "Details" at bounding box center [589, 51] width 22 height 11
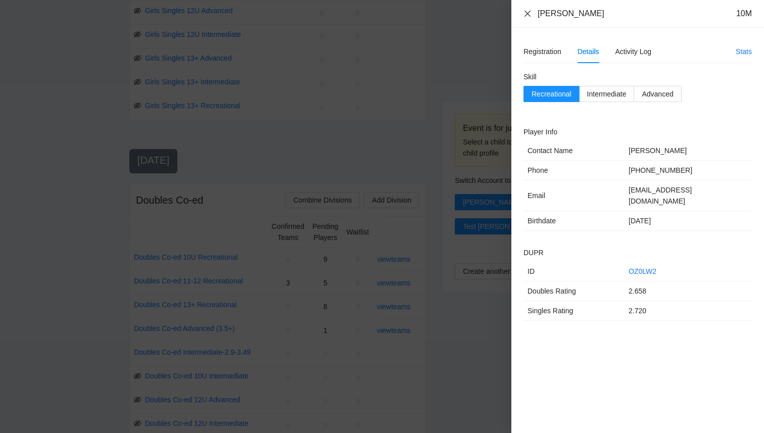
click at [528, 14] on icon "close" at bounding box center [527, 13] width 6 height 6
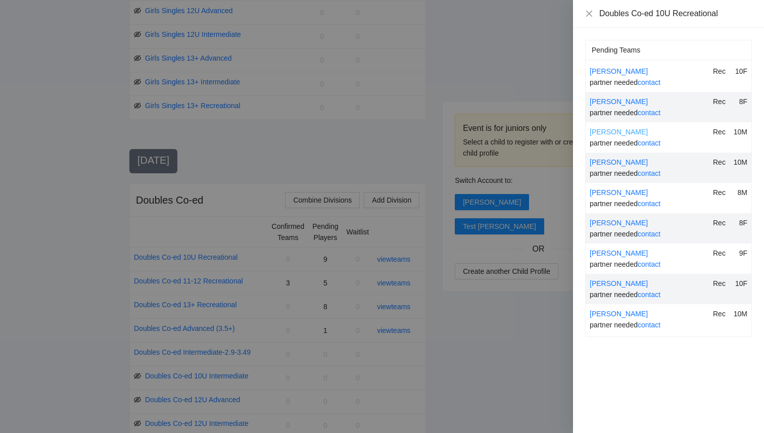
click at [611, 132] on link "[PERSON_NAME]" at bounding box center [619, 132] width 58 height 8
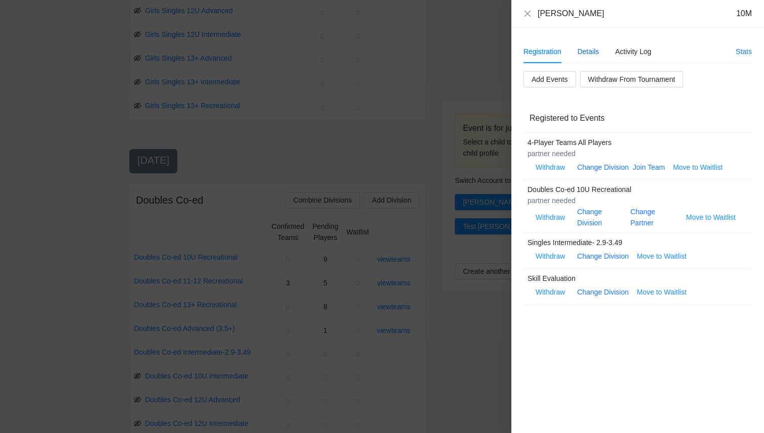
click at [592, 57] on div "Details" at bounding box center [589, 51] width 22 height 11
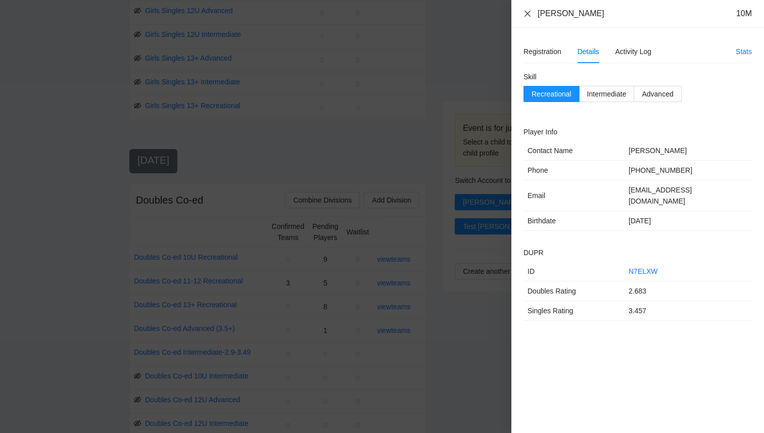
click at [528, 10] on icon "close" at bounding box center [527, 14] width 8 height 8
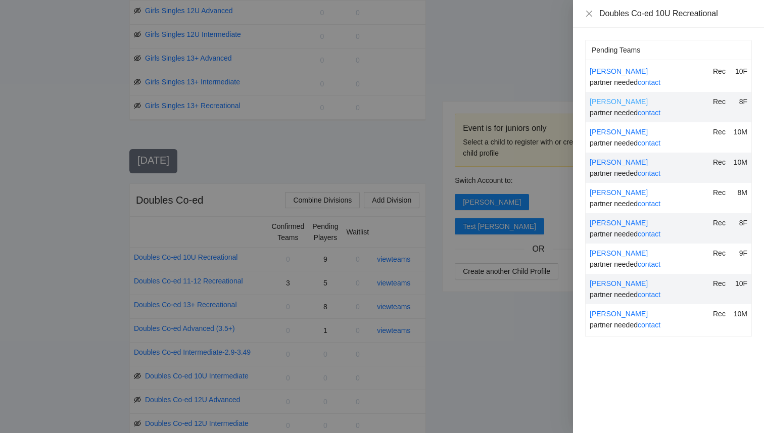
click at [605, 103] on link "[PERSON_NAME]" at bounding box center [619, 102] width 58 height 8
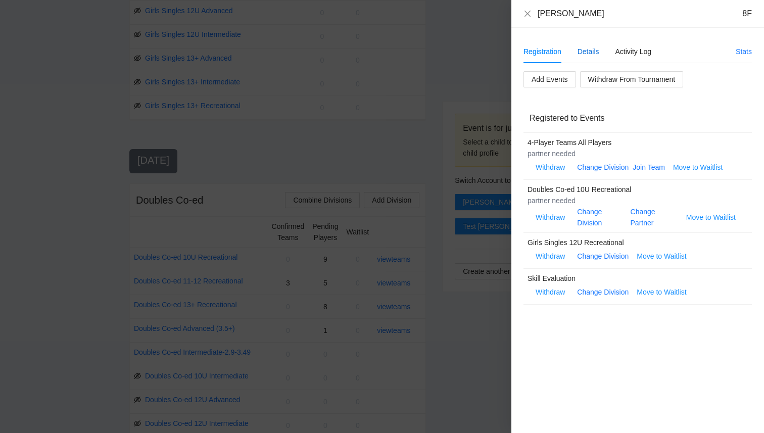
click at [591, 55] on div "Details" at bounding box center [589, 51] width 22 height 11
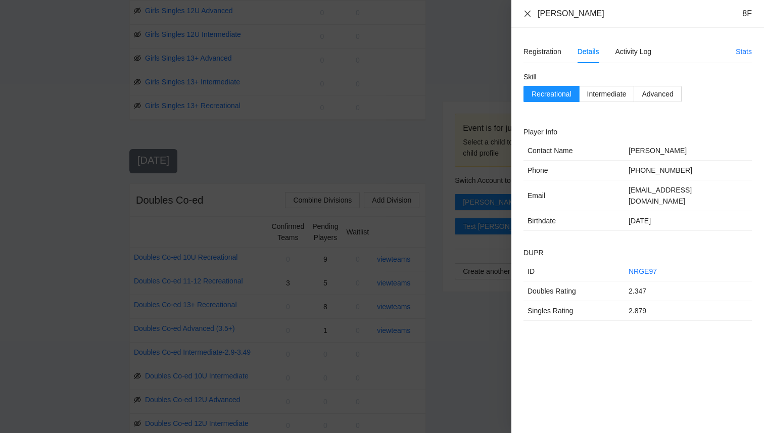
click at [528, 17] on icon "close" at bounding box center [527, 14] width 8 height 8
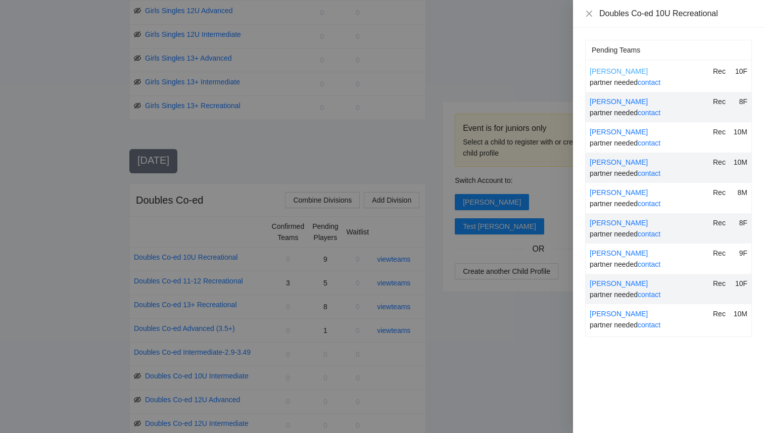
click at [603, 72] on link "[PERSON_NAME]" at bounding box center [619, 71] width 58 height 8
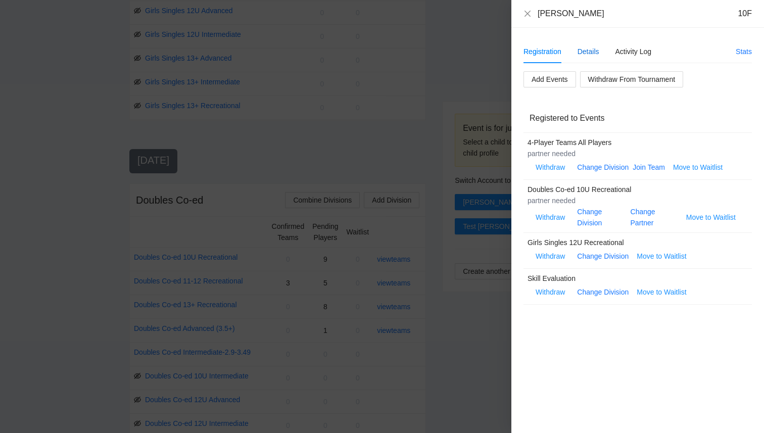
click at [590, 51] on div "Details" at bounding box center [589, 51] width 22 height 11
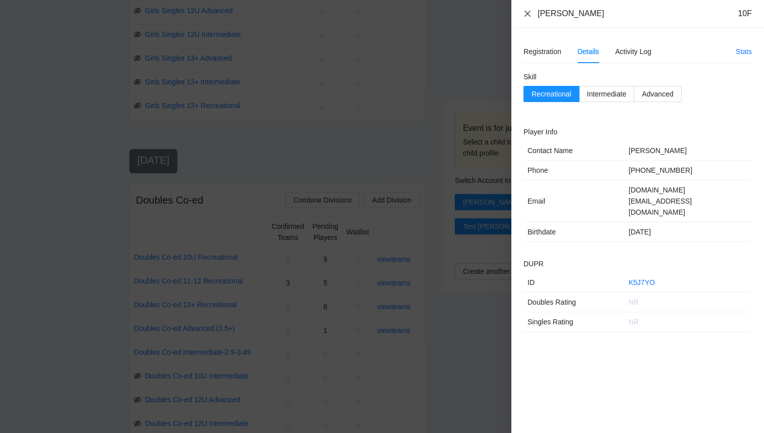
click at [524, 13] on icon "close" at bounding box center [527, 14] width 8 height 8
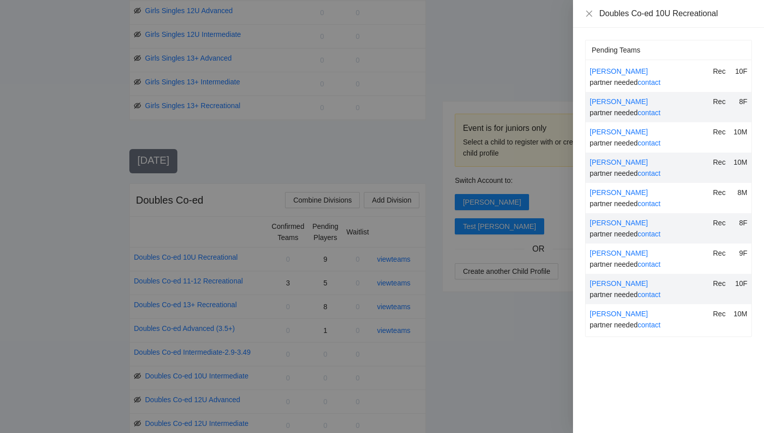
click at [467, 389] on div at bounding box center [382, 216] width 764 height 433
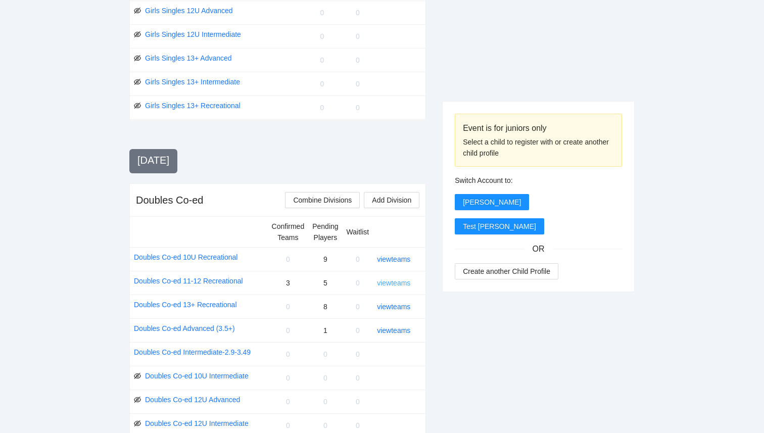
click at [398, 285] on link "view teams" at bounding box center [393, 283] width 33 height 8
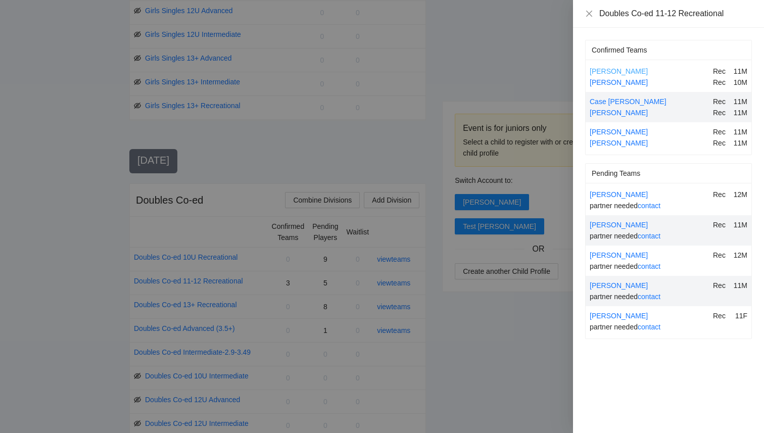
click at [618, 73] on link "[PERSON_NAME]" at bounding box center [619, 71] width 58 height 8
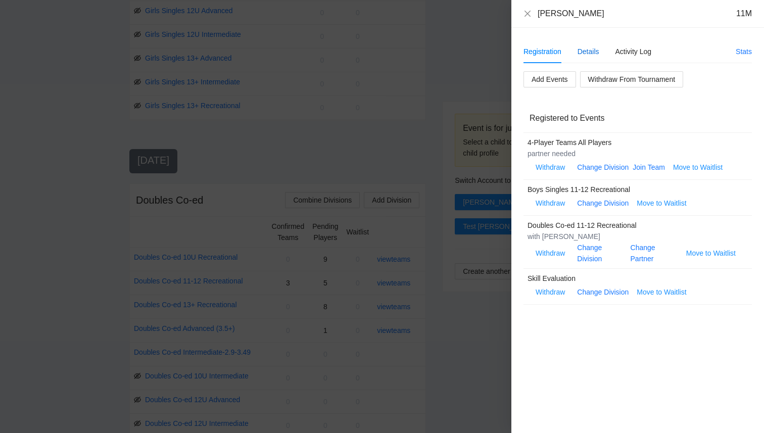
click at [592, 53] on div "Details" at bounding box center [589, 51] width 22 height 11
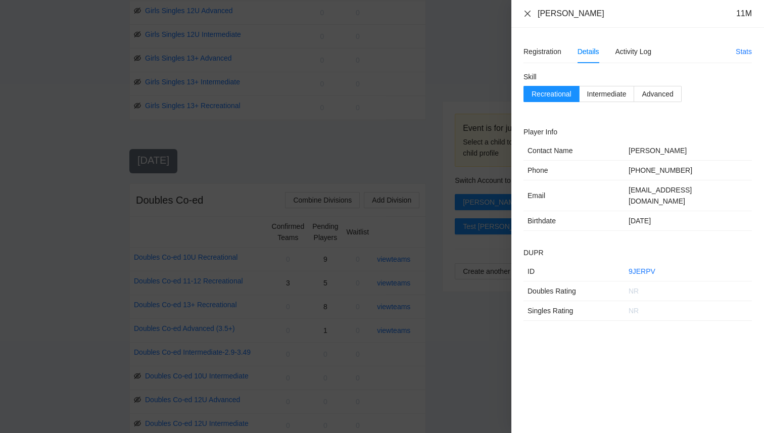
click at [529, 16] on icon "close" at bounding box center [527, 14] width 8 height 8
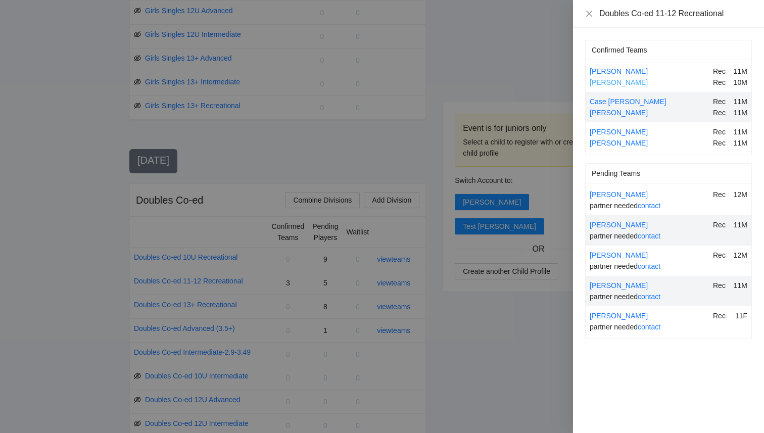
click at [610, 82] on link "[PERSON_NAME]" at bounding box center [619, 82] width 58 height 8
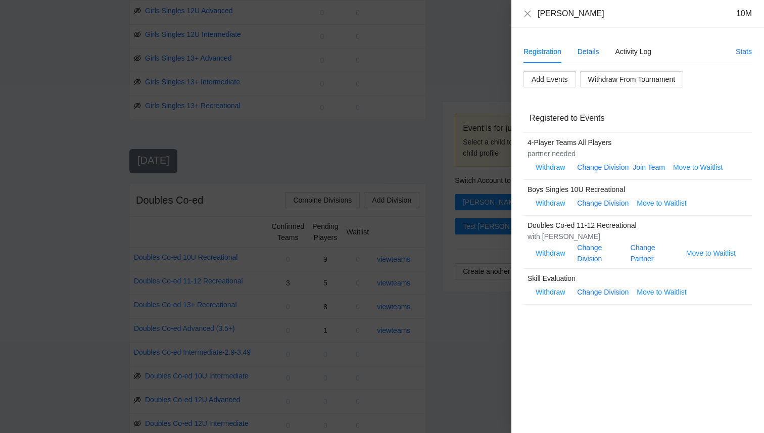
click at [589, 54] on div "Details" at bounding box center [589, 51] width 22 height 11
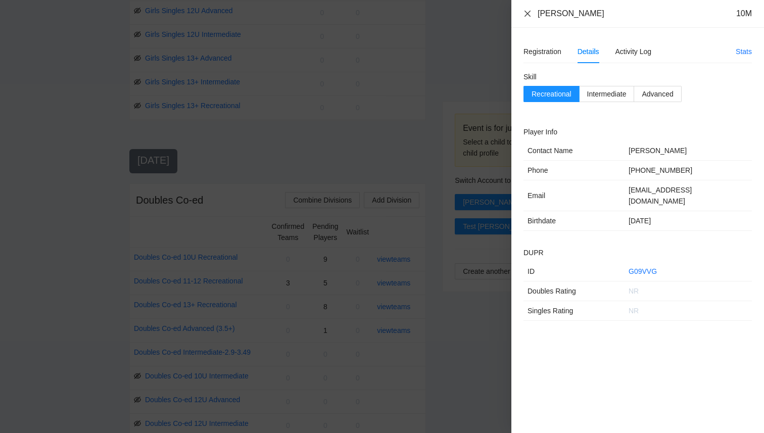
click at [531, 11] on icon "close" at bounding box center [527, 14] width 8 height 8
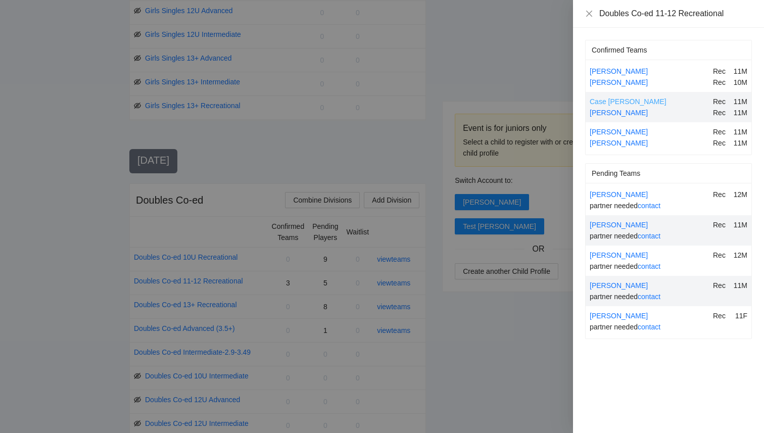
click at [607, 100] on link "Case [PERSON_NAME]" at bounding box center [628, 102] width 77 height 8
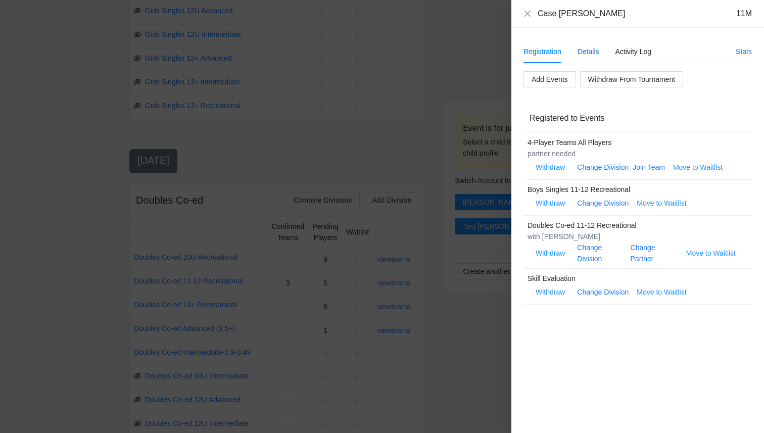
click at [595, 52] on div "Details" at bounding box center [589, 51] width 22 height 11
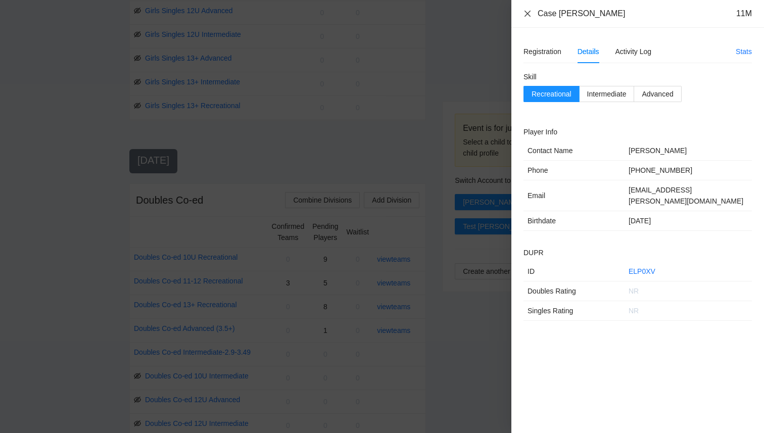
click at [524, 17] on icon "close" at bounding box center [527, 14] width 8 height 8
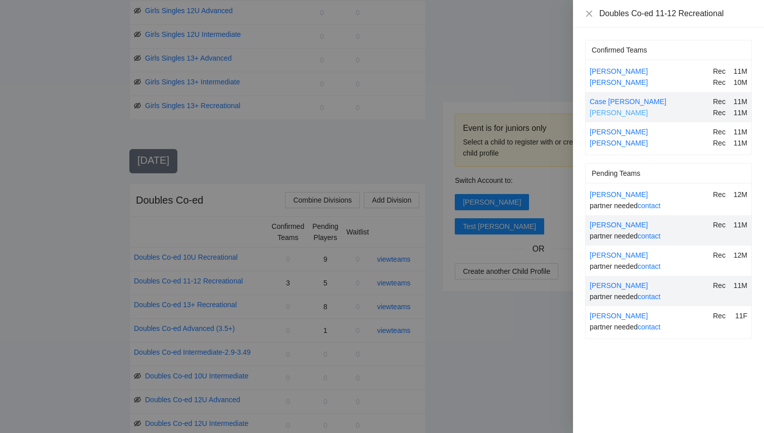
click at [611, 111] on link "[PERSON_NAME]" at bounding box center [619, 113] width 58 height 8
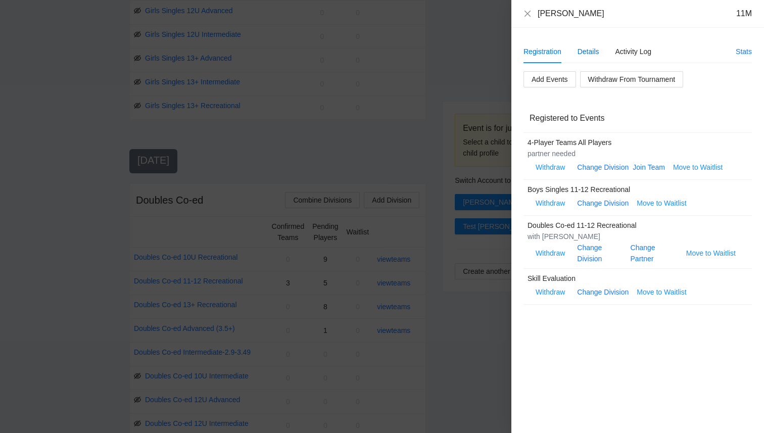
click at [586, 51] on div "Details" at bounding box center [589, 51] width 22 height 11
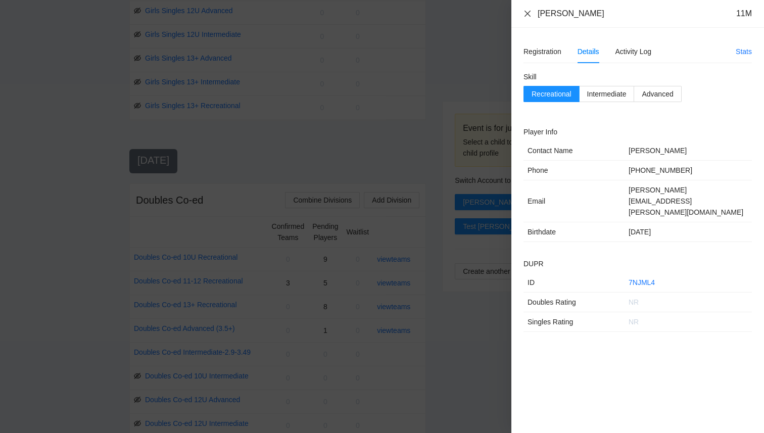
click at [523, 12] on div "[PERSON_NAME] 11M" at bounding box center [637, 14] width 253 height 28
click at [521, 15] on div "[PERSON_NAME] 11M" at bounding box center [637, 14] width 253 height 28
click at [525, 14] on icon "close" at bounding box center [527, 14] width 8 height 8
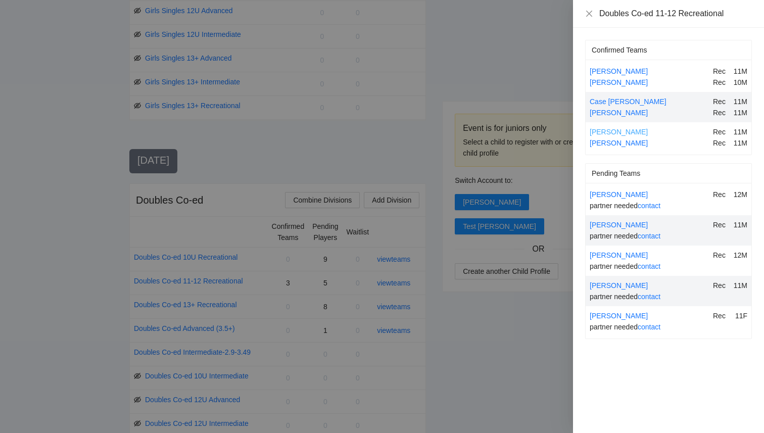
click at [611, 133] on link "[PERSON_NAME]" at bounding box center [619, 132] width 58 height 8
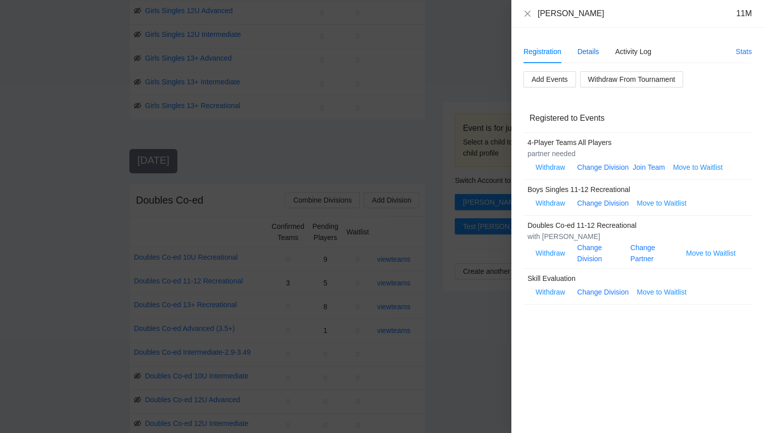
click at [579, 53] on div "Details" at bounding box center [589, 51] width 22 height 11
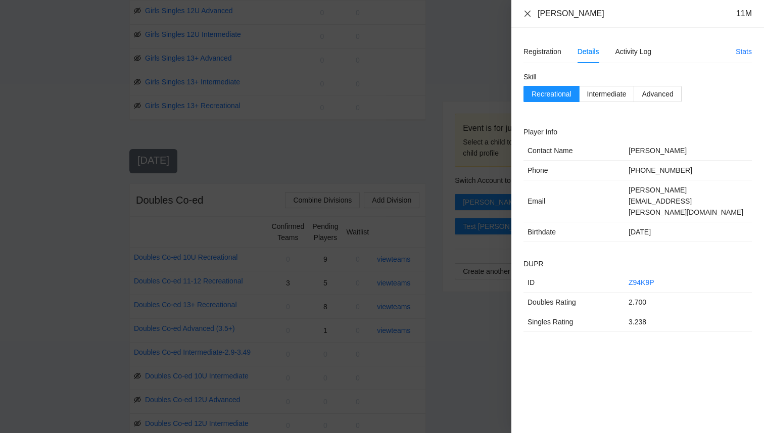
click at [527, 13] on icon "close" at bounding box center [527, 14] width 8 height 8
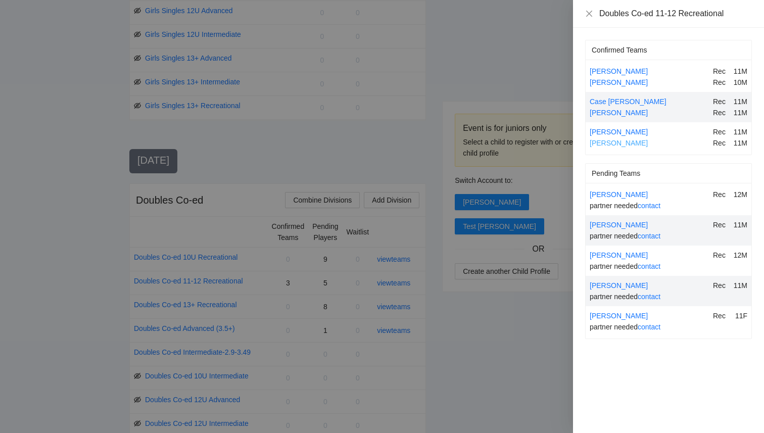
click at [620, 143] on link "[PERSON_NAME]" at bounding box center [619, 143] width 58 height 8
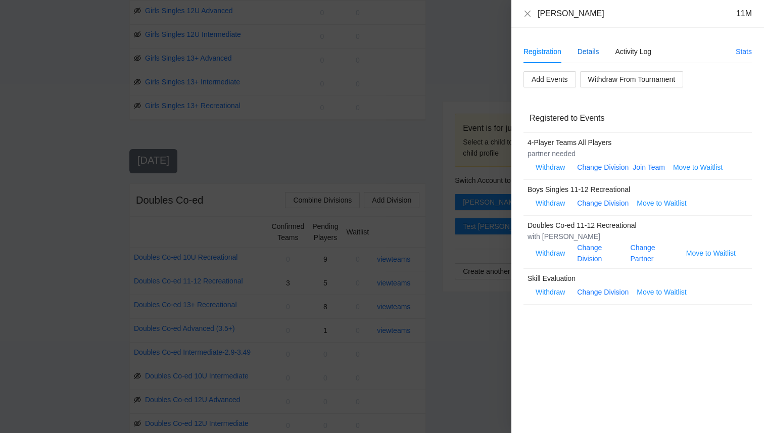
click at [590, 51] on div "Details" at bounding box center [589, 51] width 22 height 11
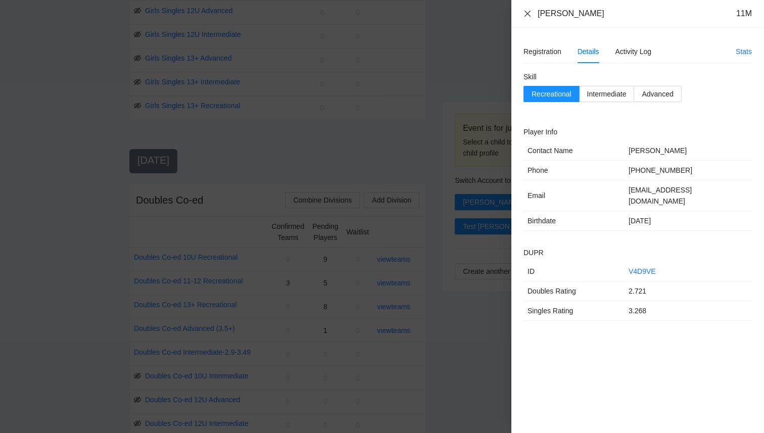
click at [525, 13] on icon "close" at bounding box center [527, 14] width 8 height 8
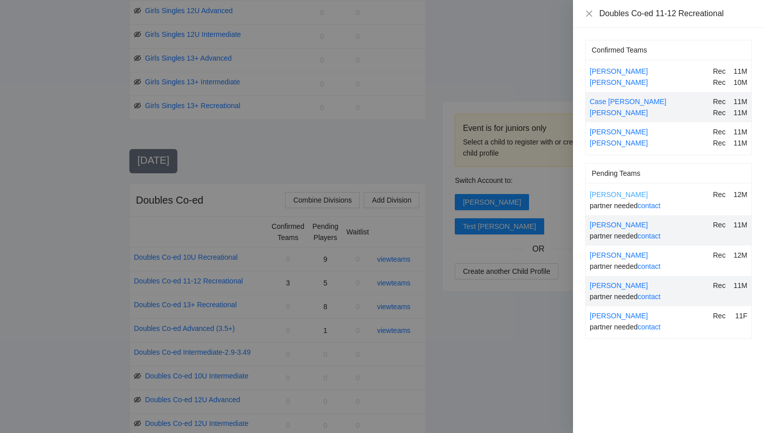
click at [620, 193] on link "[PERSON_NAME]" at bounding box center [619, 194] width 58 height 8
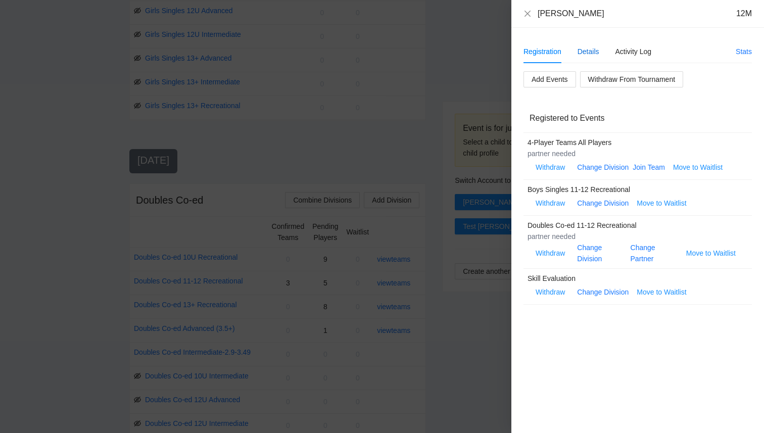
click at [587, 47] on div "Details" at bounding box center [589, 51] width 22 height 11
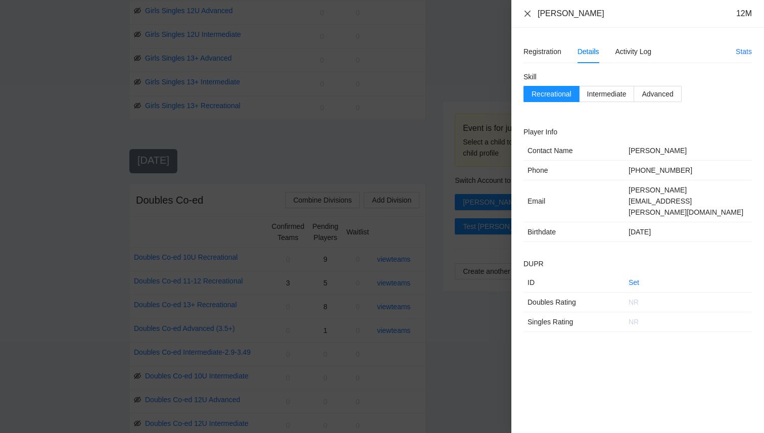
click at [531, 12] on icon "close" at bounding box center [527, 14] width 8 height 8
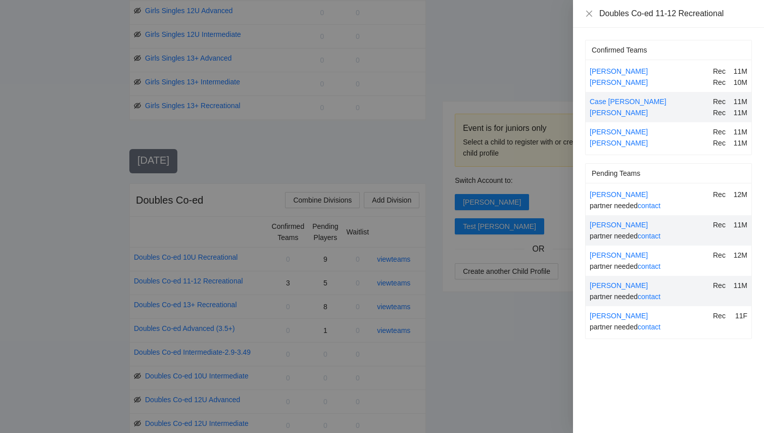
click at [620, 223] on div "[PERSON_NAME]" at bounding box center [649, 224] width 119 height 11
click at [615, 223] on link "[PERSON_NAME]" at bounding box center [619, 225] width 58 height 8
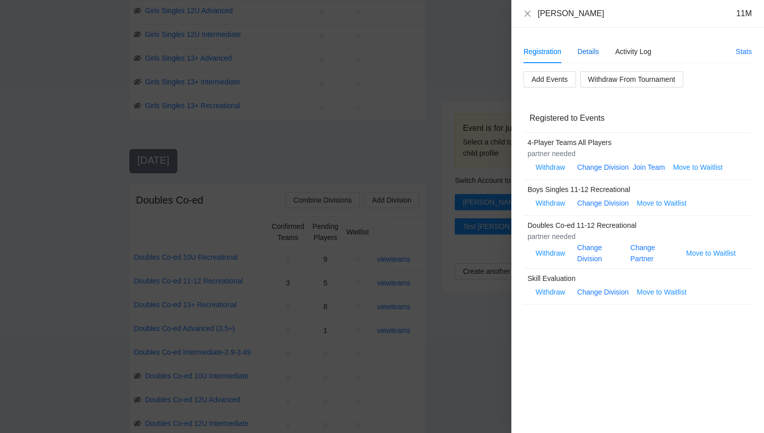
click at [585, 53] on div "Details" at bounding box center [589, 51] width 22 height 11
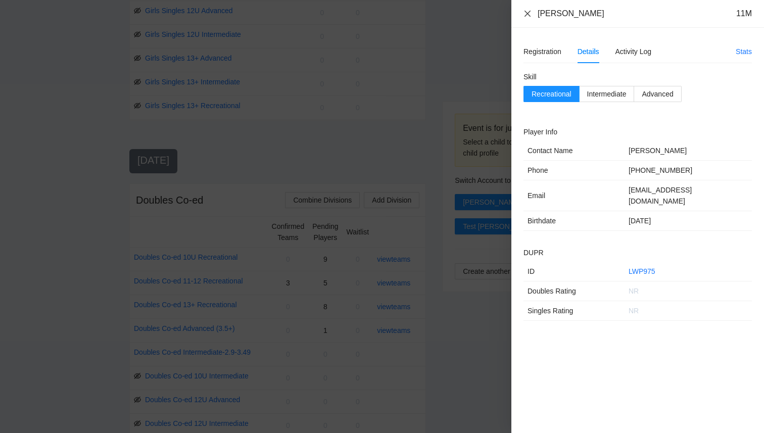
click at [529, 14] on icon "close" at bounding box center [527, 14] width 8 height 8
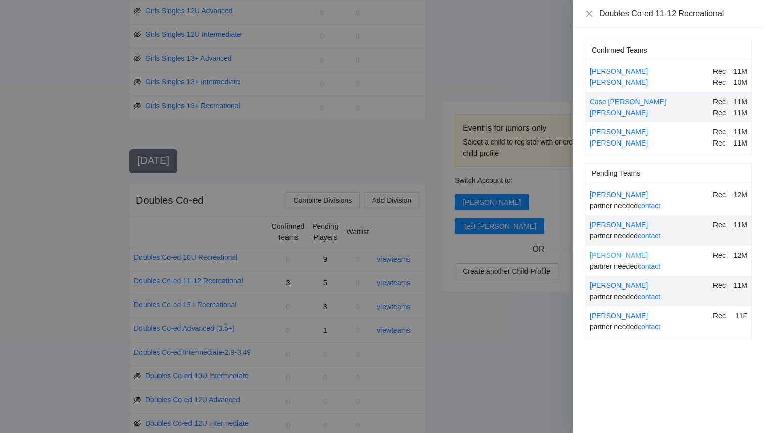
click at [603, 256] on link "[PERSON_NAME]" at bounding box center [619, 255] width 58 height 8
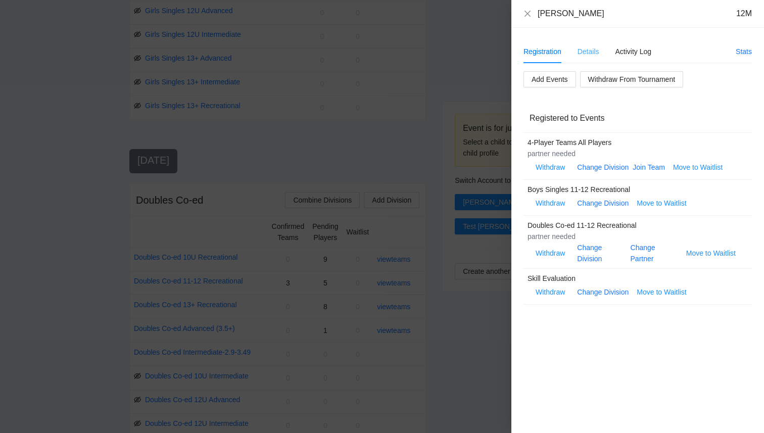
click at [591, 58] on div "Details" at bounding box center [589, 51] width 22 height 23
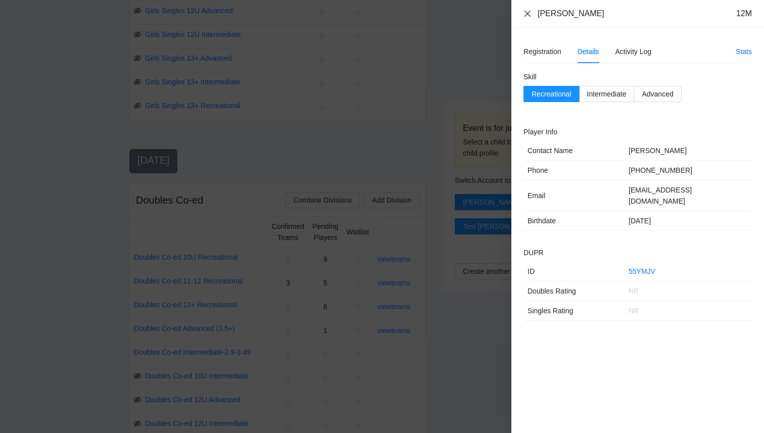
click at [531, 13] on icon "close" at bounding box center [527, 14] width 8 height 8
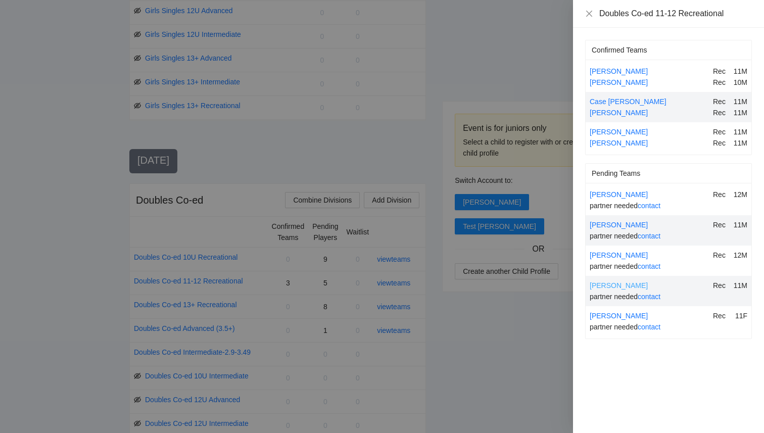
click at [600, 282] on link "[PERSON_NAME]" at bounding box center [619, 285] width 58 height 8
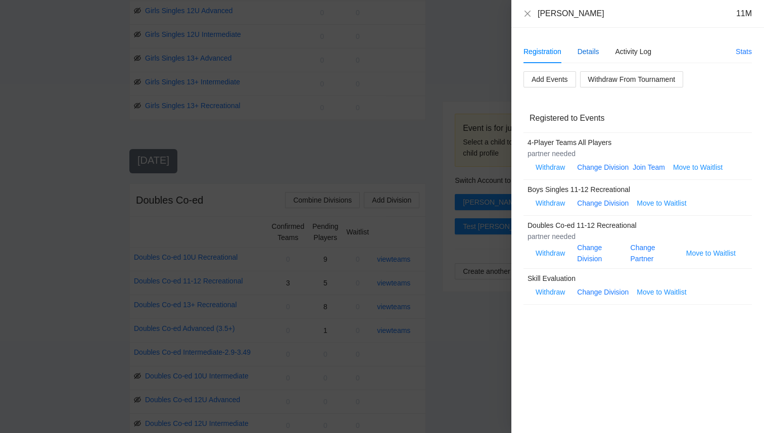
click at [579, 50] on div "Details" at bounding box center [589, 51] width 22 height 11
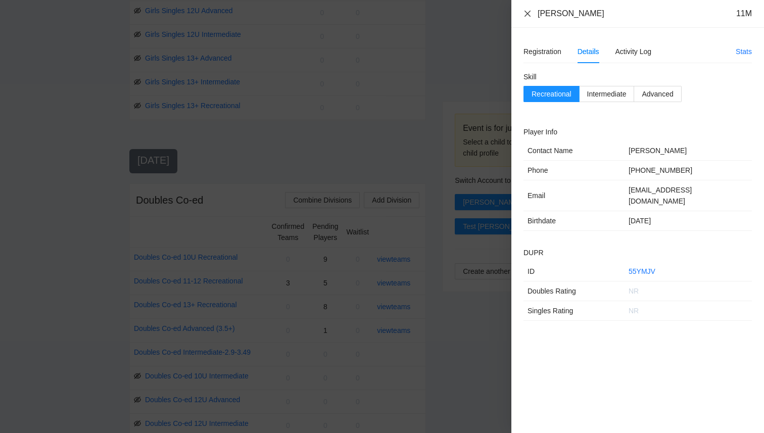
click at [530, 14] on icon "close" at bounding box center [527, 14] width 8 height 8
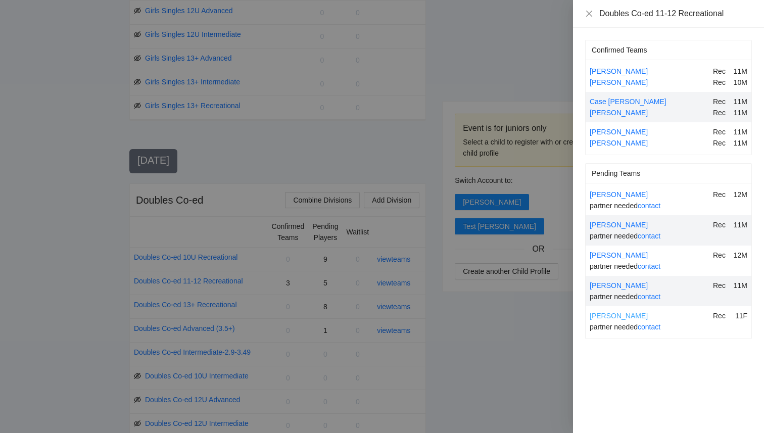
click at [604, 318] on link "[PERSON_NAME]" at bounding box center [619, 316] width 58 height 8
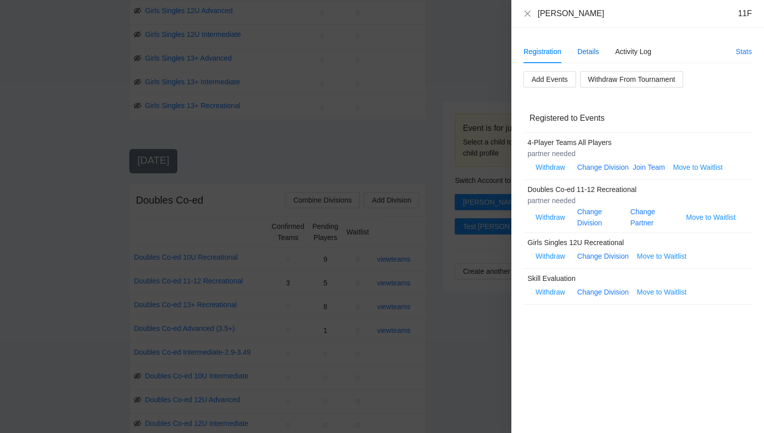
click at [590, 51] on div "Details" at bounding box center [589, 51] width 22 height 11
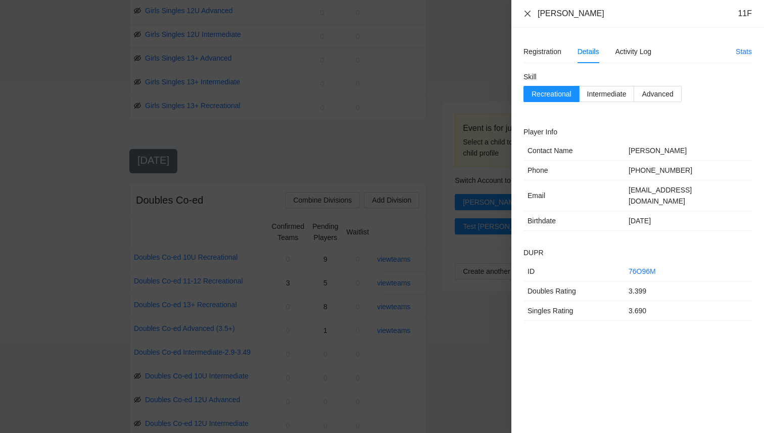
click at [526, 16] on icon "close" at bounding box center [527, 14] width 8 height 8
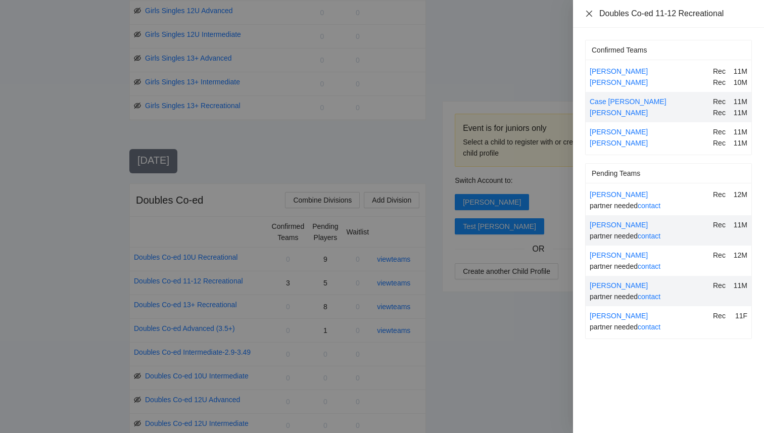
click at [590, 12] on icon "close" at bounding box center [589, 13] width 6 height 6
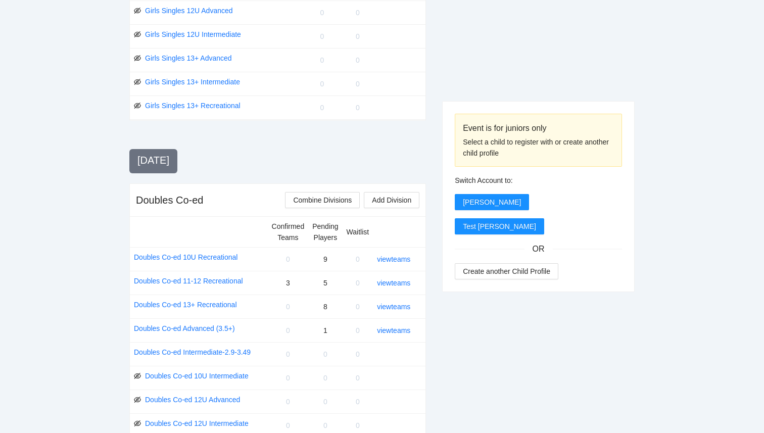
click at [467, 396] on div "Event is for juniors only Select a child to register with or create another chi…" at bounding box center [538, 47] width 193 height 1165
click at [399, 307] on link "view teams" at bounding box center [393, 307] width 33 height 8
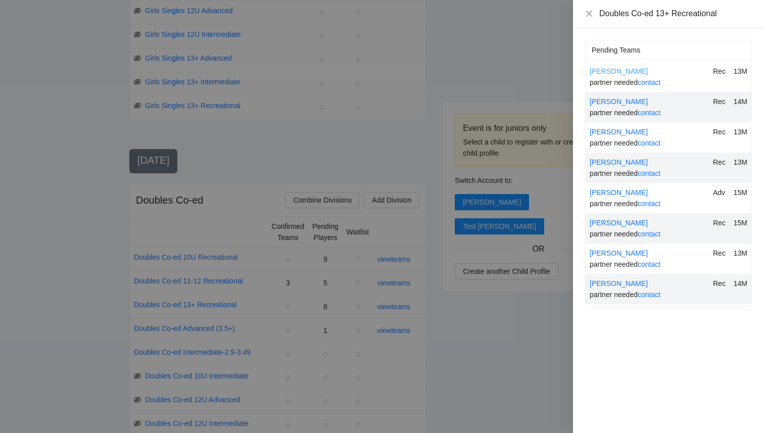
click at [616, 68] on link "[PERSON_NAME]" at bounding box center [619, 71] width 58 height 8
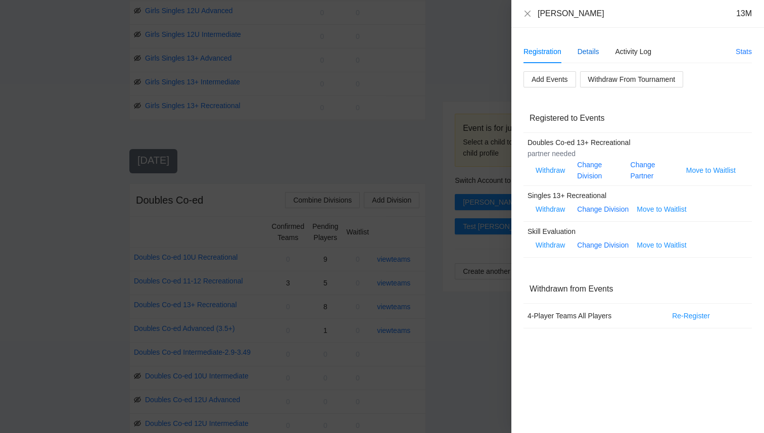
click at [593, 53] on div "Details" at bounding box center [589, 51] width 22 height 11
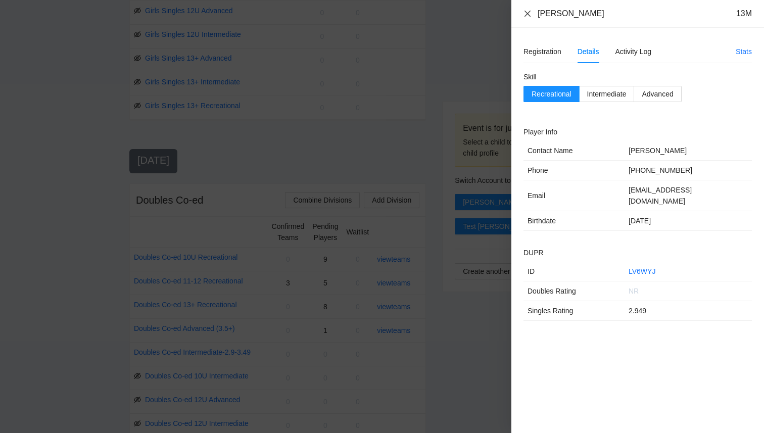
click at [527, 11] on icon "close" at bounding box center [527, 14] width 8 height 8
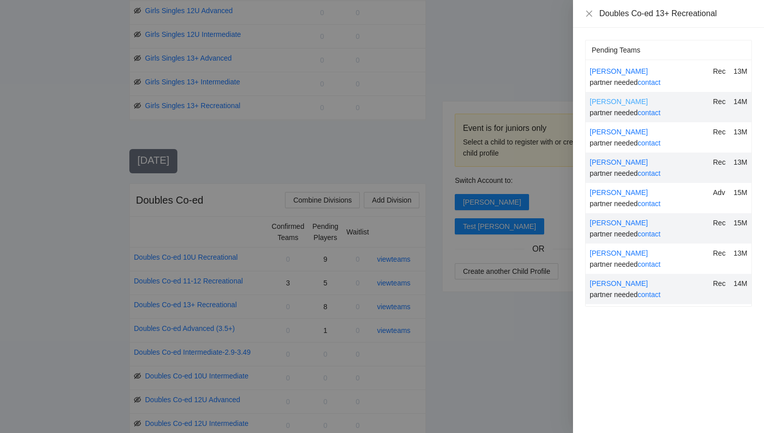
click at [611, 100] on link "[PERSON_NAME]" at bounding box center [619, 102] width 58 height 8
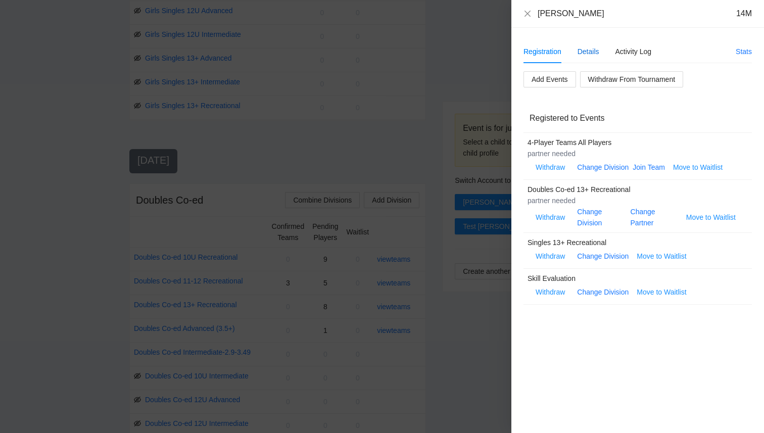
click at [587, 50] on div "Details" at bounding box center [589, 51] width 22 height 11
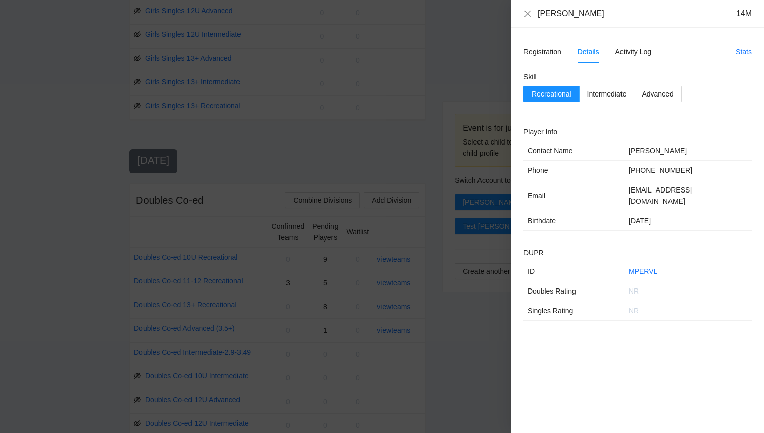
click at [520, 11] on div "[PERSON_NAME] 14M" at bounding box center [637, 14] width 253 height 28
click at [526, 11] on icon "close" at bounding box center [527, 14] width 8 height 8
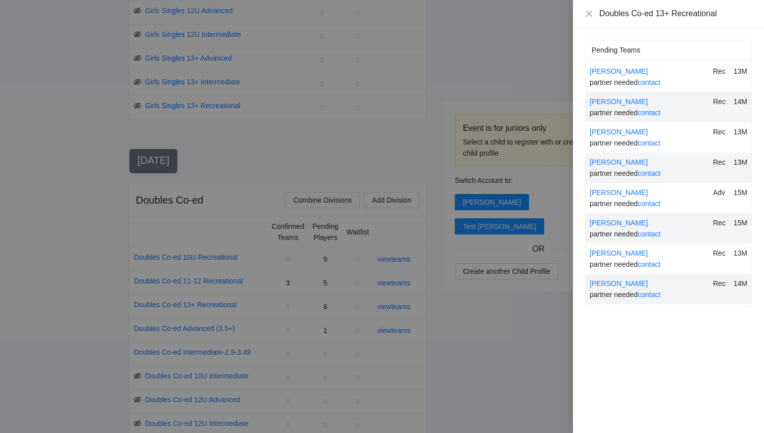
click at [594, 127] on div "[PERSON_NAME]" at bounding box center [649, 131] width 119 height 11
click at [594, 130] on link "[PERSON_NAME]" at bounding box center [619, 132] width 58 height 8
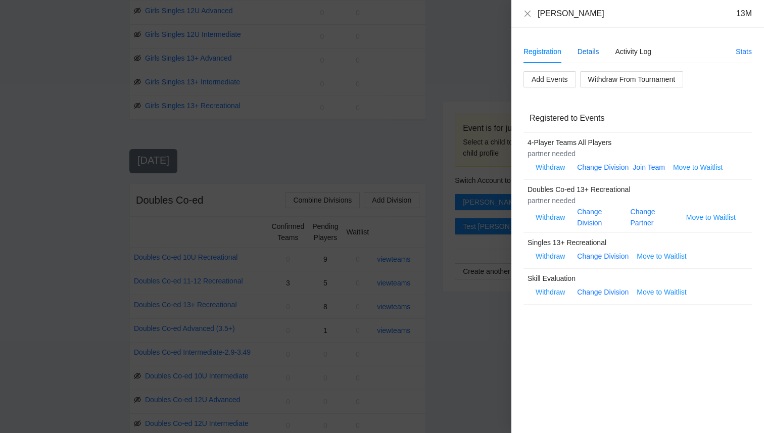
click at [585, 57] on div "Details" at bounding box center [589, 51] width 22 height 11
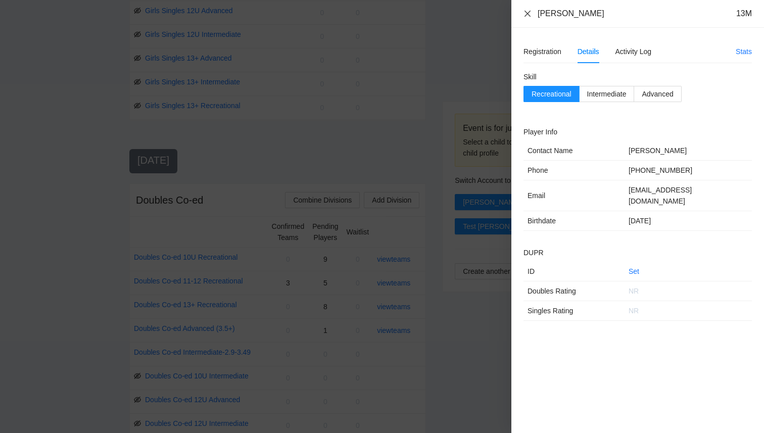
click at [523, 12] on icon "close" at bounding box center [527, 14] width 8 height 8
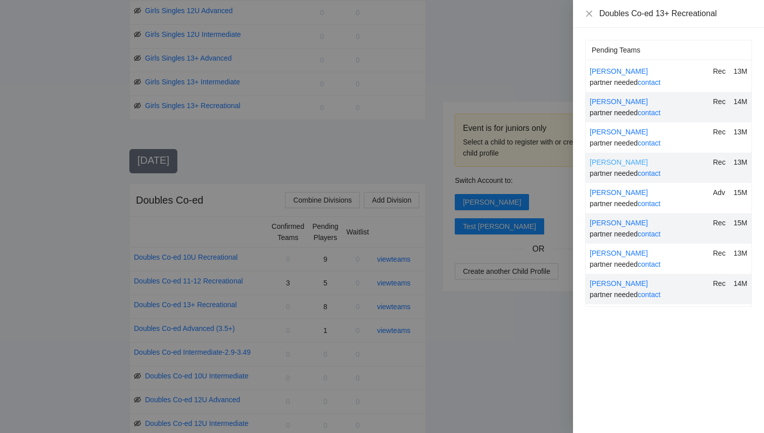
click at [612, 162] on link "[PERSON_NAME]" at bounding box center [619, 162] width 58 height 8
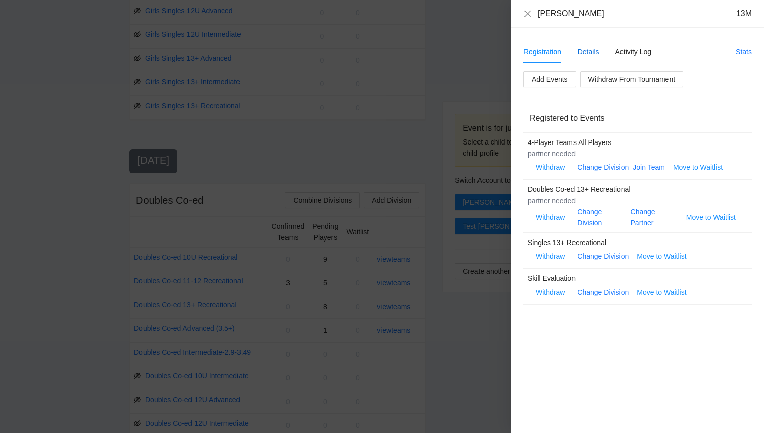
click at [584, 51] on div "Details" at bounding box center [589, 51] width 22 height 11
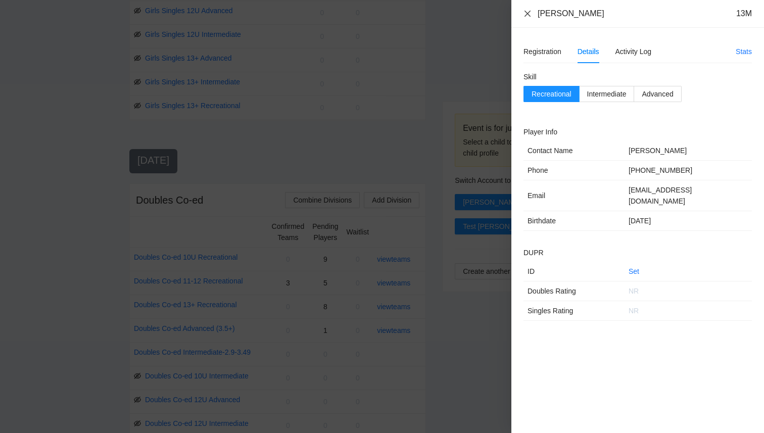
click at [528, 12] on icon "close" at bounding box center [527, 14] width 8 height 8
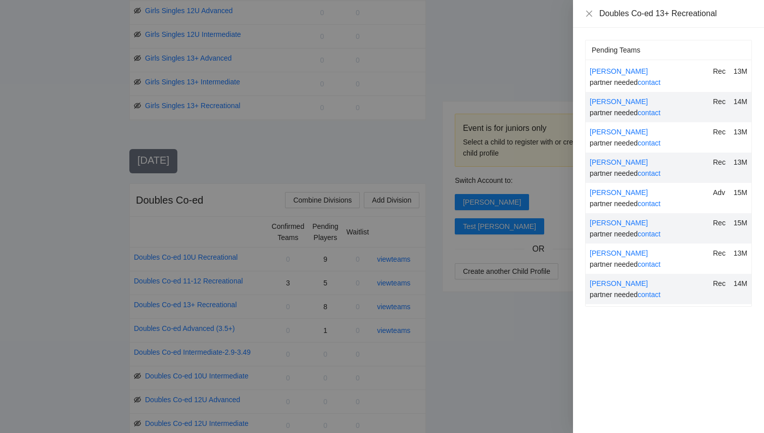
click at [635, 228] on div "[PERSON_NAME]" at bounding box center [649, 222] width 119 height 11
click at [635, 226] on link "[PERSON_NAME]" at bounding box center [619, 223] width 58 height 8
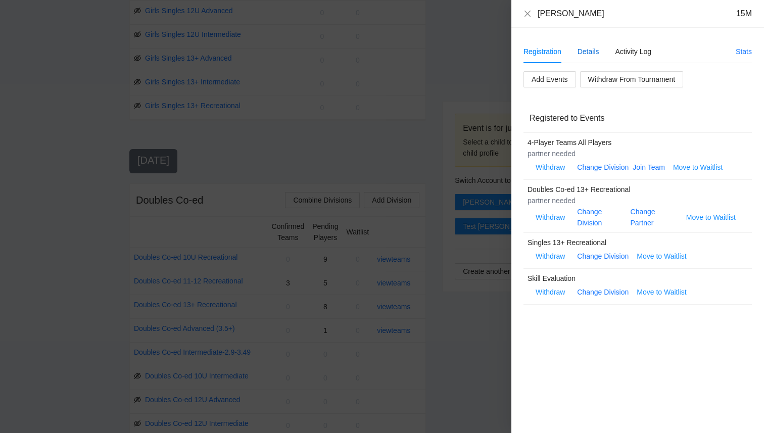
click at [589, 57] on div "Details" at bounding box center [589, 51] width 22 height 11
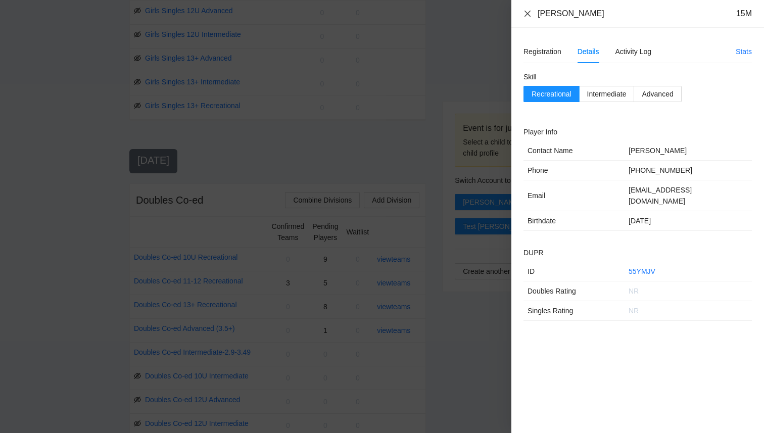
click at [531, 14] on icon "close" at bounding box center [527, 14] width 8 height 8
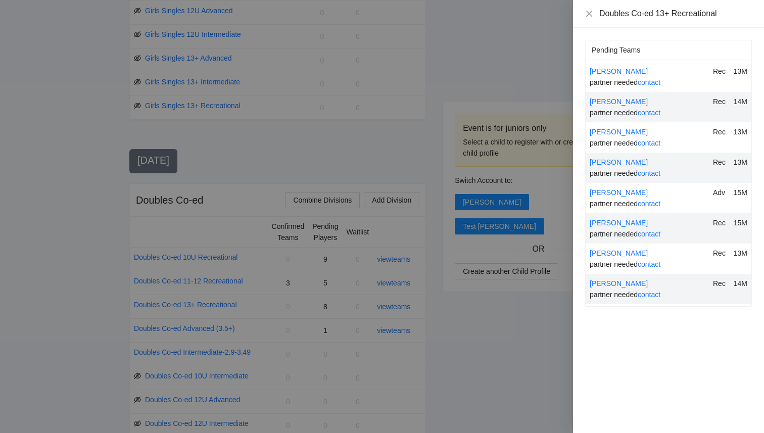
click at [620, 245] on div "[PERSON_NAME] Rec 13M partner needed contact" at bounding box center [669, 259] width 166 height 30
click at [620, 253] on link "[PERSON_NAME]" at bounding box center [619, 253] width 58 height 8
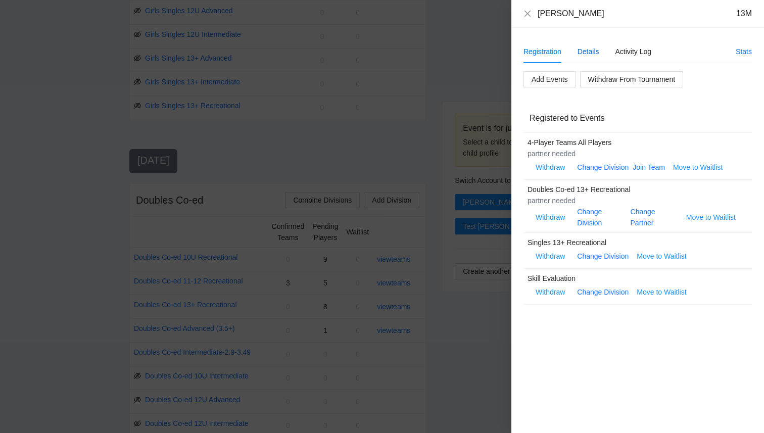
click at [586, 57] on div "Details" at bounding box center [589, 51] width 22 height 11
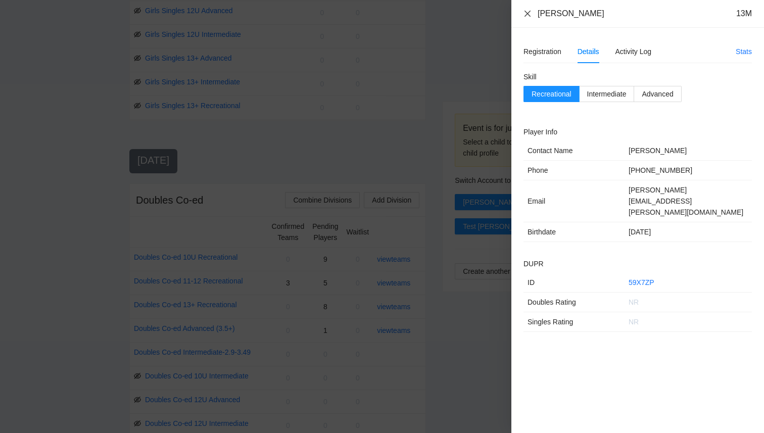
click at [531, 13] on icon "close" at bounding box center [527, 14] width 8 height 8
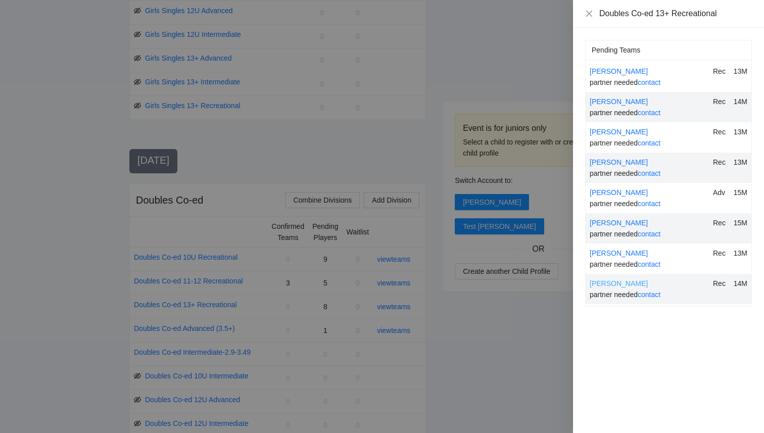
click at [610, 287] on link "[PERSON_NAME]" at bounding box center [619, 283] width 58 height 8
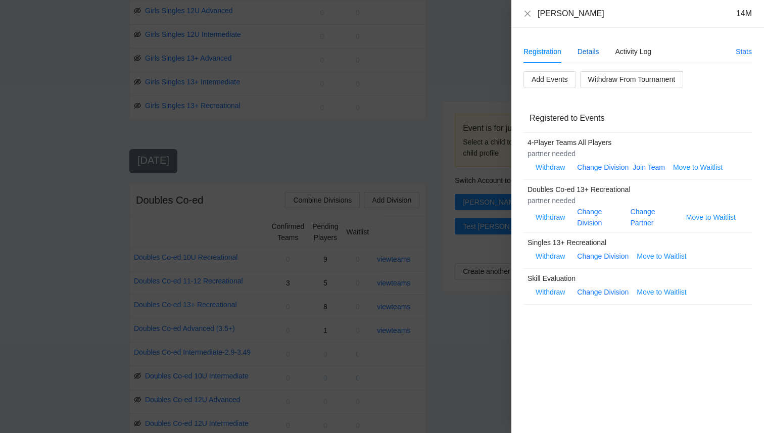
click at [589, 47] on div "Details" at bounding box center [589, 51] width 22 height 11
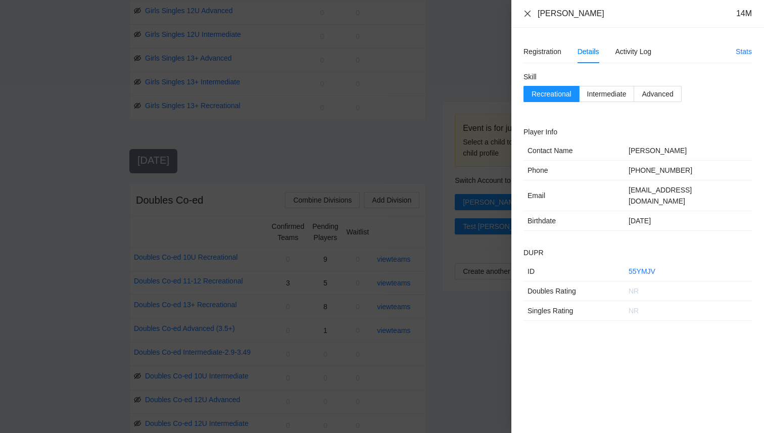
click at [525, 12] on icon "close" at bounding box center [527, 13] width 6 height 6
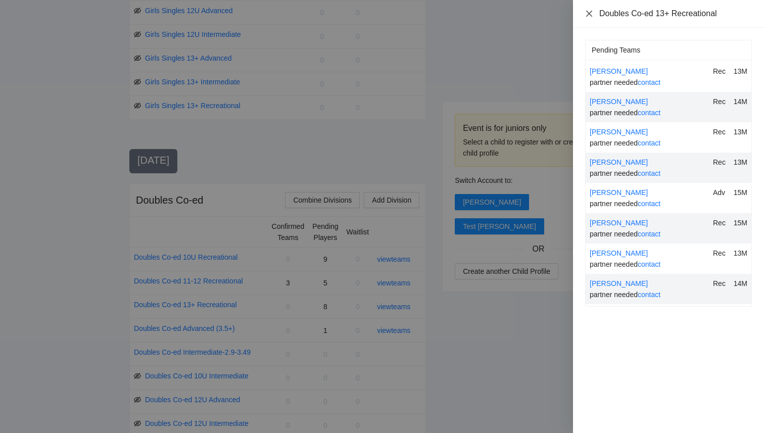
click at [590, 13] on icon "close" at bounding box center [589, 14] width 8 height 8
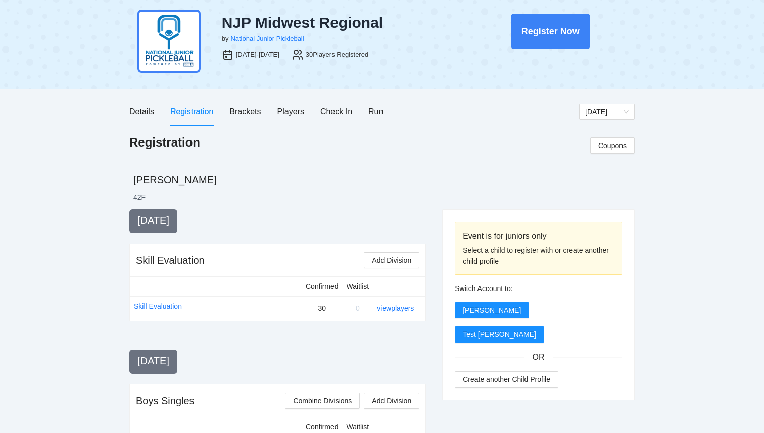
scroll to position [0, 0]
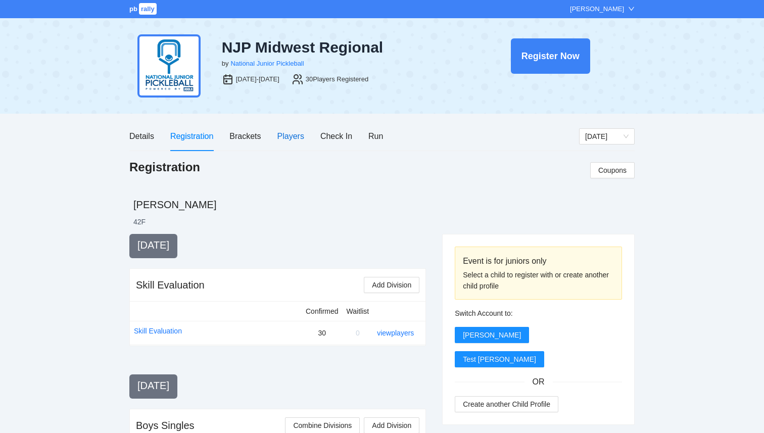
click at [288, 135] on div "Players" at bounding box center [290, 136] width 27 height 13
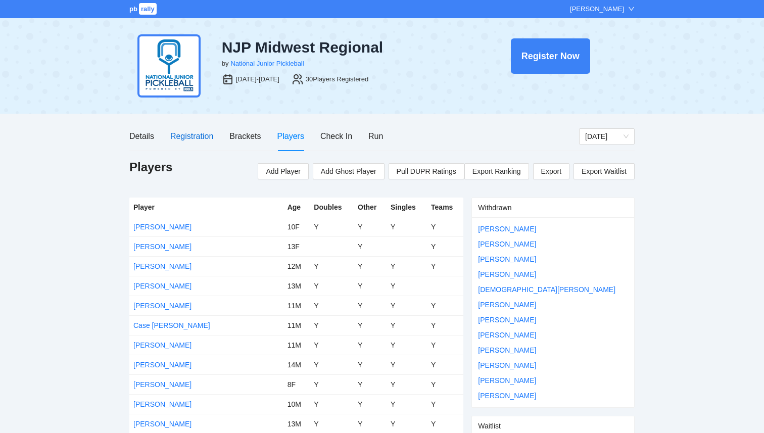
click at [194, 135] on div "Registration" at bounding box center [191, 136] width 43 height 13
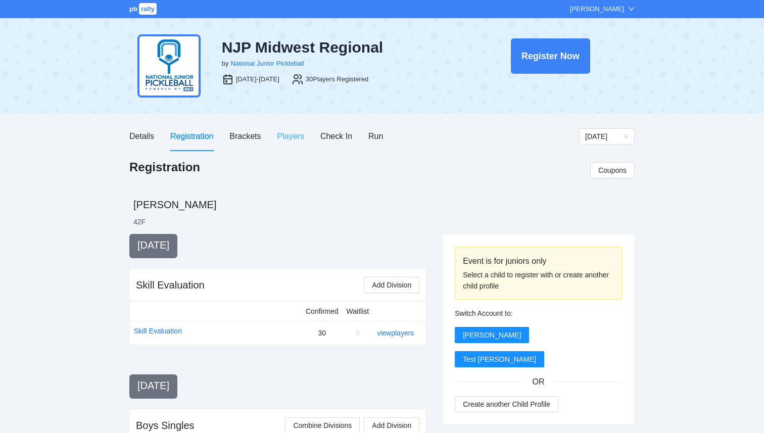
click at [292, 128] on div "Players" at bounding box center [290, 136] width 27 height 29
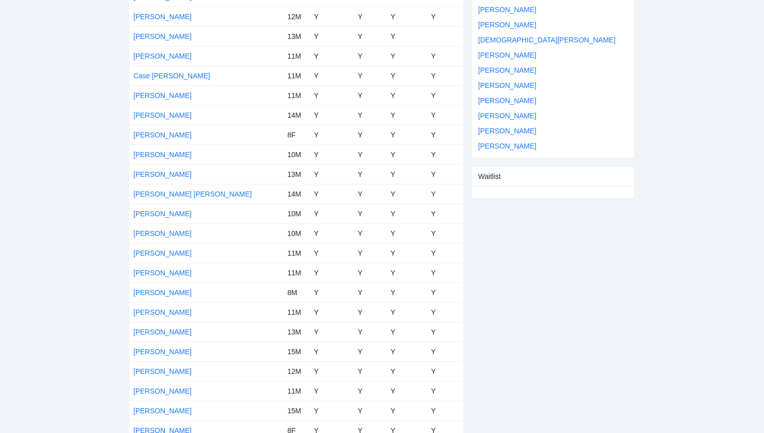
scroll to position [249, 0]
click at [153, 196] on link "[PERSON_NAME] [PERSON_NAME]" at bounding box center [192, 195] width 118 height 8
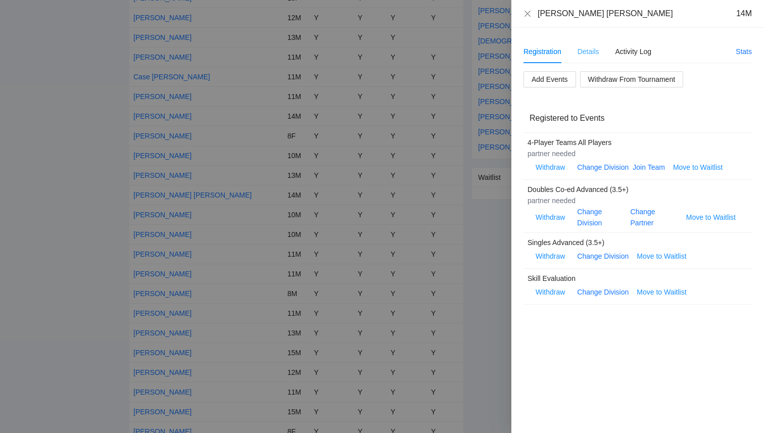
click at [593, 58] on div "Details" at bounding box center [589, 51] width 22 height 23
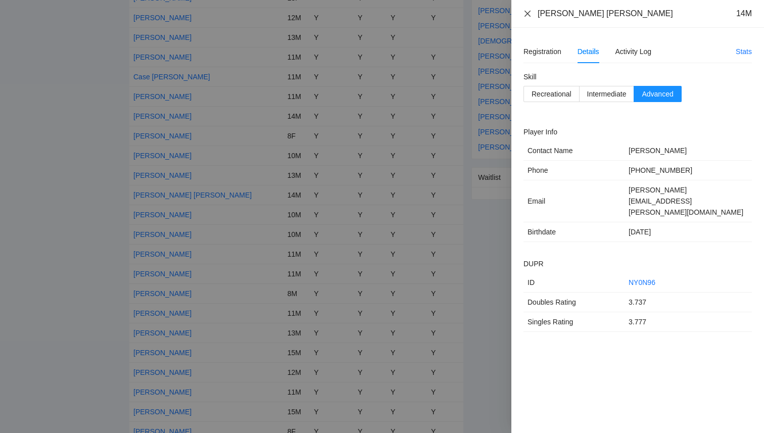
click at [524, 14] on icon "close" at bounding box center [527, 14] width 8 height 8
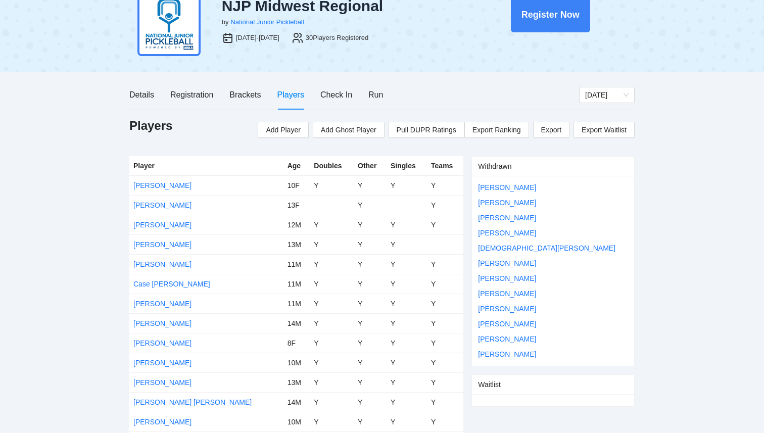
scroll to position [0, 0]
